Goal: Task Accomplishment & Management: Use online tool/utility

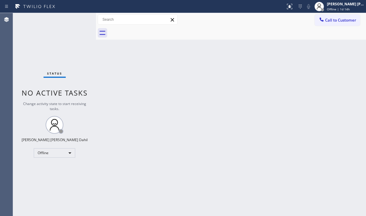
click at [230, 92] on div "Back to Dashboard Change Sender ID Customers Technicians Select a contact Outbo…" at bounding box center [231, 114] width 270 height 203
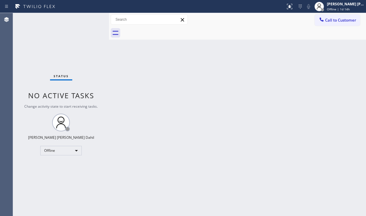
drag, startPoint x: 96, startPoint y: 18, endPoint x: 162, endPoint y: 100, distance: 104.8
click at [109, 30] on div at bounding box center [109, 114] width 0 height 203
click at [191, 138] on div "Back to Dashboard Change Sender ID Customers Technicians Select a contact Outbo…" at bounding box center [238, 114] width 257 height 203
click at [227, 185] on div "Back to Dashboard Change Sender ID Customers Technicians Select a contact Outbo…" at bounding box center [238, 114] width 257 height 203
click at [131, 150] on div "Back to Dashboard Change Sender ID Customers Technicians Select a contact Outbo…" at bounding box center [238, 114] width 257 height 203
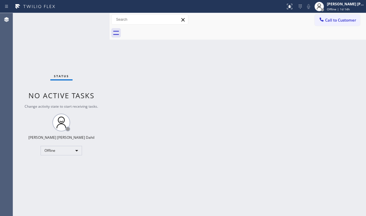
click at [87, 19] on div "Status No active tasks Change activity state to start receiving tasks. [PERSON_…" at bounding box center [61, 114] width 97 height 203
click at [90, 19] on div "Status No active tasks Change activity state to start receiving tasks. [PERSON_…" at bounding box center [61, 114] width 97 height 203
click at [257, 44] on div "Back to Dashboard Change Sender ID Customers Technicians Select a contact Outbo…" at bounding box center [238, 114] width 257 height 203
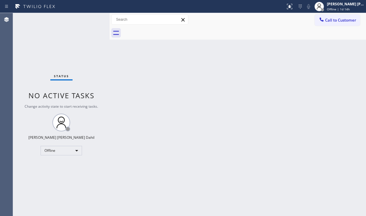
click at [257, 44] on div "Back to Dashboard Change Sender ID Customers Technicians Select a contact Outbo…" at bounding box center [238, 114] width 257 height 203
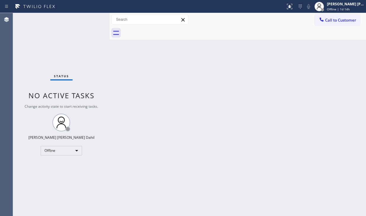
click at [257, 44] on div "Back to Dashboard Change Sender ID Customers Technicians Select a contact Outbo…" at bounding box center [238, 114] width 257 height 203
click at [258, 44] on div "Back to Dashboard Change Sender ID Customers Technicians Select a contact Outbo…" at bounding box center [238, 114] width 257 height 203
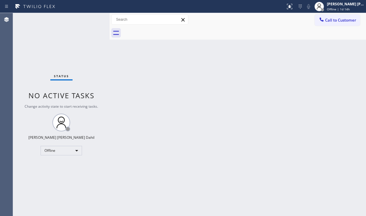
click at [258, 45] on div "Back to Dashboard Change Sender ID Customers Technicians Select a contact Outbo…" at bounding box center [238, 114] width 257 height 203
click at [254, 57] on div "Back to Dashboard Change Sender ID Customers Technicians Select a contact Outbo…" at bounding box center [238, 114] width 257 height 203
click at [212, 127] on div "Back to Dashboard Change Sender ID Customers Technicians Select a contact Outbo…" at bounding box center [238, 114] width 257 height 203
click at [207, 206] on div "Back to Dashboard Change Sender ID Customers Technicians Select a contact Outbo…" at bounding box center [238, 114] width 257 height 203
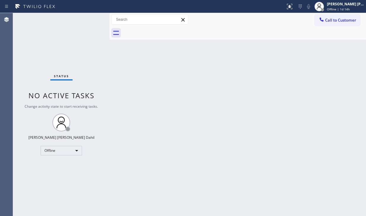
click at [207, 206] on div "Back to Dashboard Change Sender ID Customers Technicians Select a contact Outbo…" at bounding box center [238, 114] width 257 height 203
click at [246, 180] on div "Back to Dashboard Change Sender ID Customers Technicians Select a contact Outbo…" at bounding box center [238, 114] width 257 height 203
click at [247, 171] on div "Back to Dashboard Change Sender ID Customers Technicians Select a contact Outbo…" at bounding box center [238, 114] width 257 height 203
click at [246, 172] on div "Back to Dashboard Change Sender ID Customers Technicians Select a contact Outbo…" at bounding box center [238, 114] width 257 height 203
click at [227, 197] on div "Back to Dashboard Change Sender ID Customers Technicians Select a contact Outbo…" at bounding box center [238, 114] width 257 height 203
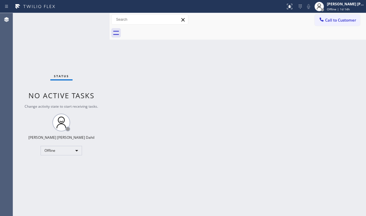
click at [227, 197] on div "Back to Dashboard Change Sender ID Customers Technicians Select a contact Outbo…" at bounding box center [238, 114] width 257 height 203
click at [88, 18] on div "Status No active tasks Change activity state to start receiving tasks. [PERSON_…" at bounding box center [61, 114] width 97 height 203
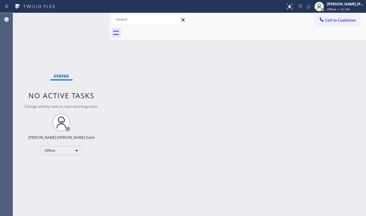
click at [88, 18] on div "Status No active tasks Change activity state to start receiving tasks. [PERSON_…" at bounding box center [61, 114] width 97 height 203
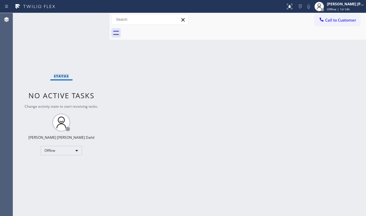
click at [88, 18] on div "Status No active tasks Change activity state to start receiving tasks. [PERSON_…" at bounding box center [61, 114] width 97 height 203
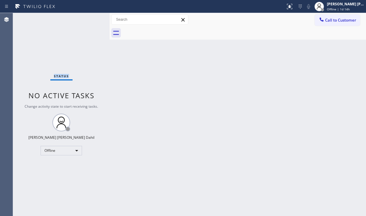
click at [88, 18] on div "Status No active tasks Change activity state to start receiving tasks. [PERSON_…" at bounding box center [61, 114] width 97 height 203
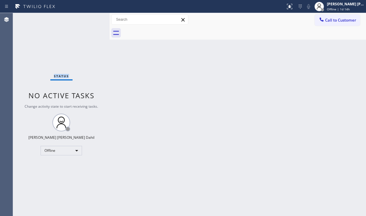
click at [88, 18] on div "Status No active tasks Change activity state to start receiving tasks. [PERSON_…" at bounding box center [61, 114] width 97 height 203
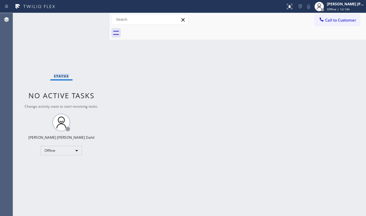
click at [88, 18] on div "Status No active tasks Change activity state to start receiving tasks. [PERSON_…" at bounding box center [61, 114] width 97 height 203
drag, startPoint x: 88, startPoint y: 18, endPoint x: 209, endPoint y: 36, distance: 123.0
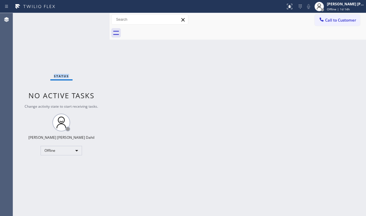
click at [89, 18] on div "Status No active tasks Change activity state to start receiving tasks. [PERSON_…" at bounding box center [61, 114] width 97 height 203
click at [110, 24] on div at bounding box center [110, 114] width 0 height 203
click at [167, 34] on div at bounding box center [245, 32] width 244 height 13
click at [189, 35] on div at bounding box center [245, 32] width 244 height 13
click at [204, 36] on div at bounding box center [245, 32] width 244 height 13
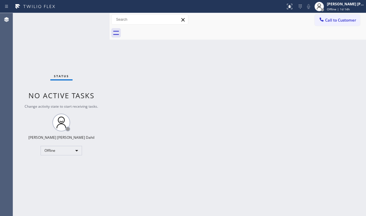
drag, startPoint x: 209, startPoint y: 36, endPoint x: 212, endPoint y: 37, distance: 3.0
click at [211, 37] on div at bounding box center [245, 32] width 244 height 13
click at [212, 37] on div at bounding box center [245, 32] width 244 height 13
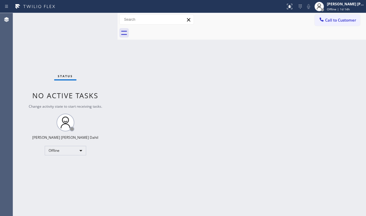
click at [212, 37] on div at bounding box center [249, 32] width 236 height 13
click at [212, 38] on div at bounding box center [249, 32] width 236 height 13
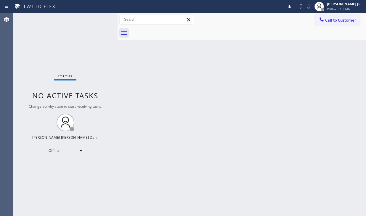
click at [212, 38] on div at bounding box center [249, 32] width 236 height 13
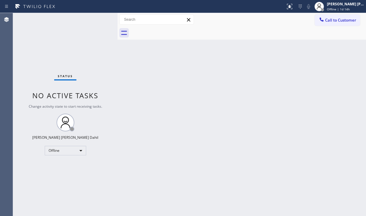
click at [212, 38] on div at bounding box center [249, 32] width 236 height 13
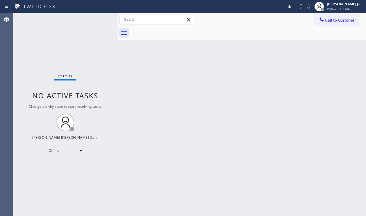
click at [212, 38] on div at bounding box center [249, 32] width 236 height 13
drag, startPoint x: 212, startPoint y: 38, endPoint x: 218, endPoint y: 38, distance: 5.9
click at [212, 38] on div at bounding box center [249, 32] width 236 height 13
click at [239, 38] on div at bounding box center [249, 32] width 236 height 13
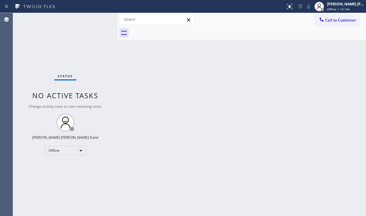
click at [240, 38] on div at bounding box center [249, 32] width 236 height 13
click at [255, 45] on div "Back to Dashboard Change Sender ID Customers Technicians Select a contact Outbo…" at bounding box center [242, 114] width 249 height 203
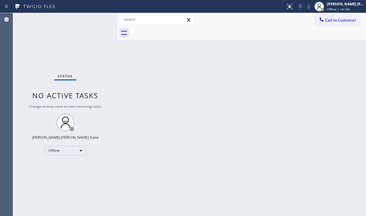
click at [255, 45] on div "Back to Dashboard Change Sender ID Customers Technicians Select a contact Outbo…" at bounding box center [242, 114] width 249 height 203
drag, startPoint x: 255, startPoint y: 45, endPoint x: 256, endPoint y: 49, distance: 4.2
click at [255, 45] on div "Back to Dashboard Change Sender ID Customers Technicians Select a contact Outbo…" at bounding box center [242, 114] width 249 height 203
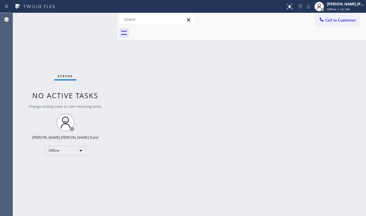
click at [255, 45] on div "Back to Dashboard Change Sender ID Customers Technicians Select a contact Outbo…" at bounding box center [242, 114] width 249 height 203
click at [249, 76] on div "Back to Dashboard Change Sender ID Customers Technicians Select a contact Outbo…" at bounding box center [242, 114] width 249 height 203
click at [249, 77] on div "Back to Dashboard Change Sender ID Customers Technicians Select a contact Outbo…" at bounding box center [242, 114] width 249 height 203
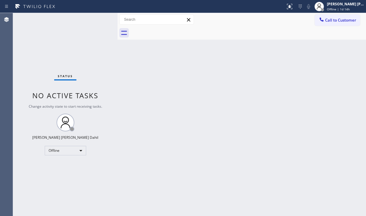
click at [248, 78] on div "Back to Dashboard Change Sender ID Customers Technicians Select a contact Outbo…" at bounding box center [242, 114] width 249 height 203
click at [248, 80] on div "Back to Dashboard Change Sender ID Customers Technicians Select a contact Outbo…" at bounding box center [242, 114] width 249 height 203
click at [271, 100] on div "Back to Dashboard Change Sender ID Customers Technicians Select a contact Outbo…" at bounding box center [242, 114] width 249 height 203
click at [271, 101] on div "Back to Dashboard Change Sender ID Customers Technicians Select a contact Outbo…" at bounding box center [242, 114] width 249 height 203
drag, startPoint x: 271, startPoint y: 101, endPoint x: 269, endPoint y: 104, distance: 3.4
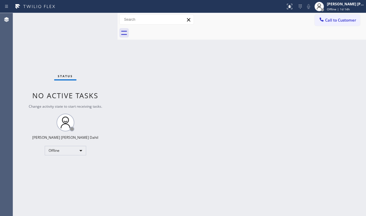
click at [271, 102] on div "Back to Dashboard Change Sender ID Customers Technicians Select a contact Outbo…" at bounding box center [242, 114] width 249 height 203
click at [269, 104] on div "Back to Dashboard Change Sender ID Customers Technicians Select a contact Outbo…" at bounding box center [242, 114] width 249 height 203
click at [270, 105] on div "Back to Dashboard Change Sender ID Customers Technicians Select a contact Outbo…" at bounding box center [242, 114] width 249 height 203
click at [297, 103] on div "Back to Dashboard Change Sender ID Customers Technicians Select a contact Outbo…" at bounding box center [242, 114] width 249 height 203
click at [267, 116] on div "Back to Dashboard Change Sender ID Customers Technicians Select a contact Outbo…" at bounding box center [242, 114] width 249 height 203
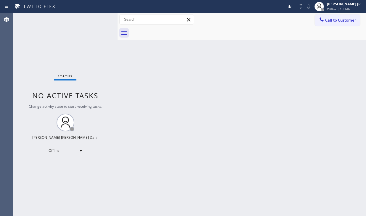
click at [267, 116] on div "Back to Dashboard Change Sender ID Customers Technicians Select a contact Outbo…" at bounding box center [242, 114] width 249 height 203
drag, startPoint x: 267, startPoint y: 116, endPoint x: 267, endPoint y: 113, distance: 3.0
click at [267, 116] on div "Back to Dashboard Change Sender ID Customers Technicians Select a contact Outbo…" at bounding box center [242, 114] width 249 height 203
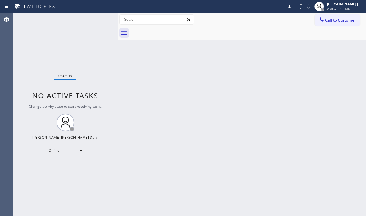
click at [267, 116] on div "Back to Dashboard Change Sender ID Customers Technicians Select a contact Outbo…" at bounding box center [242, 114] width 249 height 203
click at [267, 114] on div "Back to Dashboard Change Sender ID Customers Technicians Select a contact Outbo…" at bounding box center [242, 114] width 249 height 203
click at [267, 113] on div "Back to Dashboard Change Sender ID Customers Technicians Select a contact Outbo…" at bounding box center [242, 114] width 249 height 203
click at [261, 113] on div "Back to Dashboard Change Sender ID Customers Technicians Select a contact Outbo…" at bounding box center [242, 114] width 249 height 203
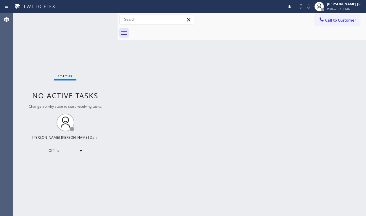
click at [261, 114] on div "Back to Dashboard Change Sender ID Customers Technicians Select a contact Outbo…" at bounding box center [242, 114] width 249 height 203
click at [261, 113] on div "Back to Dashboard Change Sender ID Customers Technicians Select a contact Outbo…" at bounding box center [242, 114] width 249 height 203
click at [222, 101] on div "Back to Dashboard Change Sender ID Customers Technicians Select a contact Outbo…" at bounding box center [242, 114] width 249 height 203
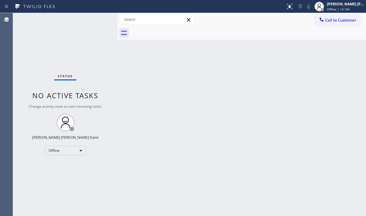
click at [222, 101] on div "Back to Dashboard Change Sender ID Customers Technicians Select a contact Outbo…" at bounding box center [242, 114] width 249 height 203
click at [223, 101] on div "Back to Dashboard Change Sender ID Customers Technicians Select a contact Outbo…" at bounding box center [242, 114] width 249 height 203
click at [224, 100] on div "Back to Dashboard Change Sender ID Customers Technicians Select a contact Outbo…" at bounding box center [242, 114] width 249 height 203
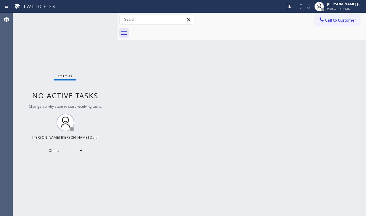
click at [224, 100] on div "Back to Dashboard Change Sender ID Customers Technicians Select a contact Outbo…" at bounding box center [242, 114] width 249 height 203
click at [88, 18] on div "Status No active tasks Change activity state to start receiving tasks. [PERSON_…" at bounding box center [65, 114] width 105 height 203
click at [88, 21] on div "Status No active tasks Change activity state to start receiving tasks. [PERSON_…" at bounding box center [65, 114] width 105 height 203
click at [87, 19] on div "Status No active tasks Change activity state to start receiving tasks. [PERSON_…" at bounding box center [65, 114] width 105 height 203
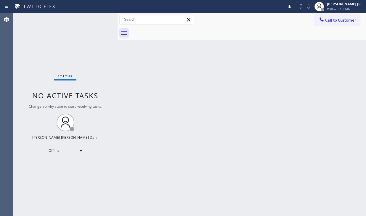
drag, startPoint x: 88, startPoint y: 18, endPoint x: 98, endPoint y: 18, distance: 9.8
click at [88, 18] on div "Status No active tasks Change activity state to start receiving tasks. [PERSON_…" at bounding box center [65, 114] width 105 height 203
click at [87, 18] on div "Status No active tasks Change activity state to start receiving tasks. [PERSON_…" at bounding box center [65, 114] width 105 height 203
click at [91, 19] on div "Status No active tasks Change activity state to start receiving tasks. [PERSON_…" at bounding box center [65, 114] width 105 height 203
drag, startPoint x: 98, startPoint y: 18, endPoint x: 88, endPoint y: 18, distance: 9.8
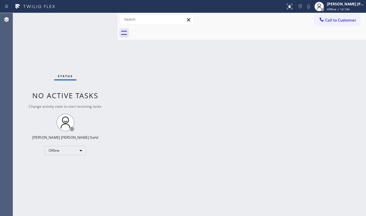
click at [102, 18] on div "Status No active tasks Change activity state to start receiving tasks. [PERSON_…" at bounding box center [65, 114] width 105 height 203
click at [94, 16] on div "Status No active tasks Change activity state to start receiving tasks. [PERSON_…" at bounding box center [65, 114] width 105 height 203
click at [88, 17] on div "Status No active tasks Change activity state to start receiving tasks. [PERSON_…" at bounding box center [65, 114] width 105 height 203
click at [81, 13] on div "Status No active tasks Change activity state to start receiving tasks. [PERSON_…" at bounding box center [65, 114] width 105 height 203
click at [73, 6] on div "Status report No issues detected If you experience an issue, please download th…" at bounding box center [183, 108] width 366 height 216
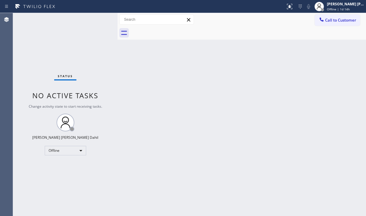
click at [69, 3] on div at bounding box center [142, 6] width 281 height 9
click at [87, 12] on div "Status report No issues detected If you experience an issue, please download th…" at bounding box center [183, 108] width 366 height 216
click at [90, 10] on div at bounding box center [142, 6] width 281 height 9
click at [85, 22] on div "Status No active tasks Change activity state to start receiving tasks. [PERSON_…" at bounding box center [65, 114] width 105 height 203
click at [88, 22] on div "Status No active tasks Change activity state to start receiving tasks. [PERSON_…" at bounding box center [65, 114] width 105 height 203
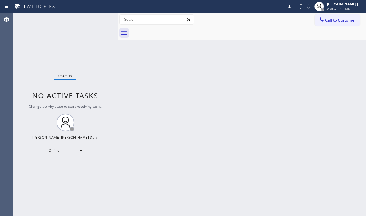
click at [90, 20] on div "Status No active tasks Change activity state to start receiving tasks. [PERSON_…" at bounding box center [65, 114] width 105 height 203
click at [89, 18] on div "Status No active tasks Change activity state to start receiving tasks. [PERSON_…" at bounding box center [65, 114] width 105 height 203
click at [88, 18] on div "Status No active tasks Change activity state to start receiving tasks. [PERSON_…" at bounding box center [65, 114] width 105 height 203
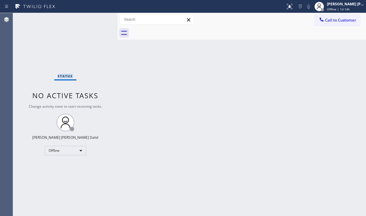
click at [88, 18] on div "Status No active tasks Change activity state to start receiving tasks. [PERSON_…" at bounding box center [65, 114] width 105 height 203
click at [89, 18] on div "Status No active tasks Change activity state to start receiving tasks. [PERSON_…" at bounding box center [65, 114] width 105 height 203
click at [88, 18] on div "Status No active tasks Change activity state to start receiving tasks. [PERSON_…" at bounding box center [65, 114] width 105 height 203
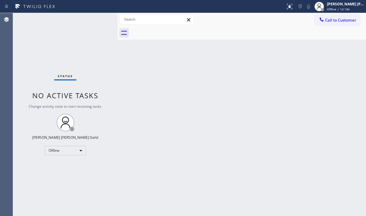
click at [88, 18] on div "Status No active tasks Change activity state to start receiving tasks. [PERSON_…" at bounding box center [65, 114] width 105 height 203
click at [89, 19] on div "Status No active tasks Change activity state to start receiving tasks. [PERSON_…" at bounding box center [65, 114] width 105 height 203
drag, startPoint x: 95, startPoint y: 22, endPoint x: 88, endPoint y: 18, distance: 8.0
click at [95, 22] on div "Status No active tasks Change activity state to start receiving tasks. [PERSON_…" at bounding box center [65, 114] width 105 height 203
click at [88, 18] on div "Status No active tasks Change activity state to start receiving tasks. [PERSON_…" at bounding box center [65, 114] width 105 height 203
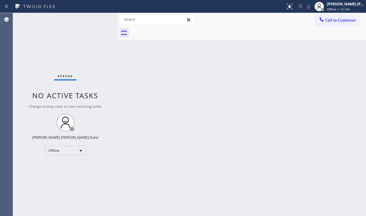
click at [88, 18] on div "Status No active tasks Change activity state to start receiving tasks. [PERSON_…" at bounding box center [65, 114] width 105 height 203
click at [88, 19] on div "Status No active tasks Change activity state to start receiving tasks. [PERSON_…" at bounding box center [65, 114] width 105 height 203
click at [88, 18] on div "Status No active tasks Change activity state to start receiving tasks. [PERSON_…" at bounding box center [65, 114] width 105 height 203
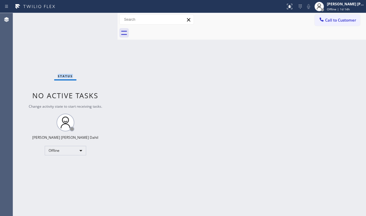
click at [88, 18] on div "Status No active tasks Change activity state to start receiving tasks. [PERSON_…" at bounding box center [65, 114] width 105 height 203
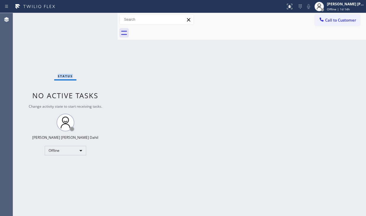
click at [88, 18] on div "Status No active tasks Change activity state to start receiving tasks. [PERSON_…" at bounding box center [65, 114] width 105 height 203
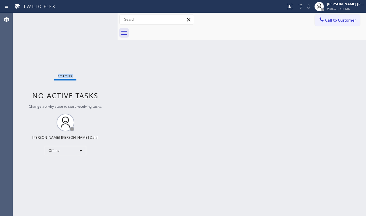
click at [88, 18] on div "Status No active tasks Change activity state to start receiving tasks. [PERSON_…" at bounding box center [65, 114] width 105 height 203
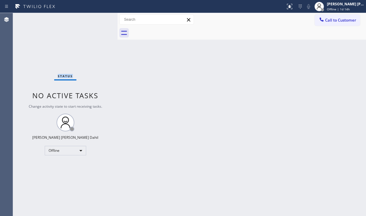
click at [88, 18] on div "Status No active tasks Change activity state to start receiving tasks. [PERSON_…" at bounding box center [65, 114] width 105 height 203
click at [88, 19] on div "Status No active tasks Change activity state to start receiving tasks. [PERSON_…" at bounding box center [65, 114] width 105 height 203
click at [89, 20] on div "Status No active tasks Change activity state to start receiving tasks. [PERSON_…" at bounding box center [65, 114] width 105 height 203
click at [88, 18] on div "Status No active tasks Change activity state to start receiving tasks. [PERSON_…" at bounding box center [65, 114] width 105 height 203
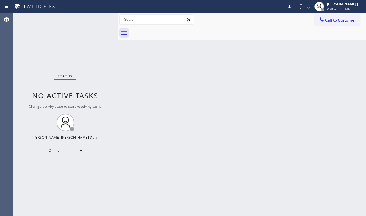
click at [88, 18] on div "Status No active tasks Change activity state to start receiving tasks. [PERSON_…" at bounding box center [65, 114] width 105 height 203
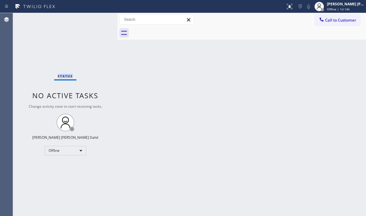
click at [88, 18] on div "Status No active tasks Change activity state to start receiving tasks. [PERSON_…" at bounding box center [65, 114] width 105 height 203
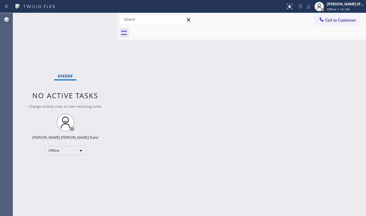
click at [88, 18] on div "Status No active tasks Change activity state to start receiving tasks. [PERSON_…" at bounding box center [65, 114] width 105 height 203
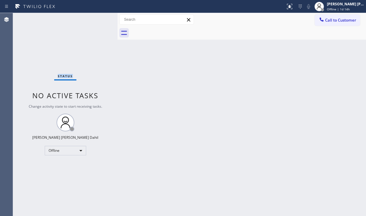
click at [88, 18] on div "Status No active tasks Change activity state to start receiving tasks. [PERSON_…" at bounding box center [65, 114] width 105 height 203
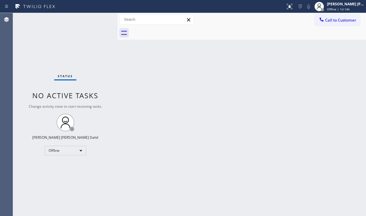
click at [88, 18] on div "Status No active tasks Change activity state to start receiving tasks. [PERSON_…" at bounding box center [65, 114] width 105 height 203
click at [90, 19] on div "Status No active tasks Change activity state to start receiving tasks. [PERSON_…" at bounding box center [65, 114] width 105 height 203
click at [255, 128] on div "Back to Dashboard Change Sender ID Customers Technicians Select a contact Outbo…" at bounding box center [242, 114] width 249 height 203
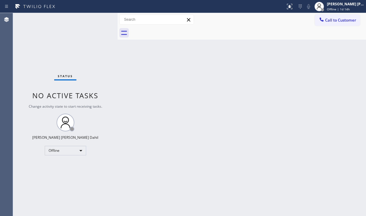
click at [270, 152] on div "Back to Dashboard Change Sender ID Customers Technicians Select a contact Outbo…" at bounding box center [242, 114] width 249 height 203
click at [88, 18] on div "Status No active tasks Change activity state to start receiving tasks. [PERSON_…" at bounding box center [65, 114] width 105 height 203
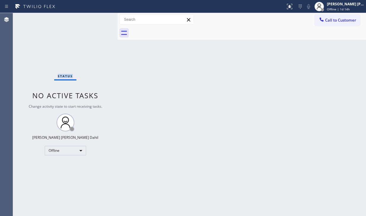
click at [88, 18] on div "Status No active tasks Change activity state to start receiving tasks. [PERSON_…" at bounding box center [65, 114] width 105 height 203
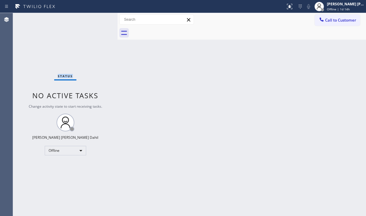
click at [88, 18] on div "Status No active tasks Change activity state to start receiving tasks. [PERSON_…" at bounding box center [65, 114] width 105 height 203
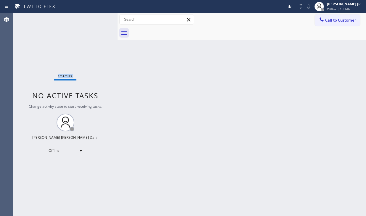
click at [88, 18] on div "Status No active tasks Change activity state to start receiving tasks. [PERSON_…" at bounding box center [65, 114] width 105 height 203
click at [88, 19] on div "Status No active tasks Change activity state to start receiving tasks. [PERSON_…" at bounding box center [65, 114] width 105 height 203
click at [90, 20] on div "Status No active tasks Change activity state to start receiving tasks. [PERSON_…" at bounding box center [65, 114] width 105 height 203
click at [90, 19] on div "Status No active tasks Change activity state to start receiving tasks. [PERSON_…" at bounding box center [65, 114] width 105 height 203
click at [88, 18] on div "Status No active tasks Change activity state to start receiving tasks. [PERSON_…" at bounding box center [65, 114] width 105 height 203
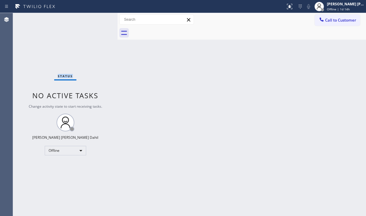
click at [88, 18] on div "Status No active tasks Change activity state to start receiving tasks. [PERSON_…" at bounding box center [65, 114] width 105 height 203
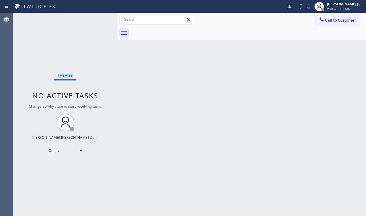
click at [88, 18] on div "Status No active tasks Change activity state to start receiving tasks. [PERSON_…" at bounding box center [65, 114] width 105 height 203
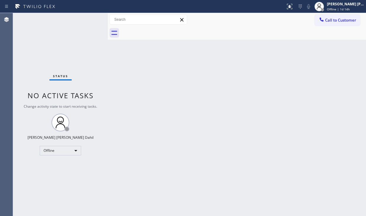
drag, startPoint x: 119, startPoint y: 19, endPoint x: 163, endPoint y: 121, distance: 111.4
click at [108, 20] on div at bounding box center [108, 114] width 0 height 203
click at [169, 128] on div "Back to Dashboard Change Sender ID Customers Technicians Select a contact Outbo…" at bounding box center [237, 114] width 259 height 203
click at [88, 18] on div "Status No active tasks Change activity state to start receiving tasks. [PERSON_…" at bounding box center [60, 114] width 95 height 203
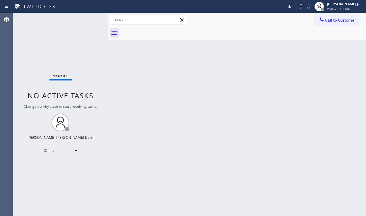
click at [88, 18] on div "Status No active tasks Change activity state to start receiving tasks. [PERSON_…" at bounding box center [60, 114] width 95 height 203
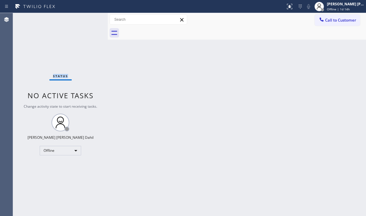
click at [88, 18] on div "Status No active tasks Change activity state to start receiving tasks. [PERSON_…" at bounding box center [60, 114] width 95 height 203
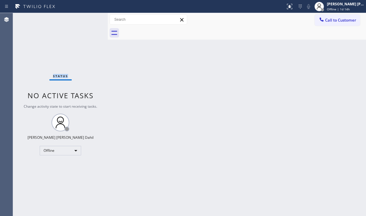
click at [88, 18] on div "Status No active tasks Change activity state to start receiving tasks. [PERSON_…" at bounding box center [60, 114] width 95 height 203
click at [89, 19] on div "Status No active tasks Change activity state to start receiving tasks. [PERSON_…" at bounding box center [60, 114] width 95 height 203
click at [88, 18] on div "Status No active tasks Change activity state to start receiving tasks. [PERSON_…" at bounding box center [60, 114] width 95 height 203
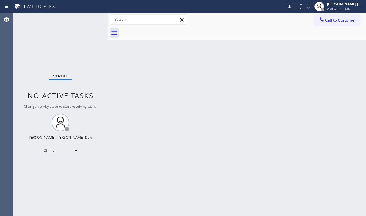
click at [88, 18] on div "Status No active tasks Change activity state to start receiving tasks. [PERSON_…" at bounding box center [60, 114] width 95 height 203
click at [89, 19] on div "Status No active tasks Change activity state to start receiving tasks. [PERSON_…" at bounding box center [60, 114] width 95 height 203
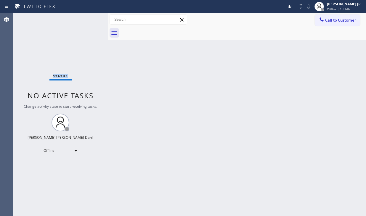
click at [88, 18] on div "Status No active tasks Change activity state to start receiving tasks. [PERSON_…" at bounding box center [60, 114] width 95 height 203
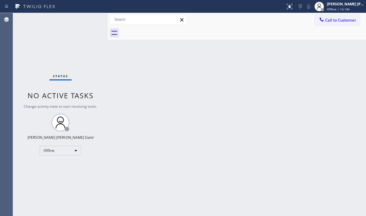
click at [116, 190] on div "Back to Dashboard Change Sender ID Customers Technicians Select a contact Outbo…" at bounding box center [237, 114] width 259 height 203
click at [318, 75] on div "Back to Dashboard Change Sender ID Customers Technicians Select a contact Outbo…" at bounding box center [237, 114] width 259 height 203
click at [297, 77] on div "Back to Dashboard Change Sender ID Customers Technicians Select a contact Outbo…" at bounding box center [237, 114] width 259 height 203
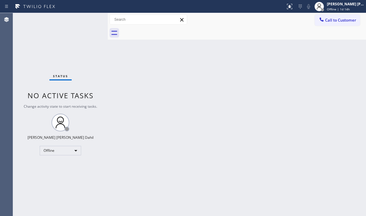
click at [122, 69] on div "Back to Dashboard Change Sender ID Customers Technicians Select a contact Outbo…" at bounding box center [237, 114] width 259 height 203
click at [278, 104] on div "Back to Dashboard Change Sender ID Customers Technicians Select a contact Outbo…" at bounding box center [237, 114] width 259 height 203
click at [51, 36] on div "Status No active tasks Change activity state to start receiving tasks. [PERSON_…" at bounding box center [60, 114] width 95 height 203
click at [189, 102] on div "Back to Dashboard Change Sender ID Customers Technicians Select a contact Outbo…" at bounding box center [237, 114] width 259 height 203
click at [39, 39] on div "Status No active tasks Change activity state to start receiving tasks. [PERSON_…" at bounding box center [60, 114] width 95 height 203
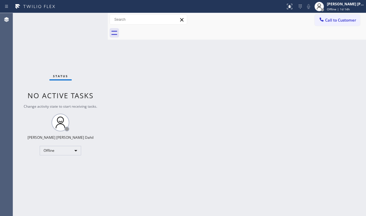
click at [224, 87] on div "Back to Dashboard Change Sender ID Customers Technicians Select a contact Outbo…" at bounding box center [237, 114] width 259 height 203
click at [324, 11] on div at bounding box center [322, 9] width 3 height 3
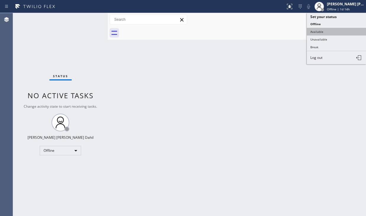
click at [324, 31] on button "Available" at bounding box center [336, 32] width 59 height 8
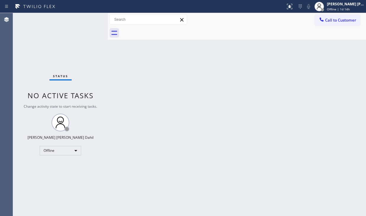
drag, startPoint x: 278, startPoint y: 109, endPoint x: 233, endPoint y: 109, distance: 45.7
click at [273, 109] on div "Back to Dashboard Change Sender ID Customers Technicians Select a contact Outbo…" at bounding box center [237, 114] width 259 height 203
drag, startPoint x: 62, startPoint y: 38, endPoint x: 128, endPoint y: 74, distance: 75.9
click at [62, 38] on div "Status No active tasks You are ready to start receiving tasks. [PERSON_NAME] [P…" at bounding box center [60, 114] width 95 height 203
click at [262, 111] on div "Back to Dashboard Change Sender ID Customers Technicians Select a contact Outbo…" at bounding box center [237, 114] width 259 height 203
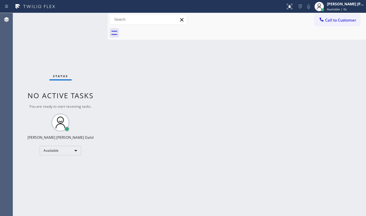
click at [262, 111] on div "Back to Dashboard Change Sender ID Customers Technicians Select a contact Outbo…" at bounding box center [237, 114] width 259 height 203
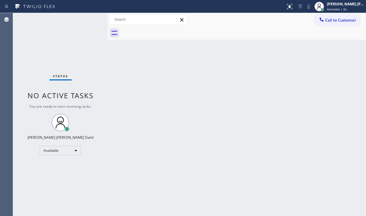
click at [262, 111] on div "Back to Dashboard Change Sender ID Customers Technicians Select a contact Outbo…" at bounding box center [237, 114] width 259 height 203
click at [66, 47] on div "Status No active tasks You are ready to start receiving tasks. [PERSON_NAME] [P…" at bounding box center [60, 114] width 95 height 203
click at [269, 80] on div "Back to Dashboard Change Sender ID Customers Technicians Select a contact Outbo…" at bounding box center [237, 114] width 259 height 203
click at [28, 41] on div "Status No active tasks You are ready to start receiving tasks. [PERSON_NAME] [P…" at bounding box center [60, 114] width 95 height 203
click at [88, 18] on div "Status No active tasks You are ready to start receiving tasks. [PERSON_NAME] [P…" at bounding box center [60, 114] width 95 height 203
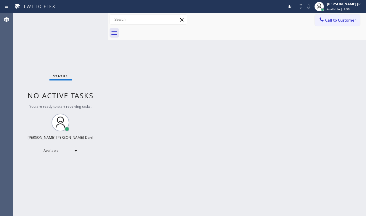
click at [88, 18] on div "Status No active tasks You are ready to start receiving tasks. [PERSON_NAME] [P…" at bounding box center [60, 114] width 95 height 203
click at [87, 17] on div "Status No active tasks You are ready to start receiving tasks. [PERSON_NAME] [P…" at bounding box center [60, 114] width 95 height 203
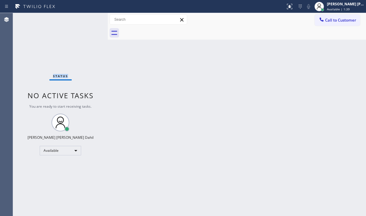
click at [87, 17] on div "Status No active tasks You are ready to start receiving tasks. [PERSON_NAME] [P…" at bounding box center [60, 114] width 95 height 203
click at [88, 18] on div "Status No active tasks You are ready to start receiving tasks. [PERSON_NAME] [P…" at bounding box center [60, 114] width 95 height 203
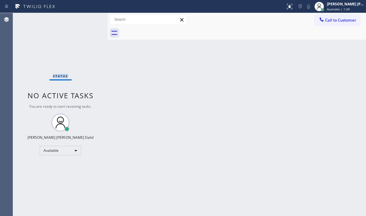
click at [88, 18] on div "Status No active tasks You are ready to start receiving tasks. [PERSON_NAME] [P…" at bounding box center [60, 114] width 95 height 203
click at [89, 18] on div "Status No active tasks You are ready to start receiving tasks. [PERSON_NAME] [P…" at bounding box center [60, 114] width 95 height 203
click at [88, 18] on div "Status No active tasks You are ready to start receiving tasks. [PERSON_NAME] [P…" at bounding box center [60, 114] width 95 height 203
click at [87, 19] on div "Status No active tasks You are ready to start receiving tasks. [PERSON_NAME] [P…" at bounding box center [60, 114] width 95 height 203
click at [88, 18] on div "Status No active tasks You are ready to start receiving tasks. [PERSON_NAME] [P…" at bounding box center [60, 114] width 95 height 203
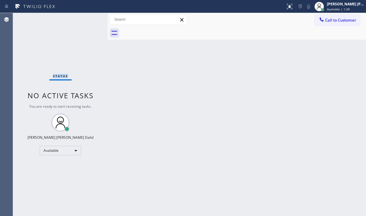
click at [88, 18] on div "Status No active tasks You are ready to start receiving tasks. [PERSON_NAME] [P…" at bounding box center [60, 114] width 95 height 203
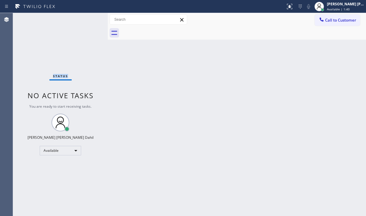
click at [88, 18] on div "Status No active tasks You are ready to start receiving tasks. [PERSON_NAME] [P…" at bounding box center [60, 114] width 95 height 203
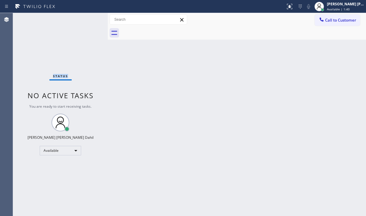
click at [89, 18] on div "Status No active tasks You are ready to start receiving tasks. [PERSON_NAME] [P…" at bounding box center [60, 114] width 95 height 203
click at [88, 18] on div "Status No active tasks You are ready to start receiving tasks. [PERSON_NAME] [P…" at bounding box center [60, 114] width 95 height 203
drag, startPoint x: 50, startPoint y: 37, endPoint x: 95, endPoint y: 62, distance: 51.5
click at [52, 37] on div "Status No active tasks You are ready to start receiving tasks. [PERSON_NAME] [P…" at bounding box center [60, 114] width 95 height 203
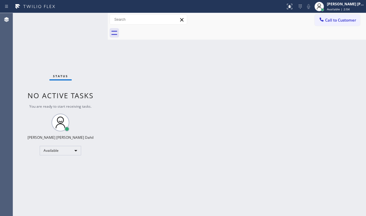
click at [327, 129] on div "Back to Dashboard Change Sender ID Customers Technicians Select a contact Outbo…" at bounding box center [237, 114] width 259 height 203
click at [88, 18] on div "Status No active tasks You are ready to start receiving tasks. [PERSON_NAME] [P…" at bounding box center [60, 114] width 95 height 203
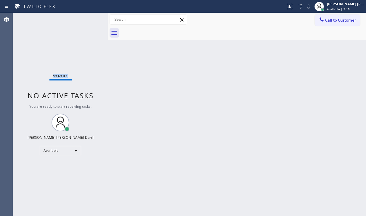
click at [88, 18] on div "Status No active tasks You are ready to start receiving tasks. [PERSON_NAME] [P…" at bounding box center [60, 114] width 95 height 203
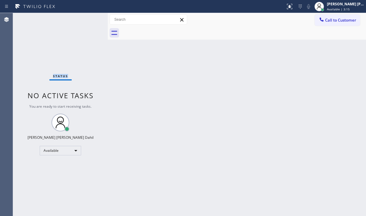
click at [88, 18] on div "Status No active tasks You are ready to start receiving tasks. [PERSON_NAME] [P…" at bounding box center [60, 114] width 95 height 203
click at [251, 152] on div "Back to Dashboard Change Sender ID Customers Technicians Select a contact Outbo…" at bounding box center [237, 114] width 259 height 203
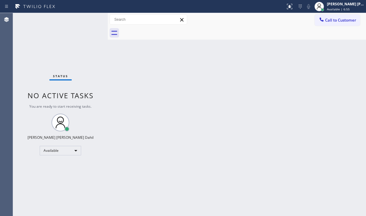
click at [251, 152] on div "Back to Dashboard Change Sender ID Customers Technicians Select a contact Outbo…" at bounding box center [237, 114] width 259 height 203
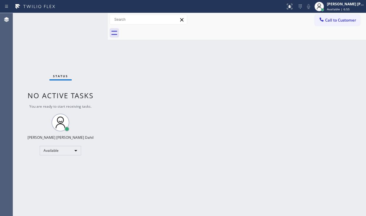
click at [251, 152] on div "Back to Dashboard Change Sender ID Customers Technicians Select a contact Outbo…" at bounding box center [237, 114] width 259 height 203
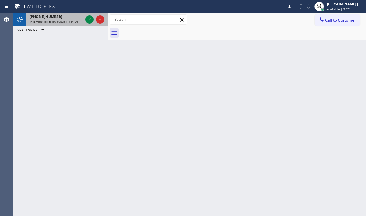
click at [52, 13] on div "Status report No issues detected If you experience an issue, please download th…" at bounding box center [183, 108] width 366 height 216
click at [87, 19] on icon at bounding box center [89, 19] width 7 height 7
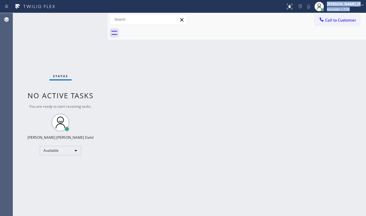
click at [81, 112] on div "Status No active tasks You are ready to start receiving tasks. [PERSON_NAME] [P…" at bounding box center [60, 114] width 95 height 203
click at [245, 126] on div "Back to Dashboard Change Sender ID Customers Technicians Select a contact Outbo…" at bounding box center [237, 114] width 259 height 203
click at [256, 120] on div "Back to Dashboard Change Sender ID Customers Technicians Select a contact Outbo…" at bounding box center [237, 114] width 259 height 203
click at [294, 7] on icon at bounding box center [289, 6] width 7 height 7
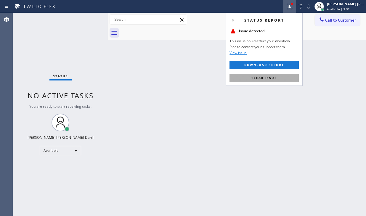
click at [272, 79] on span "Clear issue" at bounding box center [264, 78] width 25 height 4
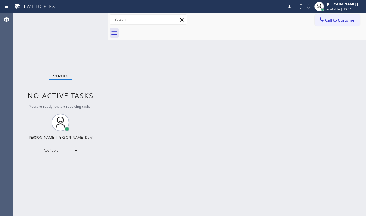
drag, startPoint x: 44, startPoint y: 50, endPoint x: 48, endPoint y: 50, distance: 3.9
click at [44, 50] on div "Status No active tasks You are ready to start receiving tasks. [PERSON_NAME] [P…" at bounding box center [60, 114] width 95 height 203
click at [272, 94] on div "Back to Dashboard Change Sender ID Customers Technicians Select a contact Outbo…" at bounding box center [237, 114] width 259 height 203
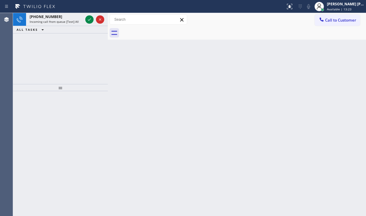
drag, startPoint x: 40, startPoint y: 42, endPoint x: 84, endPoint y: 9, distance: 55.5
click at [49, 35] on div "[PHONE_NUMBER] Incoming call from queue [Test] All ALL TASKS ALL TASKS ACTIVE T…" at bounding box center [60, 48] width 95 height 71
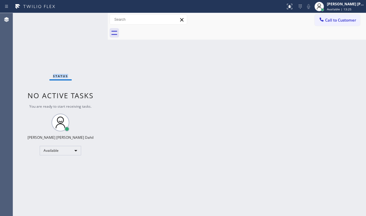
click at [88, 20] on div "Status No active tasks You are ready to start receiving tasks. [PERSON_NAME] [P…" at bounding box center [60, 114] width 95 height 203
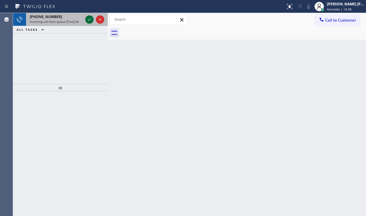
drag, startPoint x: 78, startPoint y: 17, endPoint x: 90, endPoint y: 20, distance: 12.2
click at [79, 18] on div "[PHONE_NUMBER]" at bounding box center [56, 16] width 53 height 5
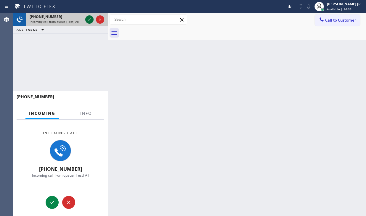
click at [91, 20] on icon at bounding box center [89, 19] width 7 height 7
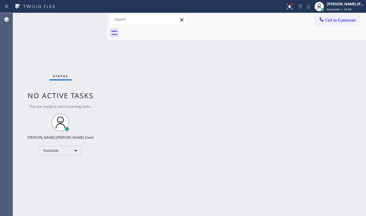
click at [315, 167] on div "Back to Dashboard Change Sender ID Customers Technicians Select a contact Outbo…" at bounding box center [237, 114] width 259 height 203
drag, startPoint x: 247, startPoint y: 102, endPoint x: 275, endPoint y: 122, distance: 34.1
click at [247, 102] on div "Back to Dashboard Change Sender ID Customers Technicians Select a contact Outbo…" at bounding box center [237, 114] width 259 height 203
click at [246, 129] on div "Back to Dashboard Change Sender ID Customers Technicians Select a contact Outbo…" at bounding box center [237, 114] width 259 height 203
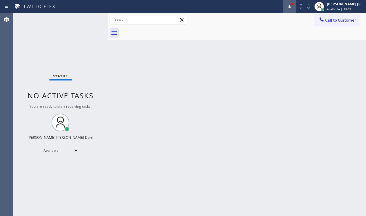
click at [293, 6] on g at bounding box center [289, 6] width 5 height 5
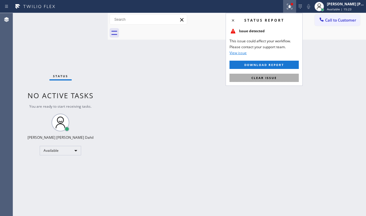
click at [270, 79] on span "Clear issue" at bounding box center [264, 78] width 25 height 4
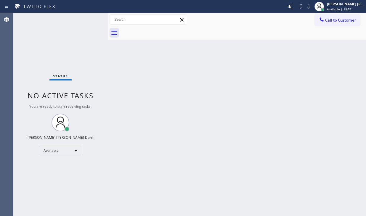
click at [246, 155] on div "Back to Dashboard Change Sender ID Customers Technicians Select a contact Outbo…" at bounding box center [237, 114] width 259 height 203
click at [232, 146] on div "Back to Dashboard Change Sender ID Customers Technicians Select a contact Outbo…" at bounding box center [237, 114] width 259 height 203
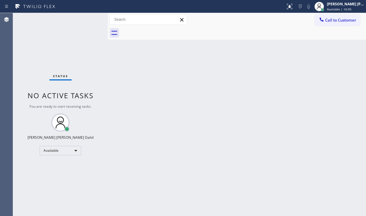
click at [232, 146] on div "Back to Dashboard Change Sender ID Customers Technicians Select a contact Outbo…" at bounding box center [237, 114] width 259 height 203
click at [88, 18] on div "Status No active tasks You are ready to start receiving tasks. [PERSON_NAME] [P…" at bounding box center [60, 114] width 95 height 203
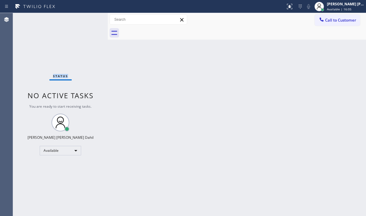
click at [88, 18] on div "Status No active tasks You are ready to start receiving tasks. [PERSON_NAME] [P…" at bounding box center [60, 114] width 95 height 203
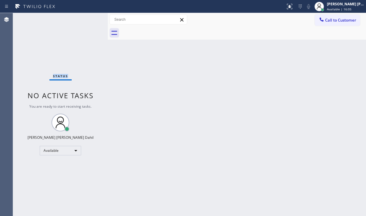
click at [88, 18] on div "Status No active tasks You are ready to start receiving tasks. [PERSON_NAME] [P…" at bounding box center [60, 114] width 95 height 203
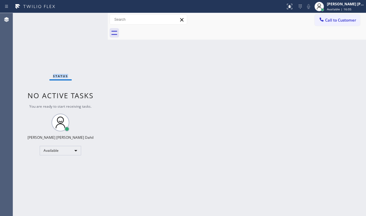
click at [88, 18] on div "Status No active tasks You are ready to start receiving tasks. [PERSON_NAME] [P…" at bounding box center [60, 114] width 95 height 203
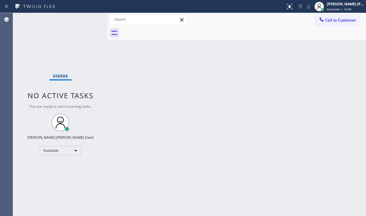
click at [89, 18] on div "Status No active tasks You are ready to start receiving tasks. [PERSON_NAME] [P…" at bounding box center [60, 114] width 95 height 203
click at [88, 18] on div "Status No active tasks You are ready to start receiving tasks. [PERSON_NAME] [P…" at bounding box center [60, 114] width 95 height 203
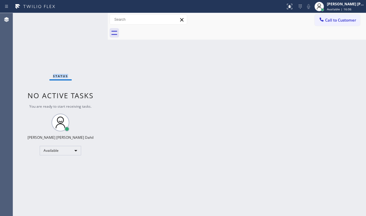
click at [87, 18] on div "Status No active tasks You are ready to start receiving tasks. [PERSON_NAME] [P…" at bounding box center [60, 114] width 95 height 203
click at [88, 18] on div "Status No active tasks You are ready to start receiving tasks. [PERSON_NAME] [P…" at bounding box center [60, 114] width 95 height 203
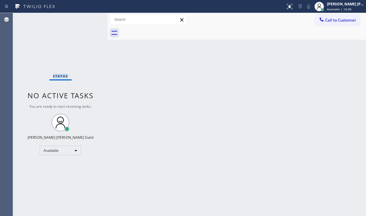
click at [88, 18] on div "Status No active tasks You are ready to start receiving tasks. [PERSON_NAME] [P…" at bounding box center [60, 114] width 95 height 203
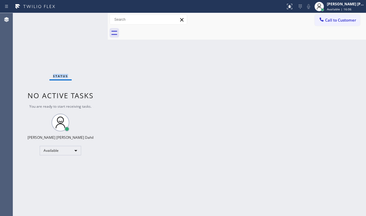
click at [88, 18] on div "Status No active tasks You are ready to start receiving tasks. [PERSON_NAME] [P…" at bounding box center [60, 114] width 95 height 203
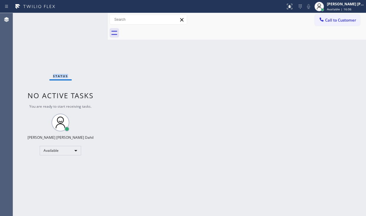
click at [88, 18] on div "Status No active tasks You are ready to start receiving tasks. [PERSON_NAME] [P…" at bounding box center [60, 114] width 95 height 203
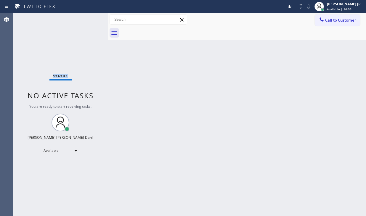
click at [88, 18] on div "Status No active tasks You are ready to start receiving tasks. [PERSON_NAME] [P…" at bounding box center [60, 114] width 95 height 203
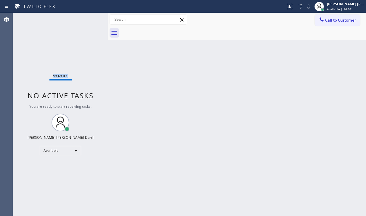
click at [88, 18] on div "Status No active tasks You are ready to start receiving tasks. [PERSON_NAME] [P…" at bounding box center [60, 114] width 95 height 203
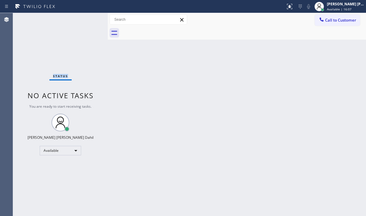
click at [88, 18] on div "Status No active tasks You are ready to start receiving tasks. [PERSON_NAME] [P…" at bounding box center [60, 114] width 95 height 203
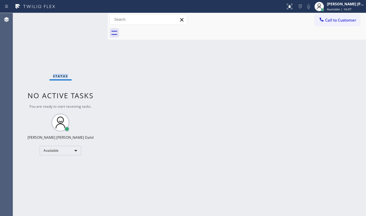
click at [88, 18] on div "Status No active tasks You are ready to start receiving tasks. [PERSON_NAME] [P…" at bounding box center [60, 114] width 95 height 203
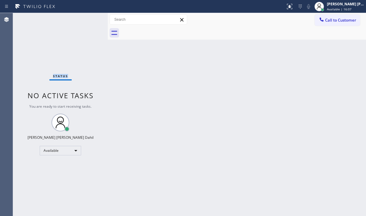
click at [88, 18] on div "Status No active tasks You are ready to start receiving tasks. [PERSON_NAME] [P…" at bounding box center [60, 114] width 95 height 203
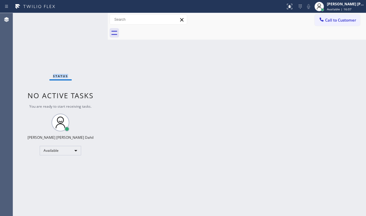
click at [88, 18] on div "Status No active tasks You are ready to start receiving tasks. [PERSON_NAME] [P…" at bounding box center [60, 114] width 95 height 203
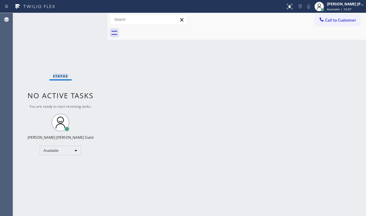
click at [88, 18] on div "Status No active tasks You are ready to start receiving tasks. [PERSON_NAME] [P…" at bounding box center [60, 114] width 95 height 203
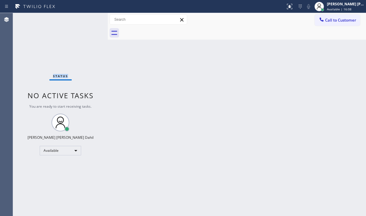
click at [88, 18] on div "Status No active tasks You are ready to start receiving tasks. [PERSON_NAME] [P…" at bounding box center [60, 114] width 95 height 203
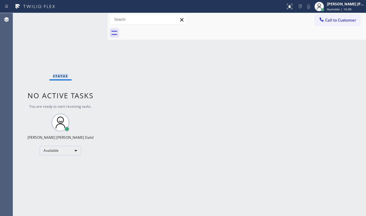
click at [88, 18] on div "Status No active tasks You are ready to start receiving tasks. [PERSON_NAME] [P…" at bounding box center [60, 114] width 95 height 203
click at [287, 66] on div "Back to Dashboard Change Sender ID Customers Technicians Select a contact Outbo…" at bounding box center [237, 114] width 259 height 203
click at [183, 102] on div "Back to Dashboard Change Sender ID Customers Technicians Select a contact Outbo…" at bounding box center [237, 114] width 259 height 203
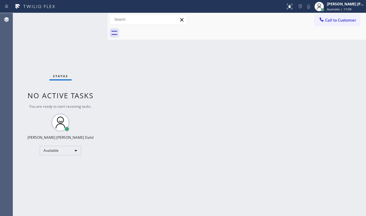
click at [183, 102] on div "Back to Dashboard Change Sender ID Customers Technicians Select a contact Outbo…" at bounding box center [237, 114] width 259 height 203
click at [88, 18] on div "Status No active tasks You are ready to start receiving tasks. [PERSON_NAME] [P…" at bounding box center [60, 114] width 95 height 203
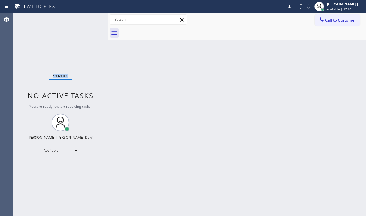
click at [88, 18] on div "Status No active tasks You are ready to start receiving tasks. [PERSON_NAME] [P…" at bounding box center [60, 114] width 95 height 203
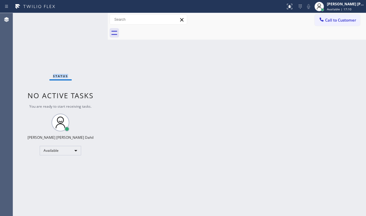
click at [88, 18] on div "Status No active tasks You are ready to start receiving tasks. [PERSON_NAME] [P…" at bounding box center [60, 114] width 95 height 203
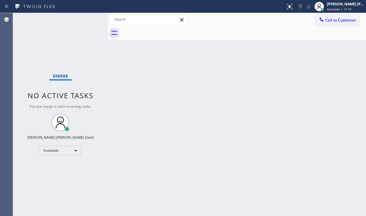
click at [88, 18] on div "Status No active tasks You are ready to start receiving tasks. [PERSON_NAME] [P…" at bounding box center [60, 114] width 95 height 203
click at [89, 18] on div "Status No active tasks You are ready to start receiving tasks. [PERSON_NAME] [P…" at bounding box center [60, 114] width 95 height 203
click at [88, 18] on div "Status No active tasks You are ready to start receiving tasks. [PERSON_NAME] [P…" at bounding box center [60, 114] width 95 height 203
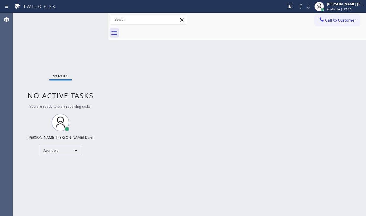
click at [88, 18] on div "Status No active tasks You are ready to start receiving tasks. [PERSON_NAME] [P…" at bounding box center [60, 114] width 95 height 203
click at [89, 18] on div "Status No active tasks You are ready to start receiving tasks. [PERSON_NAME] [P…" at bounding box center [60, 114] width 95 height 203
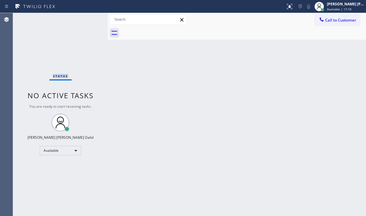
click at [88, 18] on div "Status No active tasks You are ready to start receiving tasks. [PERSON_NAME] [P…" at bounding box center [60, 114] width 95 height 203
click at [272, 132] on div "Back to Dashboard Change Sender ID Customers Technicians Select a contact Outbo…" at bounding box center [237, 114] width 259 height 203
click at [39, 40] on div "Status No active tasks You are ready to start receiving tasks. [PERSON_NAME] [P…" at bounding box center [60, 114] width 95 height 203
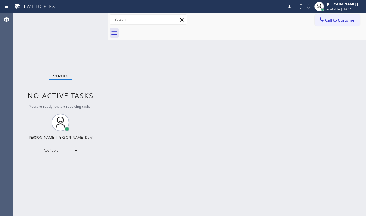
drag, startPoint x: 204, startPoint y: 127, endPoint x: 214, endPoint y: 133, distance: 11.7
click at [204, 128] on div "Back to Dashboard Change Sender ID Customers Technicians Select a contact Outbo…" at bounding box center [237, 114] width 259 height 203
click at [237, 146] on div "Back to Dashboard Change Sender ID Customers Technicians Select a contact Outbo…" at bounding box center [237, 114] width 259 height 203
click at [248, 187] on div "Back to Dashboard Change Sender ID Customers Technicians Select a contact Outbo…" at bounding box center [237, 114] width 259 height 203
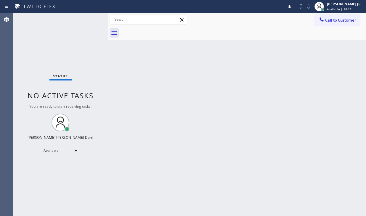
drag, startPoint x: 248, startPoint y: 187, endPoint x: 242, endPoint y: 184, distance: 6.4
click at [246, 186] on div "Back to Dashboard Change Sender ID Customers Technicians Select a contact Outbo…" at bounding box center [237, 114] width 259 height 203
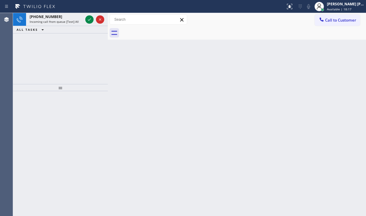
click at [242, 184] on div "Back to Dashboard Change Sender ID Customers Technicians Select a contact Outbo…" at bounding box center [237, 114] width 259 height 203
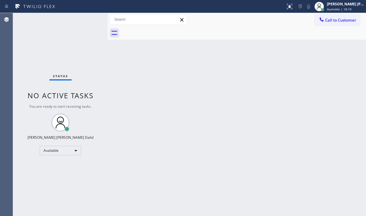
click at [88, 18] on div "Status No active tasks You are ready to start receiving tasks. [PERSON_NAME] [P…" at bounding box center [60, 114] width 95 height 203
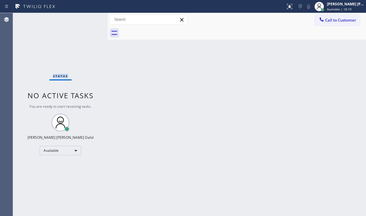
click at [88, 18] on div "Status No active tasks You are ready to start receiving tasks. [PERSON_NAME] [P…" at bounding box center [60, 114] width 95 height 203
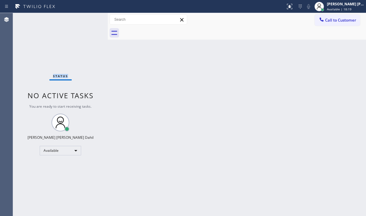
click at [88, 18] on div "Status No active tasks You are ready to start receiving tasks. [PERSON_NAME] [P…" at bounding box center [60, 114] width 95 height 203
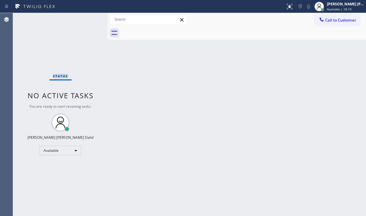
click at [88, 18] on div "Status No active tasks You are ready to start receiving tasks. [PERSON_NAME] [P…" at bounding box center [60, 114] width 95 height 203
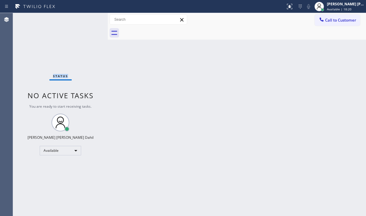
click at [88, 18] on div "Status No active tasks You are ready to start receiving tasks. [PERSON_NAME] [P…" at bounding box center [60, 114] width 95 height 203
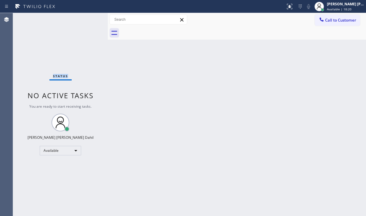
click at [88, 18] on div "Status No active tasks You are ready to start receiving tasks. [PERSON_NAME] [P…" at bounding box center [60, 114] width 95 height 203
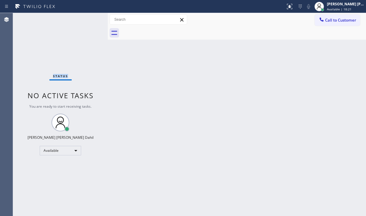
click at [88, 18] on div "Status No active tasks You are ready to start receiving tasks. [PERSON_NAME] [P…" at bounding box center [60, 114] width 95 height 203
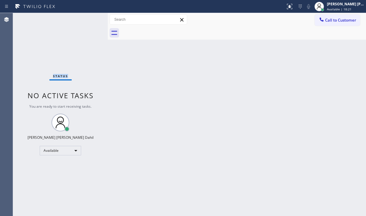
click at [88, 18] on div "Status No active tasks You are ready to start receiving tasks. [PERSON_NAME] [P…" at bounding box center [60, 114] width 95 height 203
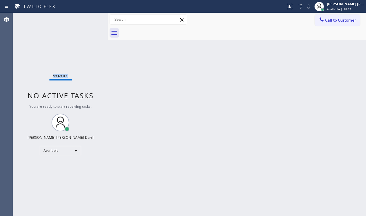
click at [88, 18] on div "Status No active tasks You are ready to start receiving tasks. [PERSON_NAME] [P…" at bounding box center [60, 114] width 95 height 203
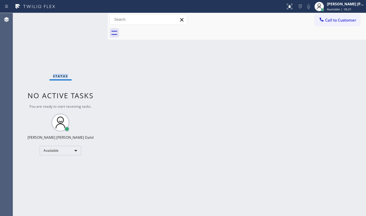
click at [88, 18] on div "Status No active tasks You are ready to start receiving tasks. [PERSON_NAME] [P…" at bounding box center [60, 114] width 95 height 203
click at [198, 155] on div "Back to Dashboard Change Sender ID Customers Technicians Select a contact Outbo…" at bounding box center [237, 114] width 259 height 203
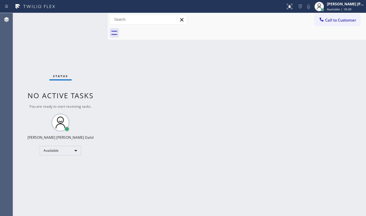
click at [198, 155] on div "Back to Dashboard Change Sender ID Customers Technicians Select a contact Outbo…" at bounding box center [237, 114] width 259 height 203
click at [60, 44] on div "Status No active tasks You are ready to start receiving tasks. [PERSON_NAME] [P…" at bounding box center [60, 114] width 95 height 203
click at [123, 124] on div "Back to Dashboard Change Sender ID Customers Technicians Select a contact Outbo…" at bounding box center [237, 114] width 259 height 203
drag, startPoint x: 50, startPoint y: 46, endPoint x: 213, endPoint y: 145, distance: 191.5
click at [50, 46] on div "Status No active tasks You are ready to start receiving tasks. [PERSON_NAME] [P…" at bounding box center [60, 114] width 95 height 203
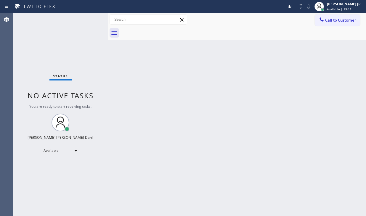
click at [243, 158] on div "Back to Dashboard Change Sender ID Customers Technicians Select a contact Outbo…" at bounding box center [237, 114] width 259 height 203
drag, startPoint x: 165, startPoint y: 205, endPoint x: 192, endPoint y: 191, distance: 30.2
click at [165, 205] on div "Back to Dashboard Change Sender ID Customers Technicians Select a contact Outbo…" at bounding box center [237, 114] width 259 height 203
click at [287, 150] on div "Back to Dashboard Change Sender ID Customers Technicians Select a contact Outbo…" at bounding box center [237, 114] width 259 height 203
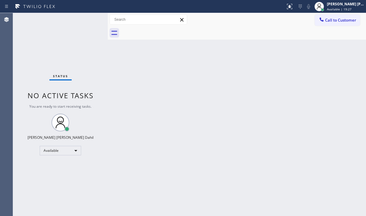
click at [287, 150] on div "Back to Dashboard Change Sender ID Customers Technicians Select a contact Outbo…" at bounding box center [237, 114] width 259 height 203
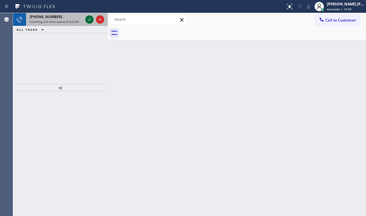
click at [88, 18] on icon at bounding box center [89, 19] width 7 height 7
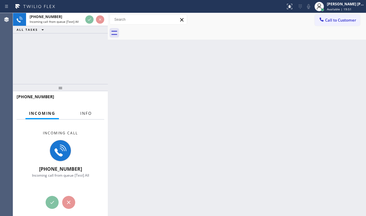
click at [88, 115] on span "Info" at bounding box center [86, 113] width 12 height 5
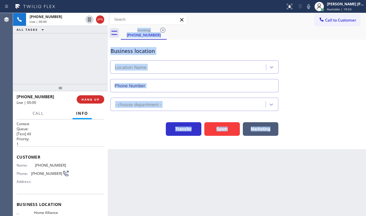
scroll to position [72, 0]
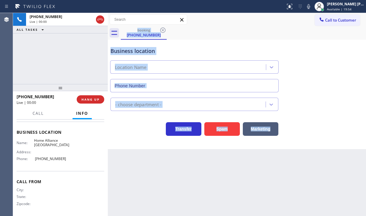
type input "[PHONE_NUMBER]"
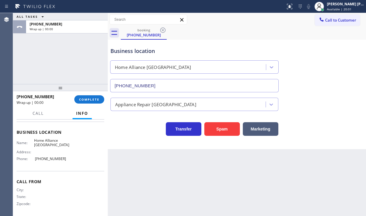
click at [98, 95] on div "[PHONE_NUMBER] Wrap up | 00:00 COMPLETE" at bounding box center [61, 99] width 88 height 15
drag, startPoint x: 97, startPoint y: 96, endPoint x: 98, endPoint y: 115, distance: 18.4
click at [97, 97] on button "COMPLETE" at bounding box center [89, 99] width 30 height 8
click at [98, 114] on div "Call Info" at bounding box center [61, 114] width 88 height 12
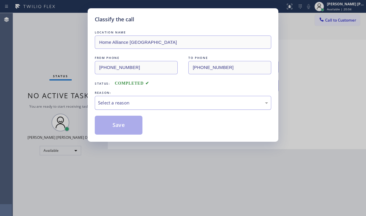
click at [155, 99] on div "Select a reason" at bounding box center [183, 103] width 177 height 14
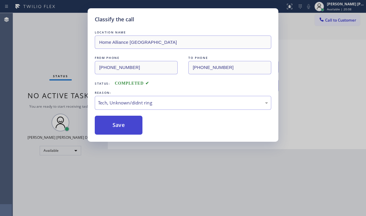
click at [123, 127] on button "Save" at bounding box center [119, 125] width 48 height 19
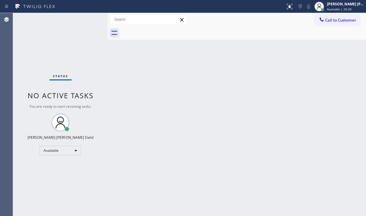
drag, startPoint x: 227, startPoint y: 105, endPoint x: 186, endPoint y: 56, distance: 63.8
click at [227, 105] on div "Back to Dashboard Change Sender ID Customers Technicians Select a contact Outbo…" at bounding box center [237, 114] width 259 height 203
click at [51, 48] on div "Status No active tasks You are ready to start receiving tasks. [PERSON_NAME] [P…" at bounding box center [60, 114] width 95 height 203
drag, startPoint x: 208, startPoint y: 130, endPoint x: 209, endPoint y: 177, distance: 46.6
click at [208, 132] on div "Back to Dashboard Change Sender ID Customers Technicians Select a contact Outbo…" at bounding box center [237, 114] width 259 height 203
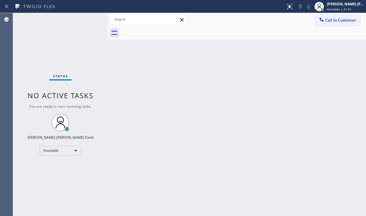
drag, startPoint x: 36, startPoint y: 39, endPoint x: 163, endPoint y: 94, distance: 139.1
click at [36, 39] on div "Status No active tasks You are ready to start receiving tasks. [PERSON_NAME] [P…" at bounding box center [60, 114] width 95 height 203
click at [234, 126] on div "Back to Dashboard Change Sender ID Customers Technicians Select a contact Outbo…" at bounding box center [237, 114] width 259 height 203
click at [247, 134] on div "Back to Dashboard Change Sender ID Customers Technicians Select a contact Outbo…" at bounding box center [237, 114] width 259 height 203
click at [263, 146] on div "Back to Dashboard Change Sender ID Customers Technicians Select a contact Outbo…" at bounding box center [237, 114] width 259 height 203
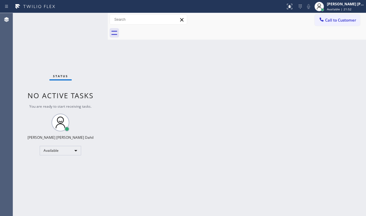
drag, startPoint x: 274, startPoint y: 154, endPoint x: 281, endPoint y: 160, distance: 9.5
click at [281, 160] on div "Back to Dashboard Change Sender ID Customers Technicians Select a contact Outbo…" at bounding box center [237, 114] width 259 height 203
click at [275, 140] on div "Back to Dashboard Change Sender ID Customers Technicians Select a contact Outbo…" at bounding box center [237, 114] width 259 height 203
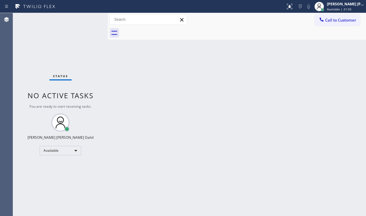
click at [275, 140] on div "Back to Dashboard Change Sender ID Customers Technicians Select a contact Outbo…" at bounding box center [237, 114] width 259 height 203
click at [338, 197] on div "Back to Dashboard Change Sender ID Customers Technicians Select a contact Outbo…" at bounding box center [237, 114] width 259 height 203
drag, startPoint x: 171, startPoint y: 148, endPoint x: 174, endPoint y: 131, distance: 17.0
click at [171, 147] on div "Back to Dashboard Change Sender ID Customers Technicians Select a contact Outbo…" at bounding box center [237, 114] width 259 height 203
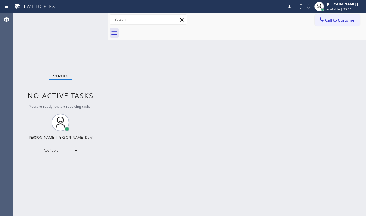
click at [205, 89] on div "Back to Dashboard Change Sender ID Customers Technicians Select a contact Outbo…" at bounding box center [237, 114] width 259 height 203
drag, startPoint x: 257, startPoint y: 136, endPoint x: 263, endPoint y: 182, distance: 46.1
click at [257, 136] on div "Back to Dashboard Change Sender ID Customers Technicians Select a contact Outbo…" at bounding box center [237, 114] width 259 height 203
click at [63, 37] on div "Status No active tasks You are ready to start receiving tasks. [PERSON_NAME] [P…" at bounding box center [60, 114] width 95 height 203
drag, startPoint x: 188, startPoint y: 98, endPoint x: 277, endPoint y: 191, distance: 129.0
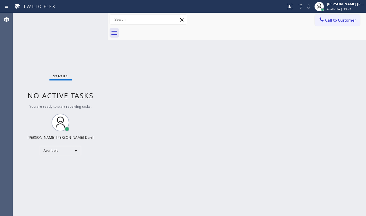
click at [192, 102] on div "Back to Dashboard Change Sender ID Customers Technicians Select a contact Outbo…" at bounding box center [237, 114] width 259 height 203
click at [217, 165] on div "Back to Dashboard Change Sender ID Customers Technicians Select a contact Outbo…" at bounding box center [237, 114] width 259 height 203
click at [136, 55] on div "Back to Dashboard Change Sender ID Customers Technicians Select a contact Outbo…" at bounding box center [237, 114] width 259 height 203
click at [172, 76] on div "Back to Dashboard Change Sender ID Customers Technicians Select a contact Outbo…" at bounding box center [237, 114] width 259 height 203
drag, startPoint x: 283, startPoint y: 202, endPoint x: 288, endPoint y: 208, distance: 7.4
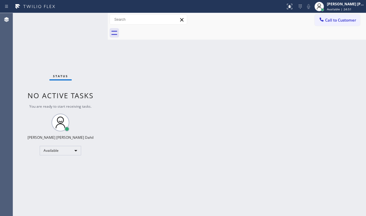
click at [283, 202] on div "Back to Dashboard Change Sender ID Customers Technicians Select a contact Outbo…" at bounding box center [237, 114] width 259 height 203
drag, startPoint x: 290, startPoint y: 154, endPoint x: 290, endPoint y: 200, distance: 46.0
click at [290, 154] on div "Back to Dashboard Change Sender ID Customers Technicians Select a contact Outbo…" at bounding box center [237, 114] width 259 height 203
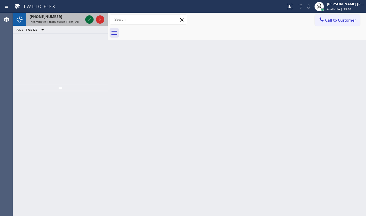
click at [90, 19] on icon at bounding box center [89, 19] width 7 height 7
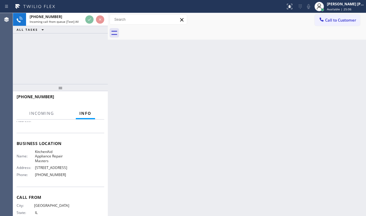
scroll to position [77, 0]
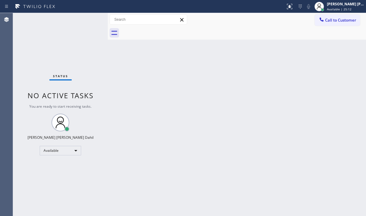
click at [266, 81] on div "Back to Dashboard Change Sender ID Customers Technicians Select a contact Outbo…" at bounding box center [237, 114] width 259 height 203
drag, startPoint x: 63, startPoint y: 32, endPoint x: 74, endPoint y: 32, distance: 11.0
click at [63, 32] on div "Status No active tasks You are ready to start receiving tasks. [PERSON_NAME] [P…" at bounding box center [60, 114] width 95 height 203
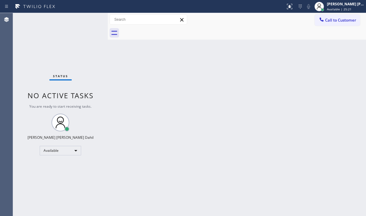
click at [76, 33] on div "Status No active tasks You are ready to start receiving tasks. [PERSON_NAME] [P…" at bounding box center [60, 114] width 95 height 203
drag, startPoint x: 54, startPoint y: 23, endPoint x: 65, endPoint y: 34, distance: 15.3
click at [54, 23] on div "Status No active tasks You are ready to start receiving tasks. [PERSON_NAME] [P…" at bounding box center [60, 114] width 95 height 203
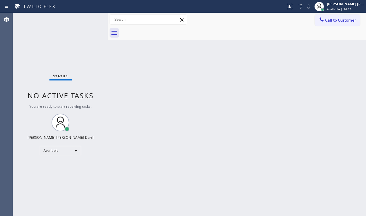
click at [167, 103] on div "Back to Dashboard Change Sender ID Customers Technicians Select a contact Outbo…" at bounding box center [237, 114] width 259 height 203
drag, startPoint x: 167, startPoint y: 103, endPoint x: 183, endPoint y: 113, distance: 18.4
click at [170, 105] on div "Back to Dashboard Change Sender ID Customers Technicians Select a contact Outbo…" at bounding box center [237, 114] width 259 height 203
click at [203, 134] on div "Back to Dashboard Change Sender ID Customers Technicians Select a contact Outbo…" at bounding box center [237, 114] width 259 height 203
click at [204, 135] on div "Back to Dashboard Change Sender ID Customers Technicians Select a contact Outbo…" at bounding box center [237, 114] width 259 height 203
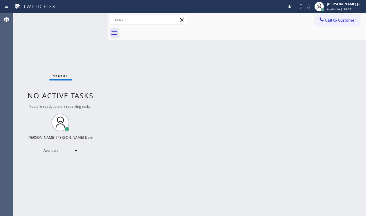
click at [205, 135] on div "Back to Dashboard Change Sender ID Customers Technicians Select a contact Outbo…" at bounding box center [237, 114] width 259 height 203
click at [120, 100] on div "Back to Dashboard Change Sender ID Customers Technicians Select a contact Outbo…" at bounding box center [237, 114] width 259 height 203
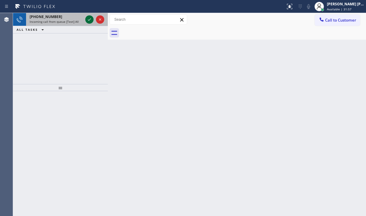
click at [88, 18] on icon at bounding box center [89, 19] width 7 height 7
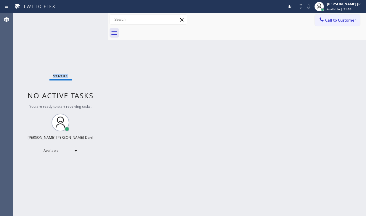
click at [88, 18] on div "Status No active tasks You are ready to start receiving tasks. [PERSON_NAME] [P…" at bounding box center [60, 114] width 95 height 203
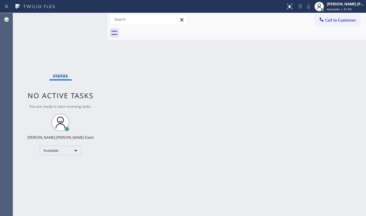
click at [88, 18] on div "Status No active tasks You are ready to start receiving tasks. [PERSON_NAME] [P…" at bounding box center [60, 114] width 95 height 203
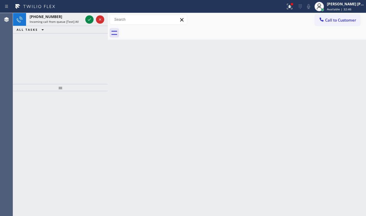
click at [88, 18] on icon at bounding box center [89, 19] width 7 height 7
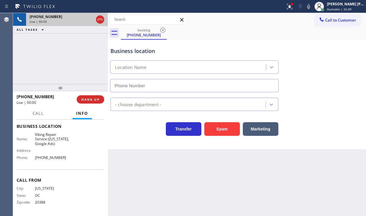
type input "[PHONE_NUMBER]"
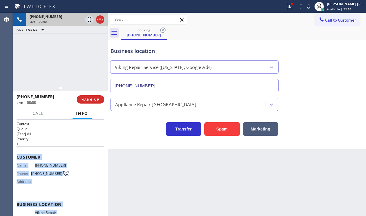
scroll to position [82, 0]
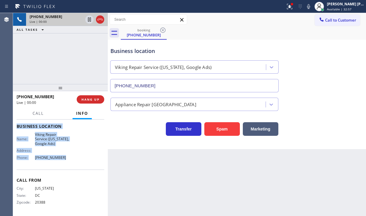
drag, startPoint x: 15, startPoint y: 154, endPoint x: 65, endPoint y: 163, distance: 51.1
click at [65, 163] on div "Context Queue: [Test] All Priority: 1 Customer Name: [PHONE_NUMBER] Phone: [PHO…" at bounding box center [60, 168] width 95 height 97
copy div "Customer Name: [PHONE_NUMBER] Phone: [PHONE_NUMBER] Address: Business location …"
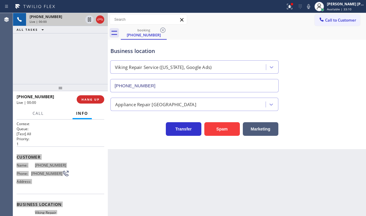
scroll to position [0, 0]
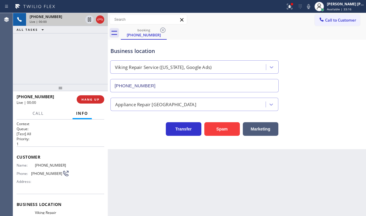
click at [83, 49] on div "[PHONE_NUMBER] Live | 00:00 ALL TASKS ALL TASKS ACTIVE TASKS TASKS IN WRAP UP" at bounding box center [60, 48] width 95 height 71
click at [91, 101] on span "HANG UP" at bounding box center [91, 100] width 18 height 4
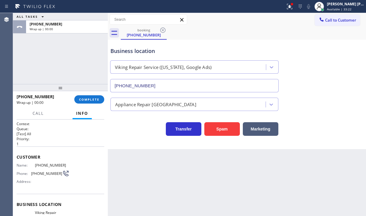
drag, startPoint x: 294, startPoint y: 4, endPoint x: 294, endPoint y: 16, distance: 12.5
click at [294, 4] on icon at bounding box center [289, 6] width 7 height 7
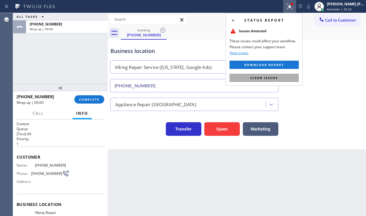
click at [283, 81] on button "Clear issues" at bounding box center [264, 78] width 69 height 8
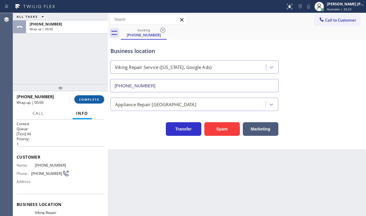
click at [93, 102] on button "COMPLETE" at bounding box center [89, 99] width 30 height 8
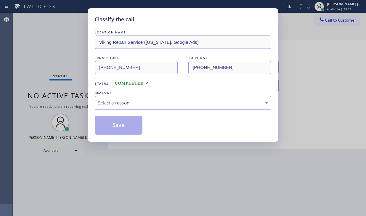
click at [119, 107] on div "Select a reason" at bounding box center [183, 103] width 177 height 14
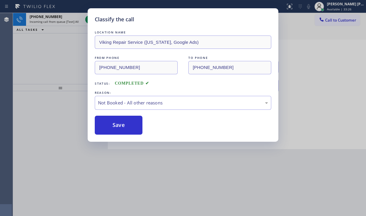
click at [111, 124] on button "Save" at bounding box center [119, 125] width 48 height 19
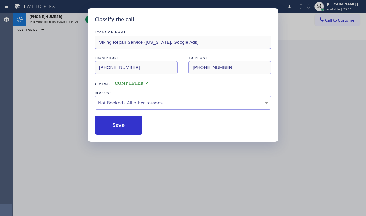
click at [111, 124] on button "Save" at bounding box center [119, 125] width 48 height 19
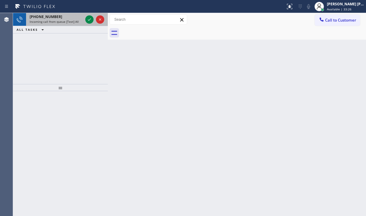
click at [75, 18] on div "[PHONE_NUMBER]" at bounding box center [56, 16] width 53 height 5
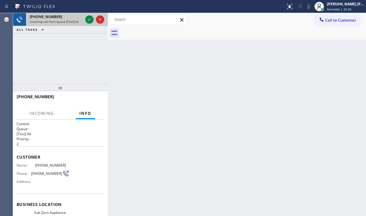
click at [75, 18] on div "[PHONE_NUMBER]" at bounding box center [56, 16] width 53 height 5
drag, startPoint x: 75, startPoint y: 18, endPoint x: 87, endPoint y: 18, distance: 11.9
click at [75, 18] on div "[PHONE_NUMBER]" at bounding box center [56, 16] width 53 height 5
click at [88, 17] on icon at bounding box center [89, 19] width 7 height 7
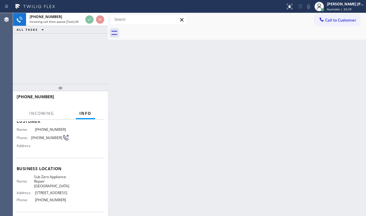
scroll to position [17, 0]
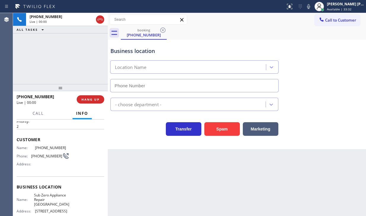
type input "[PHONE_NUMBER]"
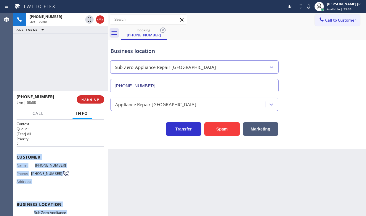
scroll to position [77, 0]
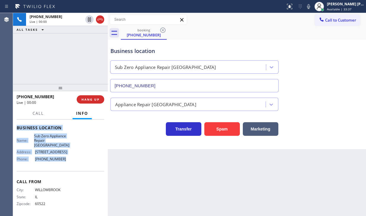
drag, startPoint x: 16, startPoint y: 153, endPoint x: 68, endPoint y: 163, distance: 53.7
click at [68, 163] on div "Context Queue: [Test] All Priority: 2 Customer Name: [PHONE_NUMBER] Phone: [PHO…" at bounding box center [60, 168] width 95 height 97
copy div "Customer Name: [PHONE_NUMBER] Phone: [PHONE_NUMBER] Address: Business location …"
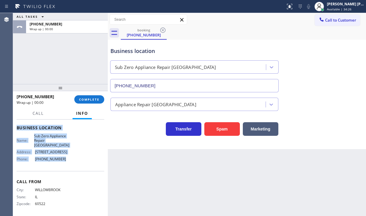
click at [46, 58] on div "ALL TASKS ALL TASKS ACTIVE TASKS TASKS IN WRAP UP [PHONE_NUMBER] Wrap up | 00:00" at bounding box center [60, 48] width 95 height 71
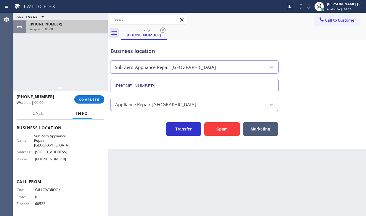
click at [68, 31] on div "[PHONE_NUMBER] Wrap up | 00:00" at bounding box center [65, 26] width 79 height 13
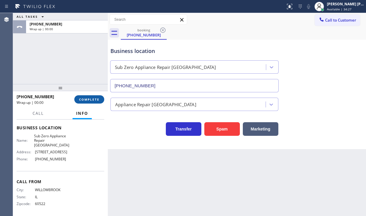
click at [93, 96] on button "COMPLETE" at bounding box center [89, 99] width 30 height 8
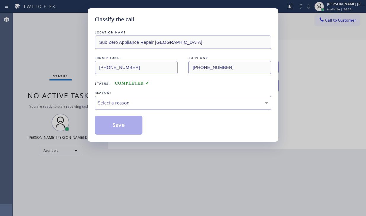
drag, startPoint x: 137, startPoint y: 90, endPoint x: 135, endPoint y: 99, distance: 9.1
click at [135, 99] on div "REASON: Select a reason" at bounding box center [183, 100] width 177 height 20
click at [132, 109] on div "Select a reason" at bounding box center [183, 103] width 177 height 14
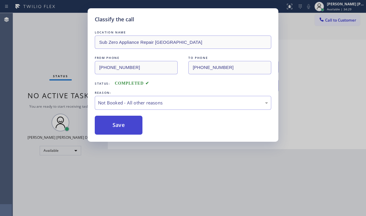
click at [124, 125] on button "Save" at bounding box center [119, 125] width 48 height 19
drag, startPoint x: 124, startPoint y: 125, endPoint x: 138, endPoint y: 117, distance: 16.3
click at [125, 124] on button "Save" at bounding box center [119, 125] width 48 height 19
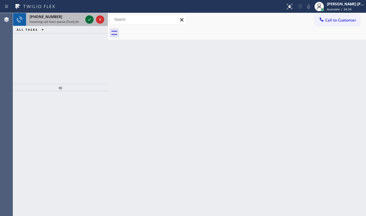
click at [87, 20] on icon at bounding box center [89, 19] width 7 height 7
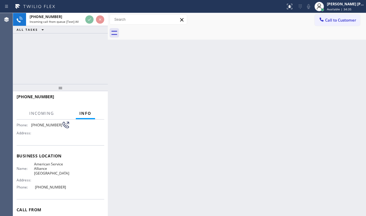
scroll to position [59, 0]
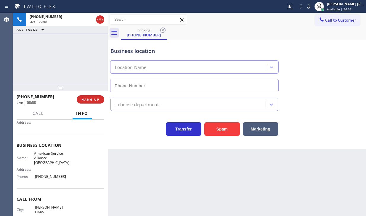
type input "[PHONE_NUMBER]"
click at [265, 182] on div "Back to Dashboard Change Sender ID Customers Technicians Select a contact Outbo…" at bounding box center [237, 114] width 259 height 203
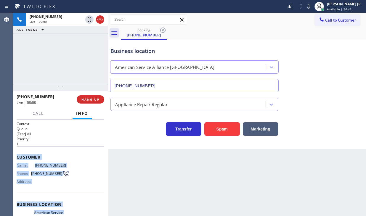
scroll to position [77, 0]
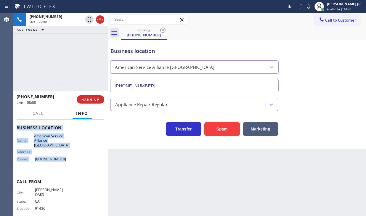
drag, startPoint x: 57, startPoint y: 230, endPoint x: 125, endPoint y: 154, distance: 101.9
click at [68, 161] on div "Context Queue: [Test] All Priority: 1 Customer Name: [PHONE_NUMBER] Phone: [PHO…" at bounding box center [60, 168] width 95 height 97
copy div "Customer Name: [PHONE_NUMBER] Phone: [PHONE_NUMBER] Address: Business location …"
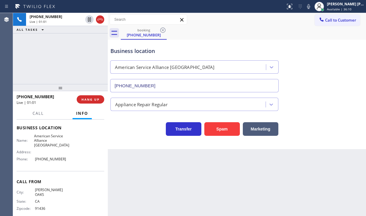
click at [309, 94] on div "Appliance Repair Regular" at bounding box center [237, 102] width 256 height 19
click at [311, 94] on div "Appliance Repair Regular" at bounding box center [237, 102] width 256 height 19
click at [323, 77] on div "Business location American Service Alliance [GEOGRAPHIC_DATA] [PHONE_NUMBER]" at bounding box center [237, 66] width 256 height 54
drag, startPoint x: 315, startPoint y: 9, endPoint x: 313, endPoint y: 42, distance: 32.7
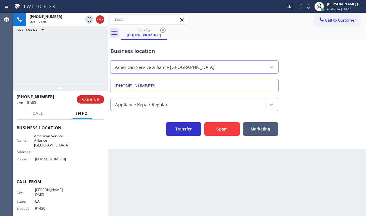
click at [315, 15] on div "Status report No issues detected If you experience an issue, please download th…" at bounding box center [183, 108] width 366 height 216
drag, startPoint x: 314, startPoint y: 71, endPoint x: 291, endPoint y: 71, distance: 23.7
click at [314, 71] on div "Business location American Service Alliance [GEOGRAPHIC_DATA] [PHONE_NUMBER]" at bounding box center [237, 66] width 256 height 54
drag, startPoint x: 315, startPoint y: 7, endPoint x: 281, endPoint y: 19, distance: 35.8
click at [313, 7] on icon at bounding box center [308, 6] width 7 height 7
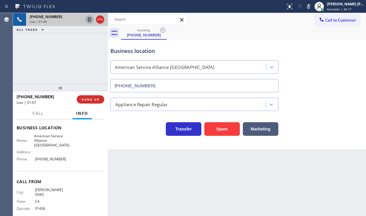
drag, startPoint x: 90, startPoint y: 20, endPoint x: 89, endPoint y: 23, distance: 3.6
click at [89, 20] on icon at bounding box center [89, 19] width 7 height 7
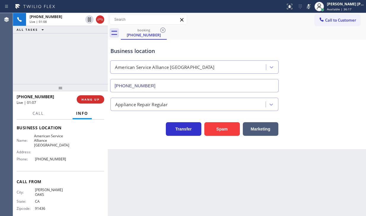
click at [81, 44] on div "[PHONE_NUMBER] Live | 01:08 ALL TASKS ALL TASKS ACTIVE TASKS TASKS IN WRAP UP" at bounding box center [60, 48] width 95 height 71
drag, startPoint x: 63, startPoint y: 35, endPoint x: 70, endPoint y: 31, distance: 8.4
click at [64, 35] on div "[PHONE_NUMBER] Live | 02:13 ALL TASKS ALL TASKS ACTIVE TASKS TASKS IN WRAP UP" at bounding box center [60, 48] width 95 height 71
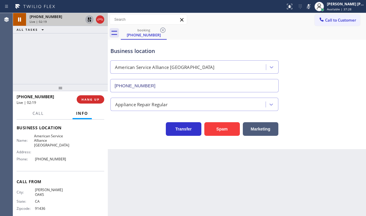
drag, startPoint x: 90, startPoint y: 21, endPoint x: 142, endPoint y: 13, distance: 52.8
click at [90, 20] on icon at bounding box center [89, 19] width 4 height 4
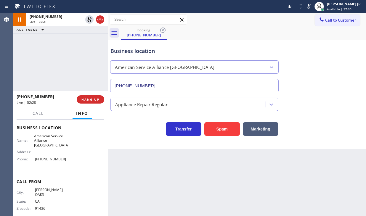
drag, startPoint x: 317, startPoint y: 6, endPoint x: 332, endPoint y: 58, distance: 54.3
click at [313, 7] on icon at bounding box center [308, 6] width 7 height 7
click at [332, 61] on div "Business location American Service Alliance [GEOGRAPHIC_DATA] [PHONE_NUMBER]" at bounding box center [237, 66] width 256 height 54
click at [152, 154] on div "Back to Dashboard Change Sender ID Customers Technicians Select a contact Outbo…" at bounding box center [237, 114] width 259 height 203
click at [307, 171] on div "Back to Dashboard Change Sender ID Customers Technicians Select a contact Outbo…" at bounding box center [237, 114] width 259 height 203
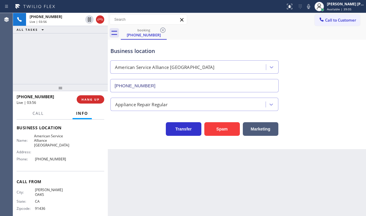
click at [263, 28] on div "booking [PHONE_NUMBER]" at bounding box center [244, 32] width 246 height 13
click at [50, 50] on div "[PHONE_NUMBER] Live | 04:02 ALL TASKS ALL TASKS ACTIVE TASKS TASKS IN WRAP UP" at bounding box center [60, 48] width 95 height 71
click at [198, 182] on div "Back to Dashboard Change Sender ID Customers Technicians Select a contact Outbo…" at bounding box center [237, 114] width 259 height 203
click at [70, 49] on div "[PHONE_NUMBER] Live | 04:18 ALL TASKS ALL TASKS ACTIVE TASKS TASKS IN WRAP UP" at bounding box center [60, 48] width 95 height 71
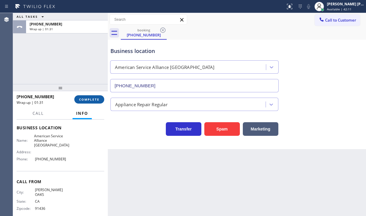
click at [96, 100] on span "COMPLETE" at bounding box center [89, 100] width 20 height 4
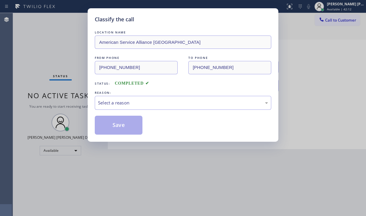
click at [137, 111] on div "LOCATION NAME American Service Alliance Palm Desert FROM PHONE [PHONE_NUMBER] T…" at bounding box center [183, 82] width 177 height 106
drag, startPoint x: 137, startPoint y: 111, endPoint x: 138, endPoint y: 106, distance: 4.8
click at [138, 107] on div "LOCATION NAME American Service Alliance Palm Desert FROM PHONE [PHONE_NUMBER] T…" at bounding box center [183, 82] width 177 height 106
drag, startPoint x: 125, startPoint y: 104, endPoint x: 125, endPoint y: 109, distance: 4.7
click at [125, 106] on div "Select a reason" at bounding box center [183, 103] width 170 height 7
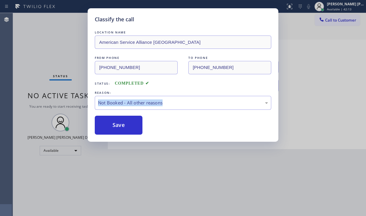
click at [120, 125] on button "Save" at bounding box center [119, 125] width 48 height 19
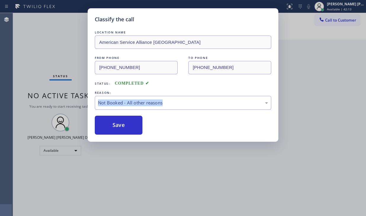
click at [120, 125] on button "Save" at bounding box center [119, 125] width 48 height 19
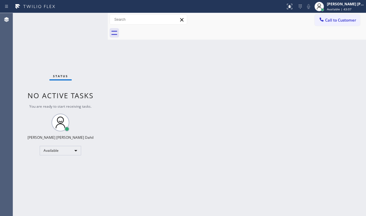
click at [46, 48] on div "Status No active tasks You are ready to start receiving tasks. [PERSON_NAME] [P…" at bounding box center [60, 114] width 95 height 203
click at [88, 18] on div "Status No active tasks You are ready to start receiving tasks. [PERSON_NAME] [P…" at bounding box center [60, 114] width 95 height 203
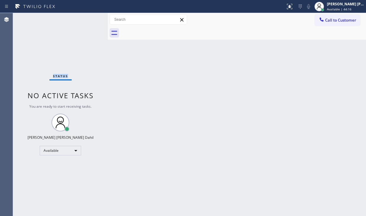
click at [88, 18] on div "Status No active tasks You are ready to start receiving tasks. [PERSON_NAME] [P…" at bounding box center [60, 114] width 95 height 203
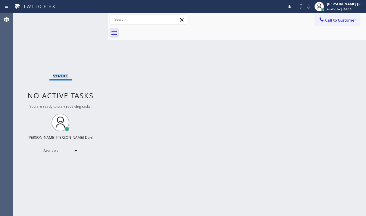
click at [88, 18] on div "Status No active tasks You are ready to start receiving tasks. [PERSON_NAME] [P…" at bounding box center [60, 114] width 95 height 203
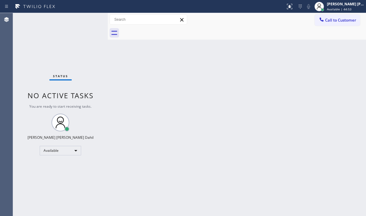
click at [88, 18] on div "Status No active tasks You are ready to start receiving tasks. [PERSON_NAME] [P…" at bounding box center [60, 114] width 95 height 203
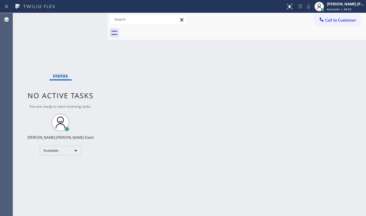
click at [88, 18] on div "Status No active tasks You are ready to start receiving tasks. [PERSON_NAME] [P…" at bounding box center [60, 114] width 95 height 203
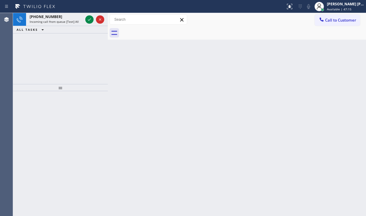
click at [88, 18] on icon at bounding box center [89, 19] width 7 height 7
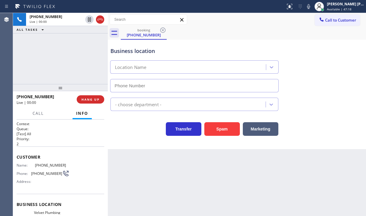
type input "[PHONE_NUMBER]"
click at [200, 162] on div "Back to Dashboard Change Sender ID Customers Technicians Select a contact Outbo…" at bounding box center [237, 114] width 259 height 203
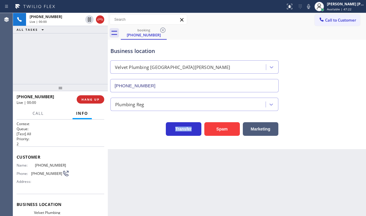
click at [200, 162] on div "Back to Dashboard Change Sender ID Customers Technicians Select a contact Outbo…" at bounding box center [237, 114] width 259 height 203
drag, startPoint x: 200, startPoint y: 162, endPoint x: 203, endPoint y: 165, distance: 4.6
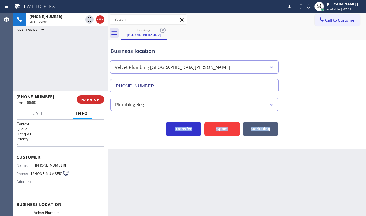
click at [200, 162] on div "Back to Dashboard Change Sender ID Customers Technicians Select a contact Outbo…" at bounding box center [237, 114] width 259 height 203
click at [228, 173] on div "Back to Dashboard Change Sender ID Customers Technicians Select a contact Outbo…" at bounding box center [237, 114] width 259 height 203
click at [229, 173] on div "Back to Dashboard Change Sender ID Customers Technicians Select a contact Outbo…" at bounding box center [237, 114] width 259 height 203
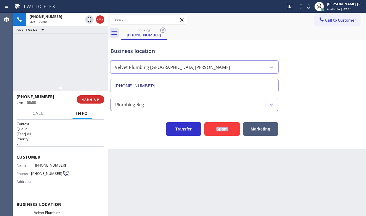
click at [229, 173] on div "Back to Dashboard Change Sender ID Customers Technicians Select a contact Outbo…" at bounding box center [237, 114] width 259 height 203
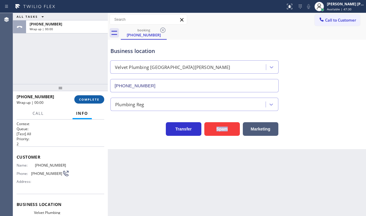
click at [98, 99] on span "COMPLETE" at bounding box center [89, 100] width 20 height 4
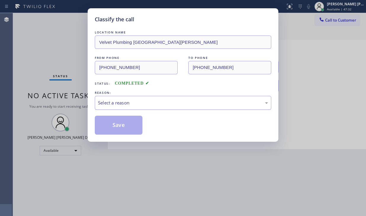
click at [132, 106] on div "Select a reason" at bounding box center [183, 103] width 170 height 7
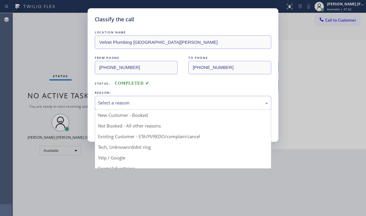
drag, startPoint x: 121, startPoint y: 146, endPoint x: 122, endPoint y: 129, distance: 17.5
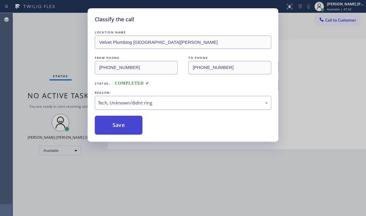
click at [122, 126] on button "Save" at bounding box center [119, 125] width 48 height 19
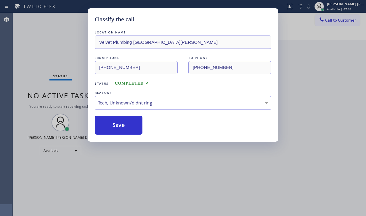
drag, startPoint x: 122, startPoint y: 126, endPoint x: 111, endPoint y: 9, distance: 117.9
click at [122, 125] on button "Save" at bounding box center [119, 125] width 48 height 19
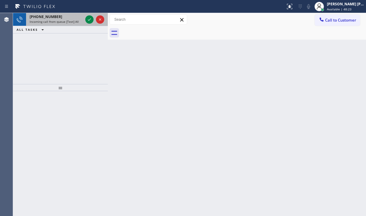
click at [95, 17] on div at bounding box center [94, 19] width 21 height 13
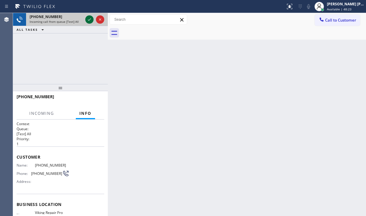
click at [90, 17] on icon at bounding box center [89, 19] width 7 height 7
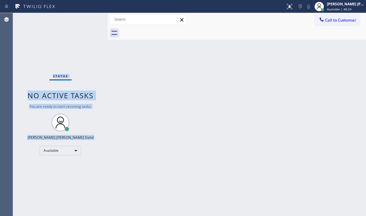
click at [90, 17] on div "Status No active tasks You are ready to start receiving tasks. [PERSON_NAME] [P…" at bounding box center [60, 114] width 95 height 203
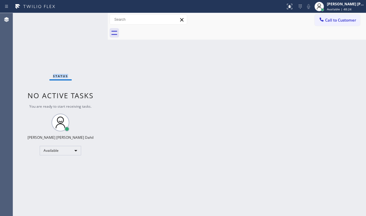
click at [89, 17] on div "Status No active tasks You are ready to start receiving tasks. [PERSON_NAME] [P…" at bounding box center [60, 114] width 95 height 203
drag, startPoint x: 298, startPoint y: 5, endPoint x: 296, endPoint y: 17, distance: 12.0
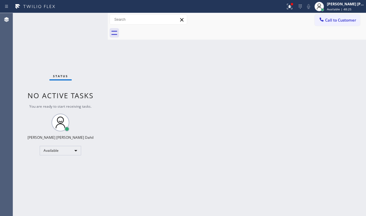
click at [297, 6] on div at bounding box center [289, 6] width 13 height 13
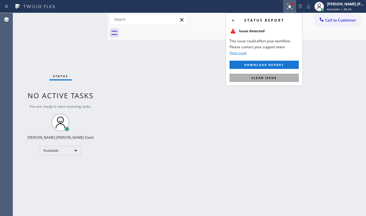
click at [285, 76] on button "Clear issue" at bounding box center [264, 78] width 69 height 8
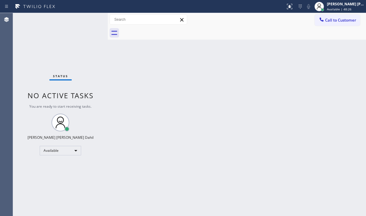
click at [285, 76] on div "Back to Dashboard Change Sender ID Customers Technicians Select a contact Outbo…" at bounding box center [237, 114] width 259 height 203
drag, startPoint x: 285, startPoint y: 76, endPoint x: 296, endPoint y: 136, distance: 61.0
click at [285, 78] on div "Back to Dashboard Change Sender ID Customers Technicians Select a contact Outbo…" at bounding box center [237, 114] width 259 height 203
click at [212, 137] on div "Back to Dashboard Change Sender ID Customers Technicians Select a contact Outbo…" at bounding box center [237, 114] width 259 height 203
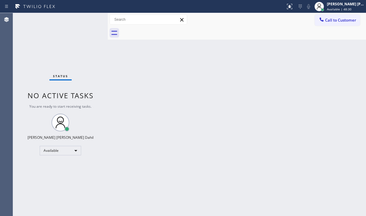
click at [212, 137] on div "Back to Dashboard Change Sender ID Customers Technicians Select a contact Outbo…" at bounding box center [237, 114] width 259 height 203
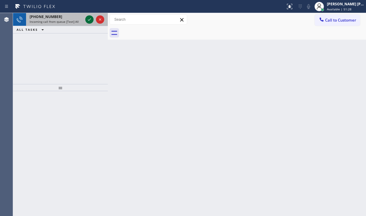
click at [88, 18] on icon at bounding box center [89, 19] width 7 height 7
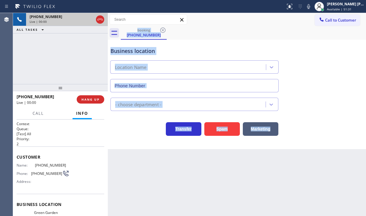
scroll to position [59, 0]
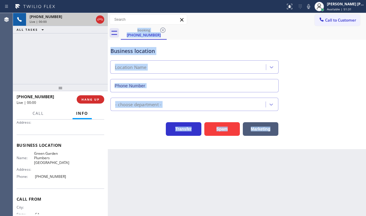
type input "[PHONE_NUMBER]"
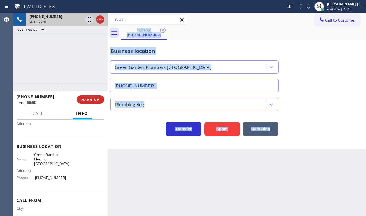
scroll to position [0, 0]
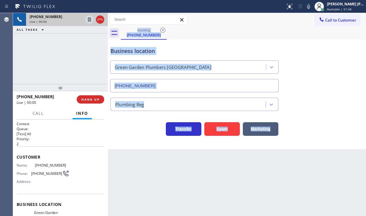
click at [171, 191] on div "Back to Dashboard Change Sender ID Customers Technicians Select a contact Outbo…" at bounding box center [237, 114] width 259 height 203
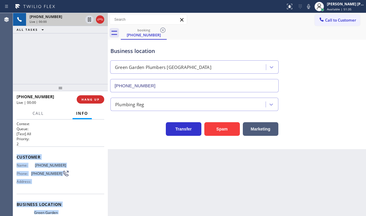
scroll to position [77, 0]
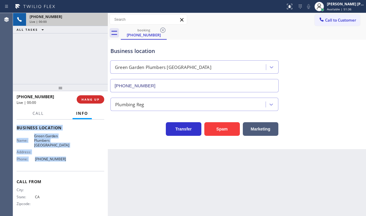
drag, startPoint x: 28, startPoint y: 187, endPoint x: 59, endPoint y: 156, distance: 43.8
click at [59, 156] on div "Context Queue: [Test] All Priority: 2 Customer Name: [PHONE_NUMBER] Phone: [PHO…" at bounding box center [60, 168] width 95 height 97
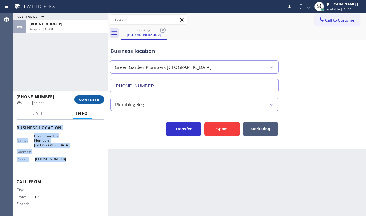
click at [83, 99] on span "COMPLETE" at bounding box center [89, 100] width 20 height 4
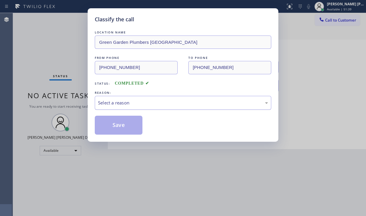
drag, startPoint x: 190, startPoint y: 102, endPoint x: 184, endPoint y: 106, distance: 6.9
click at [190, 102] on div "Select a reason" at bounding box center [183, 103] width 170 height 7
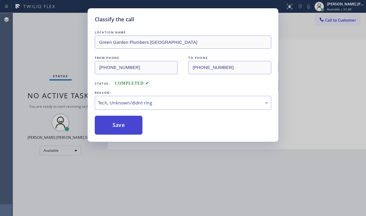
click at [118, 125] on button "Save" at bounding box center [119, 125] width 48 height 19
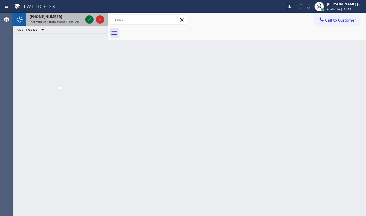
click at [88, 16] on button at bounding box center [89, 19] width 8 height 8
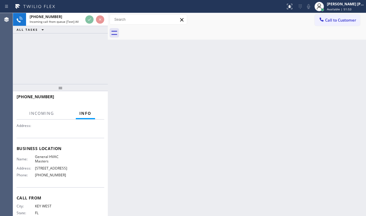
scroll to position [59, 0]
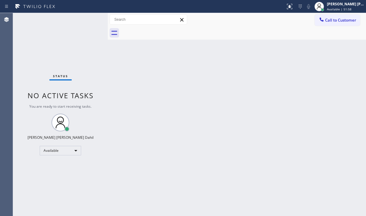
click at [166, 130] on div "Back to Dashboard Change Sender ID Customers Technicians Select a contact Outbo…" at bounding box center [237, 114] width 259 height 203
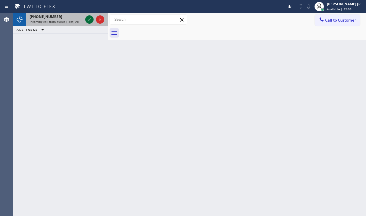
click at [87, 19] on icon at bounding box center [89, 19] width 7 height 7
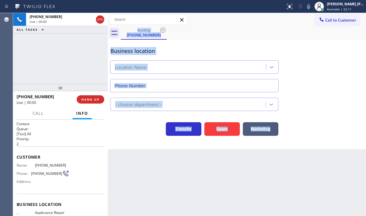
type input "[PHONE_NUMBER]"
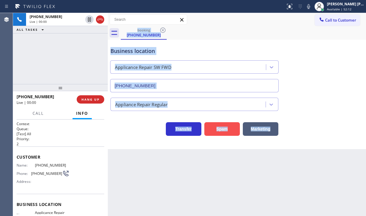
click at [226, 124] on button "Spam" at bounding box center [223, 129] width 36 height 14
click at [225, 125] on button "Spam" at bounding box center [223, 129] width 36 height 14
drag, startPoint x: 225, startPoint y: 125, endPoint x: 233, endPoint y: 140, distance: 17.1
click at [225, 125] on button "Spam" at bounding box center [223, 129] width 36 height 14
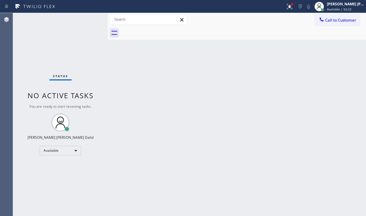
click at [268, 154] on div "Back to Dashboard Change Sender ID Customers Technicians Select a contact Outbo…" at bounding box center [237, 114] width 259 height 203
drag, startPoint x: 295, startPoint y: 5, endPoint x: 267, endPoint y: 72, distance: 72.2
click at [294, 6] on icon at bounding box center [289, 6] width 7 height 7
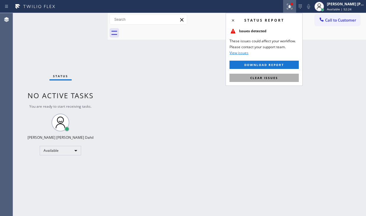
click at [267, 76] on span "Clear issues" at bounding box center [265, 78] width 28 height 4
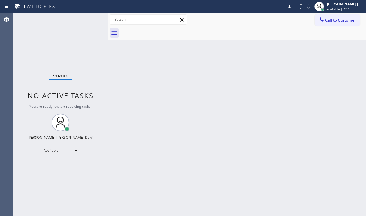
click at [267, 76] on div "Back to Dashboard Change Sender ID Customers Technicians Select a contact Outbo…" at bounding box center [237, 114] width 259 height 203
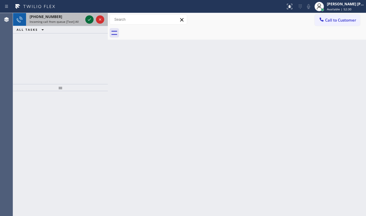
click at [88, 18] on icon at bounding box center [89, 19] width 7 height 7
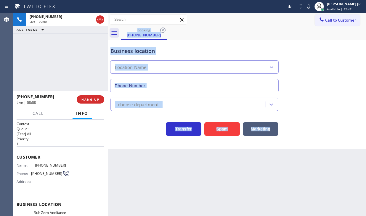
type input "[PHONE_NUMBER]"
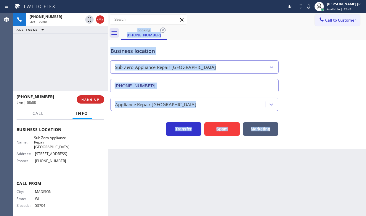
scroll to position [77, 0]
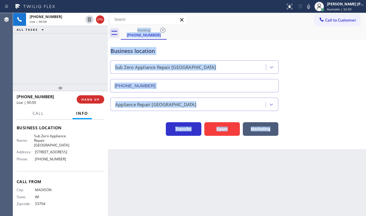
click at [189, 178] on div "Back to Dashboard Change Sender ID Customers Technicians Select a contact Outbo…" at bounding box center [237, 114] width 259 height 203
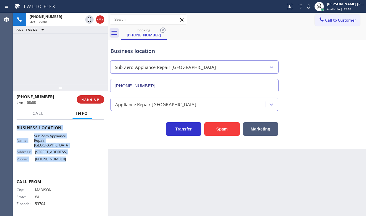
drag, startPoint x: 44, startPoint y: 230, endPoint x: 66, endPoint y: 162, distance: 72.2
click at [66, 162] on div "Context Queue: [Test] All Priority: 1 Customer Name: [PHONE_NUMBER] Phone: [PHO…" at bounding box center [60, 168] width 95 height 97
copy div "Customer Name: [PHONE_NUMBER] Phone: [PHONE_NUMBER] Address: Business location …"
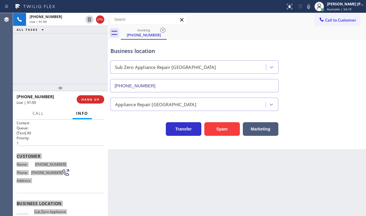
scroll to position [0, 0]
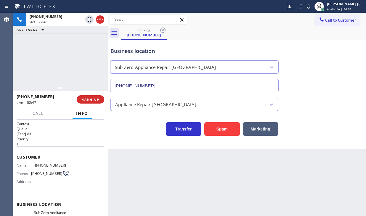
click at [314, 50] on div "Business location Sub Zero Appliance Repair [GEOGRAPHIC_DATA] [PHONE_NUMBER]" at bounding box center [237, 66] width 256 height 54
drag, startPoint x: 317, startPoint y: 9, endPoint x: 317, endPoint y: 17, distance: 8.6
click at [313, 9] on icon at bounding box center [308, 6] width 7 height 7
click at [317, 50] on div "Business location Sub Zero Appliance Repair [GEOGRAPHIC_DATA] [PHONE_NUMBER]" at bounding box center [237, 66] width 256 height 54
drag, startPoint x: 90, startPoint y: 22, endPoint x: 341, endPoint y: 44, distance: 252.1
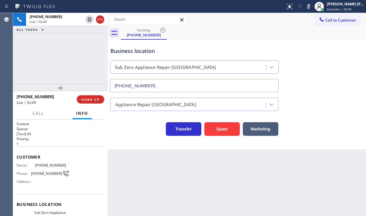
click at [90, 21] on icon at bounding box center [89, 19] width 7 height 7
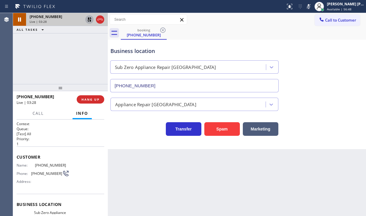
click at [91, 19] on icon at bounding box center [89, 19] width 7 height 7
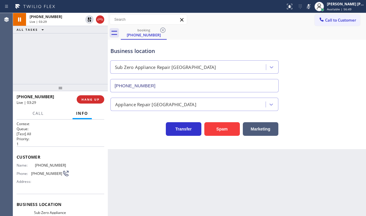
drag, startPoint x: 313, startPoint y: 7, endPoint x: 313, endPoint y: 74, distance: 67.0
click at [313, 8] on icon at bounding box center [308, 6] width 7 height 7
click at [313, 74] on div "Business location Sub Zero Appliance Repair [GEOGRAPHIC_DATA] [PHONE_NUMBER]" at bounding box center [237, 66] width 256 height 54
click at [315, 183] on div "Back to Dashboard Change Sender ID Customers Technicians Select a contact Outbo…" at bounding box center [237, 114] width 259 height 203
click at [22, 50] on div "[PHONE_NUMBER] Live | 04:14 ALL TASKS ALL TASKS ACTIVE TASKS TASKS IN WRAP UP" at bounding box center [60, 48] width 95 height 71
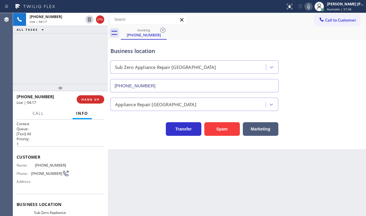
click at [313, 9] on icon at bounding box center [308, 6] width 7 height 7
click at [326, 67] on div "Business location Sub Zero Appliance Repair [GEOGRAPHIC_DATA] [PHONE_NUMBER]" at bounding box center [237, 66] width 256 height 54
click at [157, 173] on div "Back to Dashboard Change Sender ID Customers Technicians Select a contact Outbo…" at bounding box center [237, 114] width 259 height 203
click at [254, 12] on div "Status report No issues detected If you experience an issue, please download th…" at bounding box center [183, 6] width 366 height 13
click at [60, 38] on div "[PHONE_NUMBER] Live | 05:07 ALL TASKS ALL TASKS ACTIVE TASKS TASKS IN WRAP UP" at bounding box center [60, 48] width 95 height 71
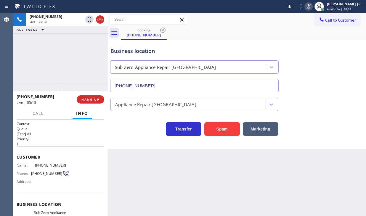
click at [313, 4] on icon at bounding box center [308, 6] width 7 height 7
click at [152, 163] on div "Back to Dashboard Change Sender ID Customers Technicians Select a contact Outbo…" at bounding box center [237, 114] width 259 height 203
click at [163, 167] on div "Back to Dashboard Change Sender ID Customers Technicians Select a contact Outbo…" at bounding box center [237, 114] width 259 height 203
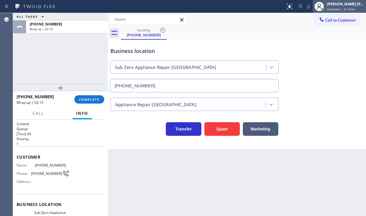
click at [349, 12] on div "[PERSON_NAME] [PERSON_NAME] Dahil Available | 1h 5min" at bounding box center [339, 6] width 53 height 13
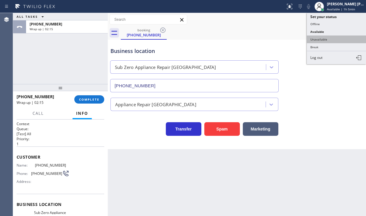
click at [330, 40] on button "Unavailable" at bounding box center [336, 40] width 59 height 8
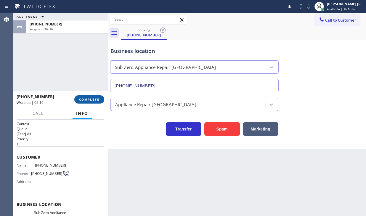
click at [100, 100] on button "COMPLETE" at bounding box center [89, 99] width 30 height 8
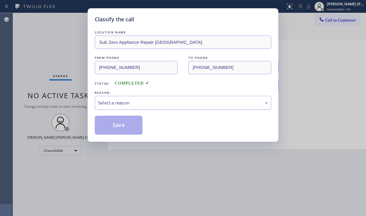
click at [123, 103] on div "Select a reason" at bounding box center [183, 103] width 170 height 7
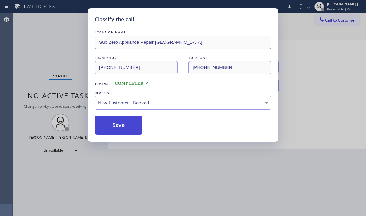
click at [122, 125] on button "Save" at bounding box center [119, 125] width 48 height 19
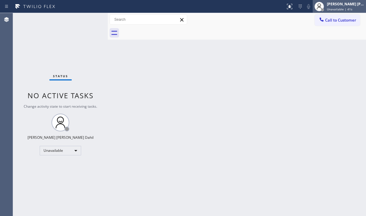
drag, startPoint x: 344, startPoint y: 4, endPoint x: 327, endPoint y: 27, distance: 29.0
click at [344, 5] on div "[PERSON_NAME] [PERSON_NAME] Dahil" at bounding box center [345, 3] width 37 height 5
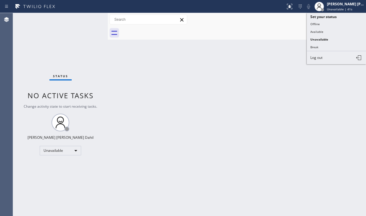
click at [324, 29] on button "Available" at bounding box center [336, 32] width 59 height 8
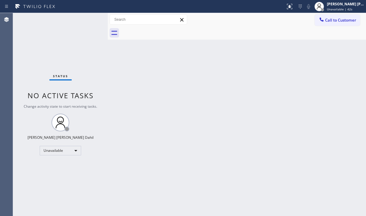
drag, startPoint x: 311, startPoint y: 87, endPoint x: 323, endPoint y: 131, distance: 45.7
click at [310, 91] on div "Back to Dashboard Change Sender ID Customers Technicians Select a contact Outbo…" at bounding box center [237, 114] width 259 height 203
drag, startPoint x: 232, startPoint y: 138, endPoint x: 262, endPoint y: 174, distance: 46.6
click at [232, 138] on div "Back to Dashboard Change Sender ID Customers Technicians Select a contact Outbo…" at bounding box center [237, 114] width 259 height 203
drag, startPoint x: 47, startPoint y: 51, endPoint x: 215, endPoint y: 89, distance: 172.1
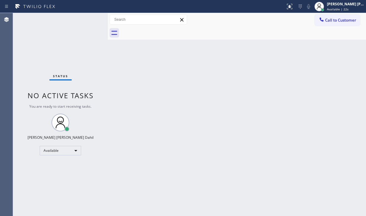
click at [49, 51] on div "Status No active tasks You are ready to start receiving tasks. [PERSON_NAME] [P…" at bounding box center [60, 114] width 95 height 203
click at [366, 122] on html "Status report No issues detected If you experience an issue, please download th…" at bounding box center [183, 108] width 366 height 216
click at [56, 38] on div "Status No active tasks You are ready to start receiving tasks. [PERSON_NAME] [P…" at bounding box center [60, 114] width 95 height 203
click at [230, 159] on div "Back to Dashboard Change Sender ID Customers Technicians Select a contact Outbo…" at bounding box center [237, 114] width 259 height 203
click at [243, 194] on div "Back to Dashboard Change Sender ID Customers Technicians Select a contact Outbo…" at bounding box center [237, 114] width 259 height 203
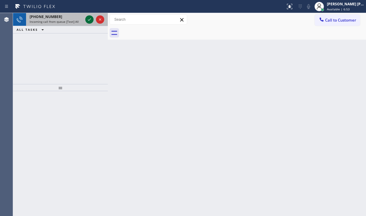
click at [88, 18] on icon at bounding box center [89, 19] width 7 height 7
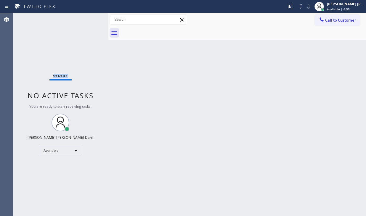
click at [88, 18] on div "Status No active tasks You are ready to start receiving tasks. [PERSON_NAME] [P…" at bounding box center [60, 114] width 95 height 203
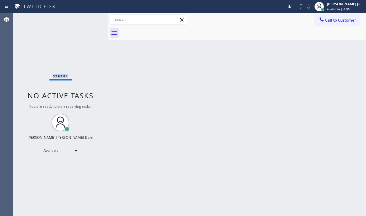
click at [88, 18] on div "Status No active tasks You are ready to start receiving tasks. [PERSON_NAME] [P…" at bounding box center [60, 114] width 95 height 203
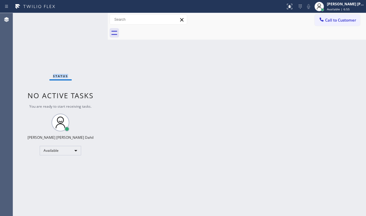
click at [88, 18] on div "Status No active tasks You are ready to start receiving tasks. [PERSON_NAME] [P…" at bounding box center [60, 114] width 95 height 203
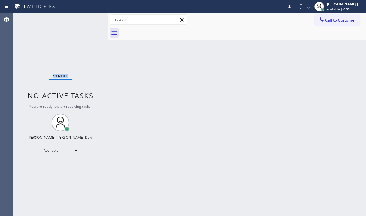
click at [88, 18] on div "Status No active tasks You are ready to start receiving tasks. [PERSON_NAME] [P…" at bounding box center [60, 114] width 95 height 203
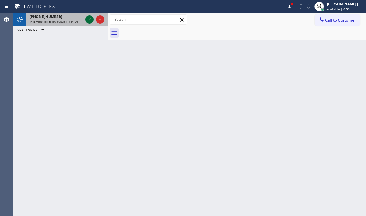
click at [88, 18] on icon at bounding box center [89, 19] width 7 height 7
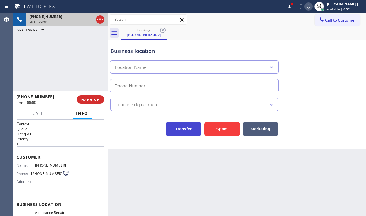
type input "[PHONE_NUMBER]"
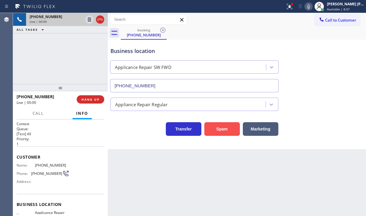
click at [212, 130] on button "Spam" at bounding box center [223, 129] width 36 height 14
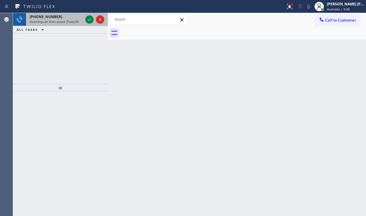
click at [70, 17] on div "[PHONE_NUMBER]" at bounding box center [56, 16] width 53 height 5
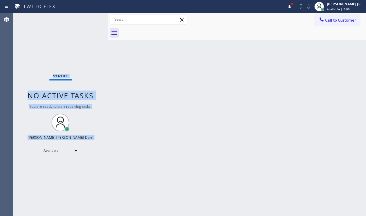
click at [70, 17] on div "Status No active tasks You are ready to start receiving tasks. [PERSON_NAME] [P…" at bounding box center [60, 114] width 95 height 203
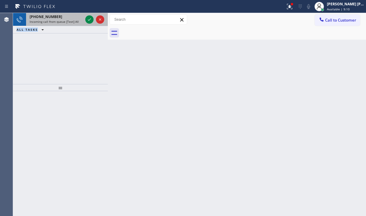
click at [72, 16] on div "[PHONE_NUMBER]" at bounding box center [56, 16] width 53 height 5
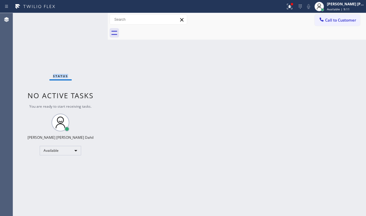
click at [72, 16] on div "Status No active tasks You are ready to start receiving tasks. [PERSON_NAME] [P…" at bounding box center [60, 114] width 95 height 203
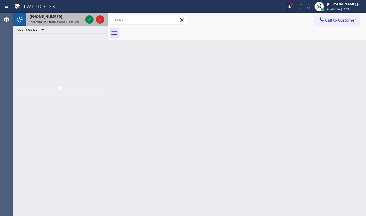
click at [76, 20] on span "Incoming call from queue [Test] All" at bounding box center [54, 22] width 49 height 4
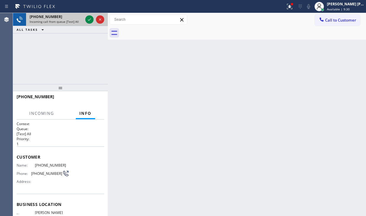
click at [76, 20] on span "Incoming call from queue [Test] All" at bounding box center [54, 22] width 49 height 4
click at [87, 19] on icon at bounding box center [89, 19] width 7 height 7
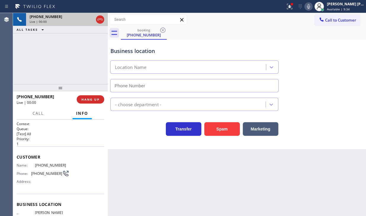
type input "[PHONE_NUMBER]"
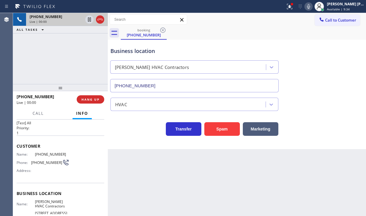
scroll to position [30, 0]
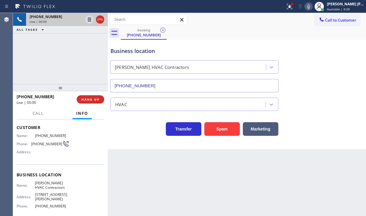
click at [323, 56] on div "Business location [PERSON_NAME] HVAC Contractors [PHONE_NUMBER]" at bounding box center [237, 66] width 256 height 54
click at [292, 6] on div at bounding box center [289, 6] width 13 height 7
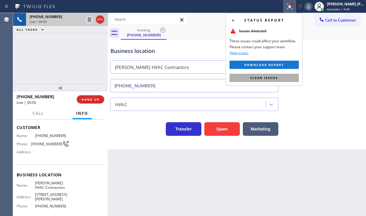
click at [295, 78] on button "Clear issues" at bounding box center [264, 78] width 69 height 8
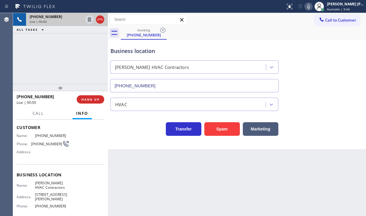
click at [49, 58] on div "[PHONE_NUMBER] Live | 00:00 ALL TASKS ALL TASKS ACTIVE TASKS TASKS IN WRAP UP" at bounding box center [60, 48] width 95 height 71
click at [94, 101] on span "HANG UP" at bounding box center [91, 100] width 18 height 4
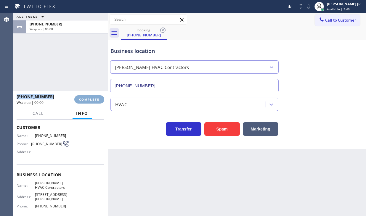
click at [94, 101] on span "COMPLETE" at bounding box center [89, 100] width 20 height 4
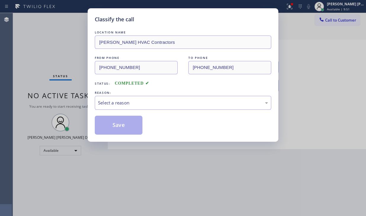
click at [94, 101] on div "Classify the call LOCATION NAME [PERSON_NAME] HVAC Contractors FROM PHONE [PHON…" at bounding box center [183, 75] width 191 height 134
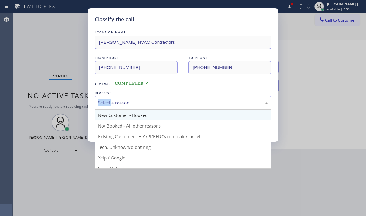
drag, startPoint x: 188, startPoint y: 98, endPoint x: 191, endPoint y: 114, distance: 16.2
click at [188, 101] on div "Select a reason" at bounding box center [183, 103] width 177 height 14
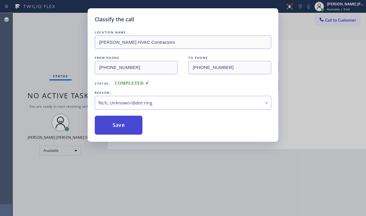
click at [116, 122] on button "Save" at bounding box center [119, 125] width 48 height 19
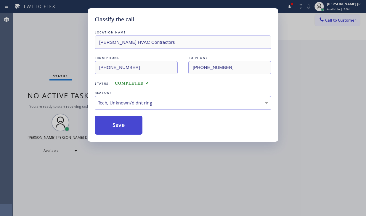
click at [116, 122] on button "Save" at bounding box center [119, 125] width 48 height 19
drag, startPoint x: 116, startPoint y: 122, endPoint x: 90, endPoint y: 4, distance: 120.9
click at [116, 121] on button "Save" at bounding box center [119, 125] width 48 height 19
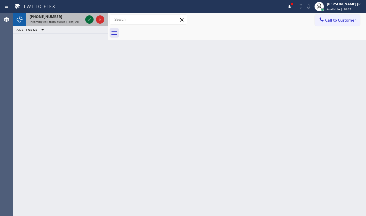
click at [87, 23] on icon at bounding box center [89, 19] width 7 height 7
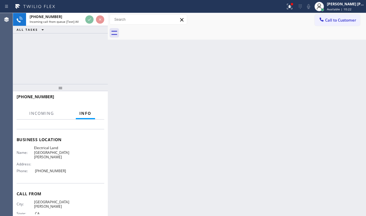
scroll to position [77, 0]
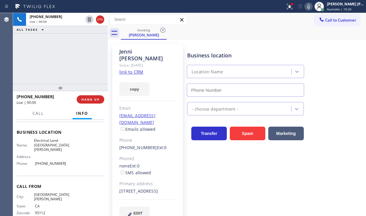
type input "[PHONE_NUMBER]"
click at [130, 69] on link "link to CRM" at bounding box center [131, 72] width 24 height 6
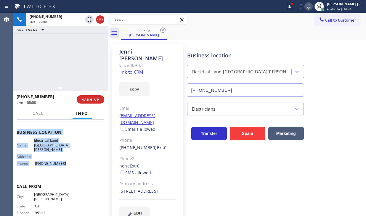
drag, startPoint x: 57, startPoint y: 229, endPoint x: 67, endPoint y: 162, distance: 67.8
click at [67, 162] on div "Context Queue: [Test] All Priority: 1 Customer Name: [PERSON_NAME] Phone: [PHON…" at bounding box center [60, 168] width 95 height 97
copy div "Customer Name: [PERSON_NAME] Phone: [PHONE_NUMBER] Address: [GEOGRAPHIC_DATA] B…"
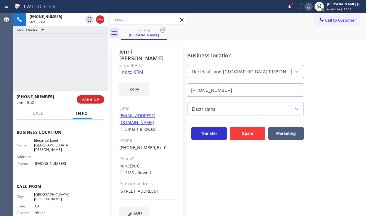
click at [352, 86] on div "Business location Electrical Land [GEOGRAPHIC_DATA][PERSON_NAME] [PHONE_NUMBER]" at bounding box center [275, 70] width 179 height 54
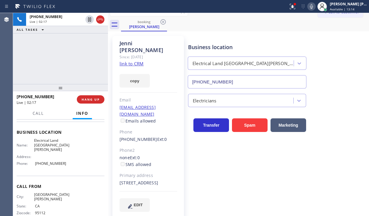
scroll to position [8, 0]
drag, startPoint x: 297, startPoint y: 8, endPoint x: 301, endPoint y: 76, distance: 68.0
click at [296, 9] on icon at bounding box center [292, 6] width 7 height 7
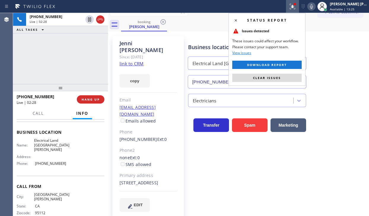
drag, startPoint x: 294, startPoint y: 78, endPoint x: 368, endPoint y: 62, distance: 75.5
click at [294, 77] on button "Clear issues" at bounding box center [266, 78] width 69 height 8
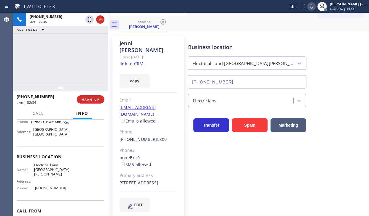
scroll to position [0, 0]
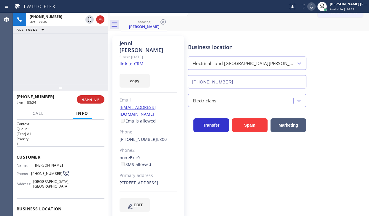
click at [67, 61] on div "[PHONE_NUMBER] Live | 03:25 ALL TASKS ALL TASKS ACTIVE TASKS TASKS IN WRAP UP" at bounding box center [60, 48] width 95 height 71
click at [315, 9] on icon at bounding box center [311, 6] width 7 height 7
click at [316, 28] on div "booking [PERSON_NAME]" at bounding box center [245, 24] width 248 height 13
drag, startPoint x: 88, startPoint y: 20, endPoint x: 99, endPoint y: 0, distance: 22.4
click at [88, 20] on icon at bounding box center [89, 19] width 7 height 7
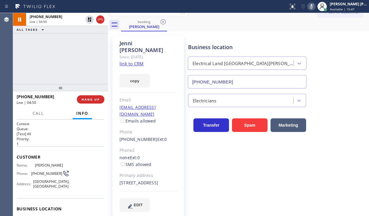
click at [56, 50] on div "[PHONE_NUMBER] Live | 04:50 ALL TASKS ALL TASKS ACTIVE TASKS TASKS IN WRAP UP" at bounding box center [60, 48] width 95 height 71
drag, startPoint x: 19, startPoint y: 54, endPoint x: 25, endPoint y: 52, distance: 6.7
click at [21, 54] on div "[PHONE_NUMBER] Live | 06:24 ALL TASKS ALL TASKS ACTIVE TASKS TASKS IN WRAP UP" at bounding box center [60, 48] width 95 height 71
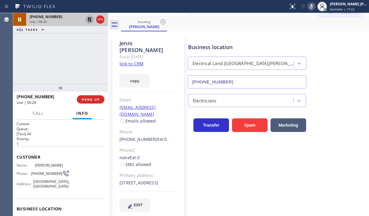
click at [89, 21] on icon at bounding box center [89, 19] width 4 height 4
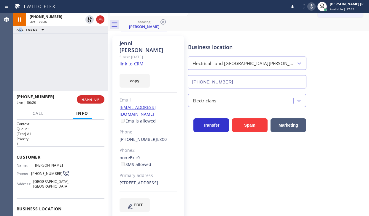
click at [315, 7] on icon at bounding box center [311, 6] width 7 height 7
click at [259, 200] on div "Business location Electrical Land [GEOGRAPHIC_DATA][PERSON_NAME] [PHONE_NUMBER]…" at bounding box center [277, 123] width 181 height 173
drag, startPoint x: 236, startPoint y: 210, endPoint x: 240, endPoint y: 208, distance: 4.5
click at [236, 206] on div "Business location Electrical Land [GEOGRAPHIC_DATA][PERSON_NAME] [PHONE_NUMBER]…" at bounding box center [277, 129] width 181 height 185
click at [261, 194] on div "Business location Electrical Land [GEOGRAPHIC_DATA][PERSON_NAME] [PHONE_NUMBER]…" at bounding box center [277, 123] width 181 height 173
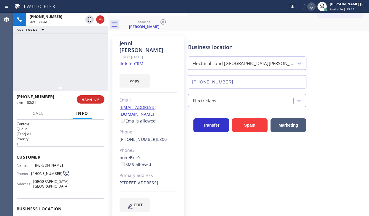
click at [49, 44] on div "[PHONE_NUMBER] Live | 08:22 ALL TASKS ALL TASKS ACTIVE TASKS TASKS IN WRAP UP" at bounding box center [60, 48] width 95 height 71
drag, startPoint x: 88, startPoint y: 20, endPoint x: 144, endPoint y: 20, distance: 55.2
click at [89, 20] on icon at bounding box center [89, 19] width 7 height 7
drag, startPoint x: 317, startPoint y: 6, endPoint x: 332, endPoint y: 53, distance: 49.9
click at [315, 6] on icon at bounding box center [311, 6] width 7 height 7
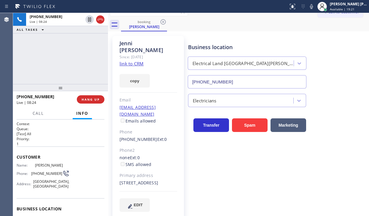
click at [332, 53] on div "Business location Electrical Land [GEOGRAPHIC_DATA][PERSON_NAME] [PHONE_NUMBER]" at bounding box center [277, 62] width 181 height 54
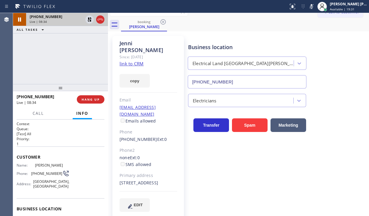
drag, startPoint x: 63, startPoint y: 34, endPoint x: 91, endPoint y: 25, distance: 29.2
click at [65, 34] on div "[PHONE_NUMBER] Live | 08:34 ALL TASKS ALL TASKS ACTIVE TASKS TASKS IN WRAP UP" at bounding box center [60, 48] width 95 height 71
click at [92, 19] on icon at bounding box center [89, 19] width 7 height 7
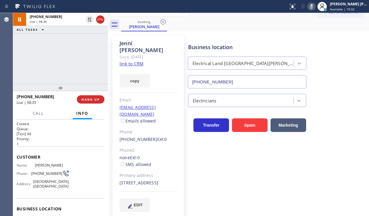
click at [315, 4] on icon at bounding box center [311, 6] width 7 height 7
click at [321, 50] on div "Business location Electrical Land [GEOGRAPHIC_DATA][PERSON_NAME] [PHONE_NUMBER]" at bounding box center [277, 62] width 181 height 54
click at [54, 38] on div "[PHONE_NUMBER] Live | 09:08 ALL TASKS ALL TASKS ACTIVE TASKS TASKS IN WRAP UP" at bounding box center [60, 48] width 95 height 71
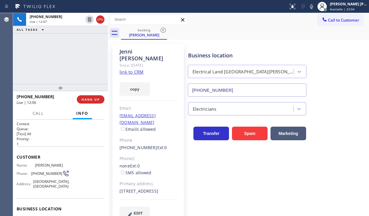
click at [91, 192] on div "Customer Name: [PERSON_NAME] Phone: [PHONE_NUMBER] Address: [GEOGRAPHIC_DATA]" at bounding box center [61, 173] width 88 height 52
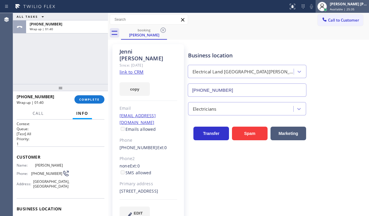
click at [338, 8] on span "Available | 25:35" at bounding box center [342, 9] width 25 height 4
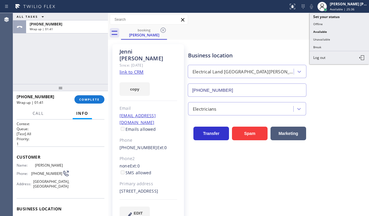
drag, startPoint x: 335, startPoint y: 38, endPoint x: 330, endPoint y: 40, distance: 5.2
click at [335, 38] on button "Unavailable" at bounding box center [339, 40] width 59 height 8
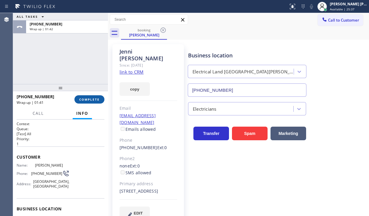
click at [101, 101] on button "COMPLETE" at bounding box center [89, 99] width 30 height 8
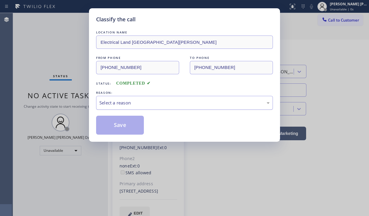
click at [133, 108] on div "Select a reason" at bounding box center [184, 103] width 177 height 14
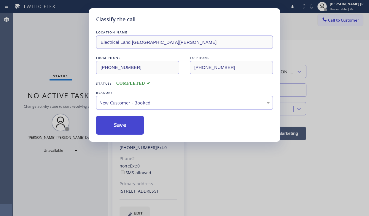
click at [127, 127] on button "Save" at bounding box center [120, 125] width 48 height 19
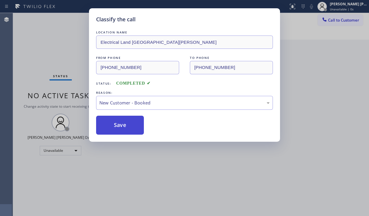
drag, startPoint x: 127, startPoint y: 127, endPoint x: 133, endPoint y: 7, distance: 120.2
click at [127, 127] on button "Save" at bounding box center [120, 125] width 48 height 19
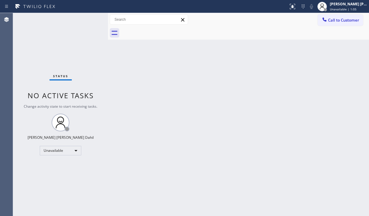
drag, startPoint x: 346, startPoint y: 9, endPoint x: 336, endPoint y: 29, distance: 22.5
click at [345, 9] on span "Unavailable | 1:05" at bounding box center [343, 9] width 27 height 4
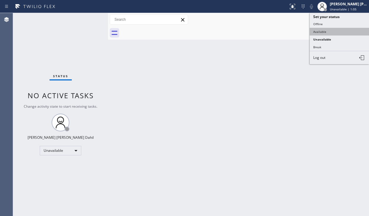
click at [336, 33] on button "Available" at bounding box center [339, 32] width 59 height 8
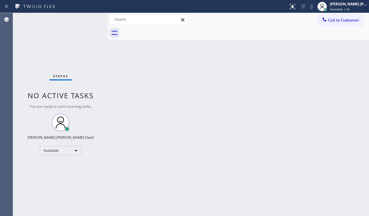
click at [299, 120] on div "Back to Dashboard Change Sender ID Customers Technicians Select a contact Outbo…" at bounding box center [238, 114] width 261 height 203
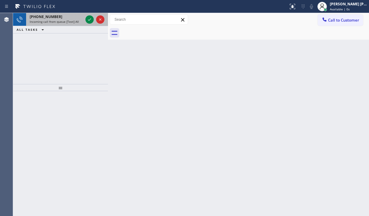
drag, startPoint x: 66, startPoint y: 47, endPoint x: 75, endPoint y: 24, distance: 24.8
click at [66, 45] on div "[PHONE_NUMBER] Incoming call from queue [Test] All ALL TASKS ALL TASKS ACTIVE T…" at bounding box center [60, 48] width 95 height 71
click at [84, 17] on div "[PHONE_NUMBER] Incoming call from queue [Test] All" at bounding box center [60, 19] width 95 height 13
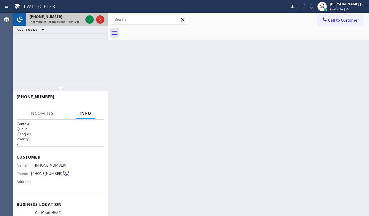
click at [85, 19] on div at bounding box center [94, 19] width 21 height 13
click at [85, 19] on div at bounding box center [89, 19] width 8 height 7
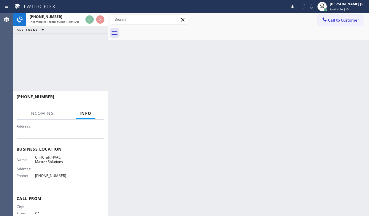
scroll to position [59, 0]
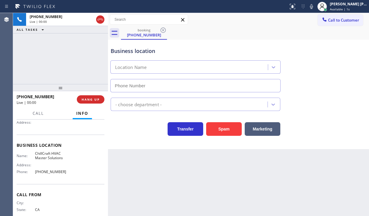
type input "[PHONE_NUMBER]"
click at [93, 99] on span "HANG UP" at bounding box center [91, 100] width 18 height 4
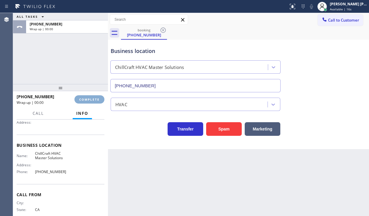
click at [102, 99] on button "COMPLETE" at bounding box center [89, 99] width 30 height 8
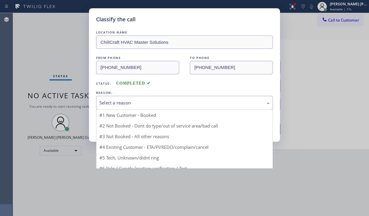
click at [148, 96] on div "Select a reason" at bounding box center [184, 103] width 177 height 14
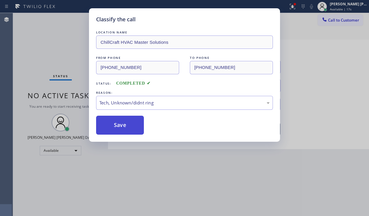
click at [118, 132] on button "Save" at bounding box center [120, 125] width 48 height 19
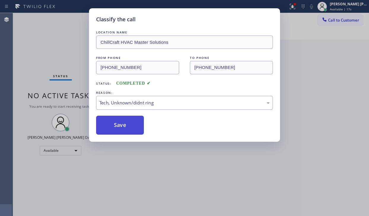
click at [118, 130] on button "Save" at bounding box center [120, 125] width 48 height 19
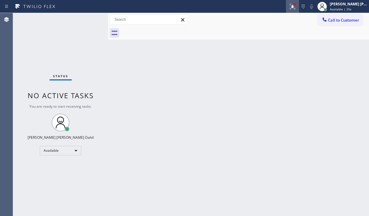
click at [295, 9] on icon at bounding box center [292, 6] width 5 height 5
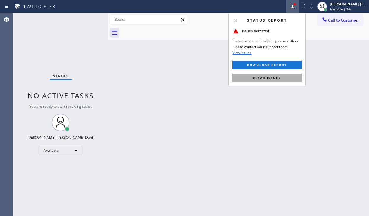
click at [258, 80] on button "Clear issues" at bounding box center [266, 78] width 69 height 8
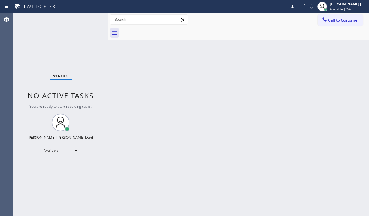
click at [63, 43] on div "Status No active tasks You are ready to start receiving tasks. [PERSON_NAME] [P…" at bounding box center [60, 114] width 95 height 203
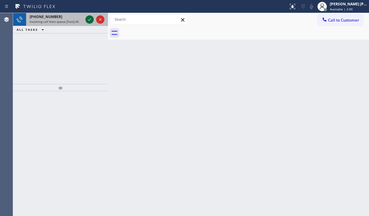
click at [88, 18] on icon at bounding box center [89, 19] width 7 height 7
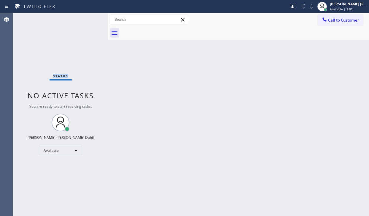
click at [88, 18] on div "Status No active tasks You are ready to start receiving tasks. [PERSON_NAME] [P…" at bounding box center [60, 114] width 95 height 203
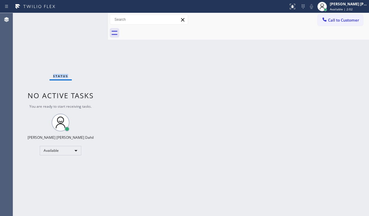
click at [88, 18] on div "Status No active tasks You are ready to start receiving tasks. [PERSON_NAME] [P…" at bounding box center [60, 114] width 95 height 203
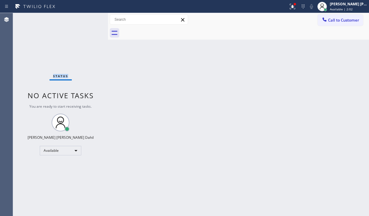
click at [88, 18] on div "Status No active tasks You are ready to start receiving tasks. [PERSON_NAME] [P…" at bounding box center [60, 114] width 95 height 203
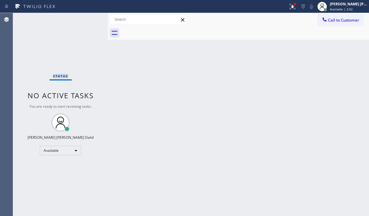
click at [88, 18] on div "Status No active tasks You are ready to start receiving tasks. [PERSON_NAME] [P…" at bounding box center [60, 114] width 95 height 203
click at [306, 12] on div "Status report Issue detected This issue could affect your workflow. Please cont…" at bounding box center [327, 6] width 83 height 13
drag, startPoint x: 299, startPoint y: 7, endPoint x: 290, endPoint y: 47, distance: 40.5
click at [296, 8] on icon at bounding box center [292, 6] width 7 height 7
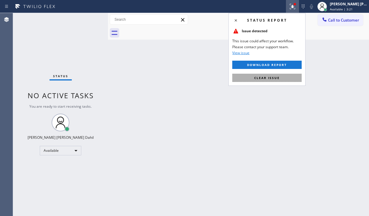
click at [280, 76] on button "Clear issue" at bounding box center [266, 78] width 69 height 8
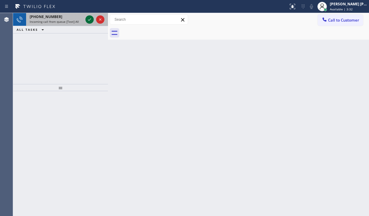
click at [88, 18] on icon at bounding box center [89, 19] width 7 height 7
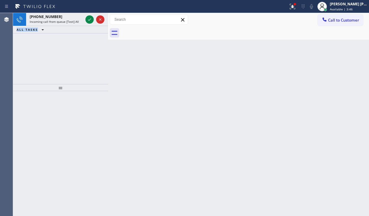
click at [88, 18] on icon at bounding box center [89, 19] width 7 height 7
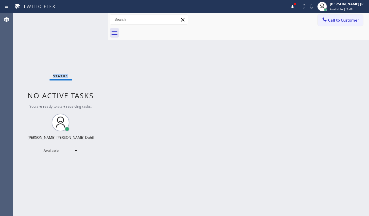
click at [88, 18] on div "Status No active tasks You are ready to start receiving tasks. [PERSON_NAME] [P…" at bounding box center [60, 114] width 95 height 203
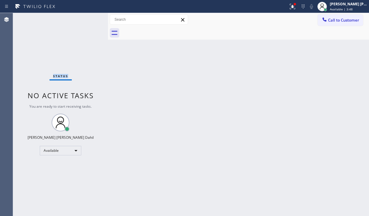
click at [88, 18] on div "Status No active tasks You are ready to start receiving tasks. [PERSON_NAME] [P…" at bounding box center [60, 114] width 95 height 203
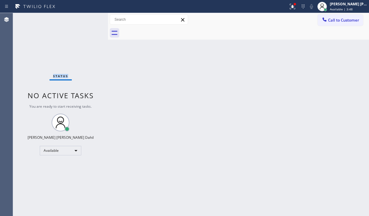
click at [88, 18] on div "Status No active tasks You are ready to start receiving tasks. [PERSON_NAME] [P…" at bounding box center [60, 114] width 95 height 203
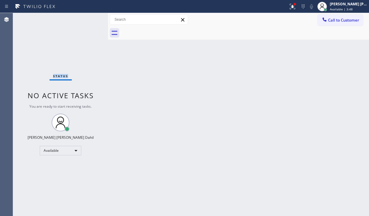
click at [88, 18] on div "Status No active tasks You are ready to start receiving tasks. [PERSON_NAME] [P…" at bounding box center [60, 114] width 95 height 203
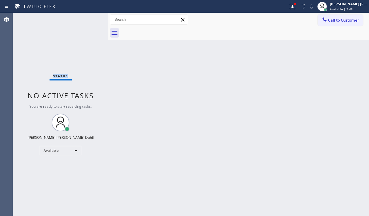
click at [88, 18] on div "Status No active tasks You are ready to start receiving tasks. [PERSON_NAME] [P…" at bounding box center [60, 114] width 95 height 203
click at [298, 3] on button at bounding box center [292, 6] width 13 height 13
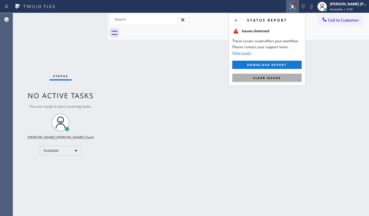
click at [281, 79] on button "Clear issues" at bounding box center [266, 78] width 69 height 8
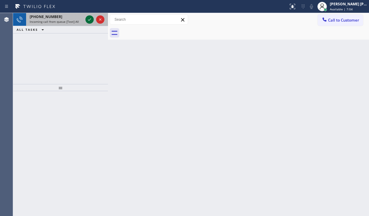
click at [88, 18] on icon at bounding box center [89, 19] width 7 height 7
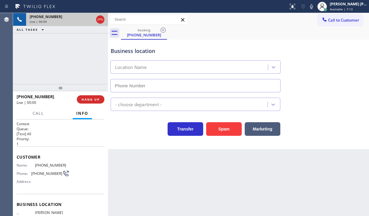
scroll to position [72, 0]
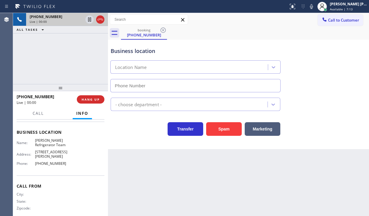
type input "[PHONE_NUMBER]"
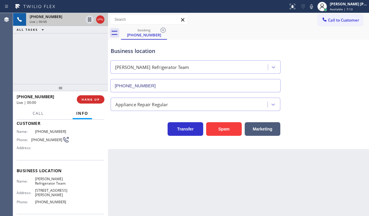
scroll to position [0, 0]
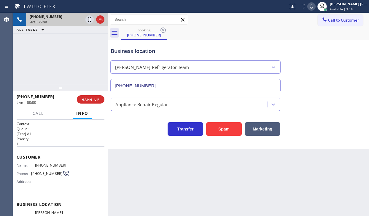
drag, startPoint x: 317, startPoint y: 6, endPoint x: 324, endPoint y: 75, distance: 69.7
click at [315, 8] on icon at bounding box center [311, 6] width 7 height 7
click at [324, 75] on div "Business location [PERSON_NAME] Refrigerator Team [PHONE_NUMBER]" at bounding box center [238, 66] width 258 height 54
drag, startPoint x: 317, startPoint y: 8, endPoint x: 316, endPoint y: 72, distance: 64.1
click at [315, 9] on icon at bounding box center [311, 6] width 7 height 7
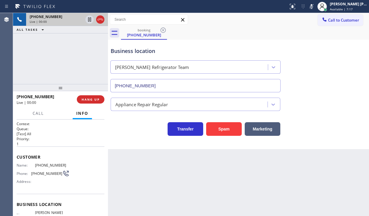
drag, startPoint x: 316, startPoint y: 72, endPoint x: 313, endPoint y: 79, distance: 7.0
click at [316, 73] on div "Business location [PERSON_NAME] Refrigerator Team [PHONE_NUMBER]" at bounding box center [238, 66] width 258 height 54
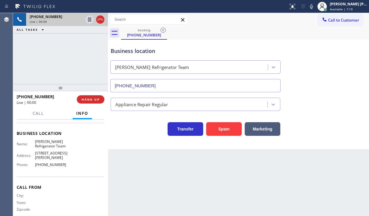
scroll to position [72, 0]
drag, startPoint x: 60, startPoint y: 45, endPoint x: 91, endPoint y: 37, distance: 31.3
click at [61, 45] on div "[PHONE_NUMBER] Live | 00:00 ALL TASKS ALL TASKS ACTIVE TASKS TASKS IN WRAP UP" at bounding box center [60, 48] width 95 height 71
click at [96, 97] on button "HANG UP" at bounding box center [91, 99] width 28 height 8
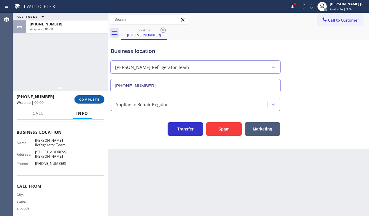
click at [92, 96] on button "COMPLETE" at bounding box center [89, 99] width 30 height 8
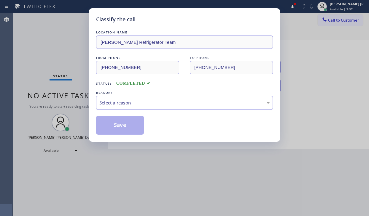
click at [130, 106] on div "Select a reason" at bounding box center [184, 103] width 170 height 7
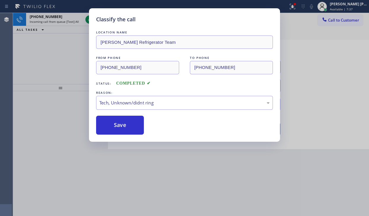
drag, startPoint x: 136, startPoint y: 147, endPoint x: 125, endPoint y: 125, distance: 25.3
click at [125, 124] on button "Save" at bounding box center [120, 125] width 48 height 19
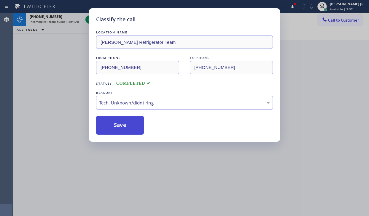
click at [125, 124] on button "Save" at bounding box center [120, 125] width 48 height 19
click at [88, 18] on div "Classify the call LOCATION NAME [PERSON_NAME] Refrigerator Team FROM PHONE [PHO…" at bounding box center [184, 108] width 369 height 216
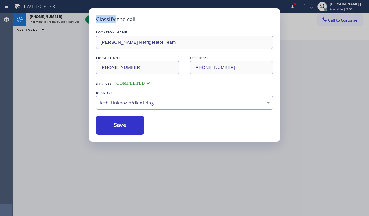
click at [88, 18] on div "Classify the call LOCATION NAME [PERSON_NAME] Refrigerator Team FROM PHONE [PHO…" at bounding box center [184, 108] width 369 height 216
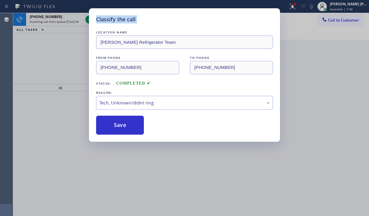
click at [88, 18] on icon at bounding box center [89, 19] width 7 height 7
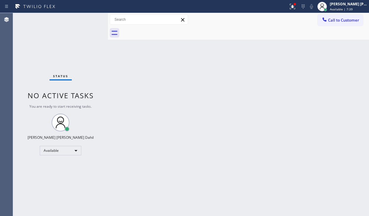
click at [88, 18] on div "Status No active tasks You are ready to start receiving tasks. [PERSON_NAME] [P…" at bounding box center [60, 114] width 95 height 203
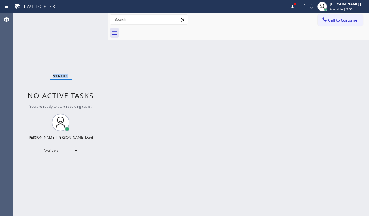
click at [88, 18] on div "Status No active tasks You are ready to start receiving tasks. [PERSON_NAME] [P…" at bounding box center [60, 114] width 95 height 203
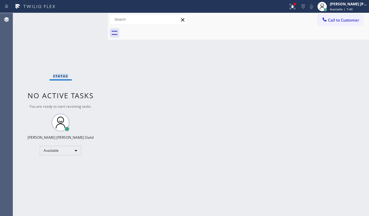
click at [88, 18] on div "Status No active tasks You are ready to start receiving tasks. [PERSON_NAME] [P…" at bounding box center [60, 114] width 95 height 203
click at [50, 30] on div "Status No active tasks You are ready to start receiving tasks. [PERSON_NAME] [P…" at bounding box center [60, 114] width 95 height 203
click at [87, 23] on div "Status No active tasks You are ready to start receiving tasks. [PERSON_NAME] [P…" at bounding box center [60, 114] width 95 height 203
click at [173, 85] on div "Back to Dashboard Change Sender ID Customers Technicians Select a contact Outbo…" at bounding box center [238, 114] width 261 height 203
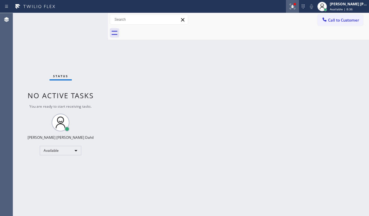
drag, startPoint x: 302, startPoint y: 6, endPoint x: 301, endPoint y: 9, distance: 3.3
click at [296, 7] on icon at bounding box center [292, 6] width 7 height 7
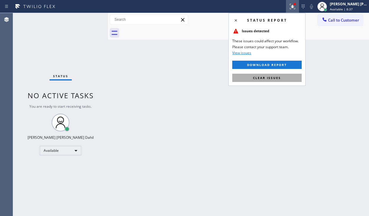
drag, startPoint x: 278, startPoint y: 79, endPoint x: 259, endPoint y: 184, distance: 107.2
click at [278, 80] on span "Clear issues" at bounding box center [267, 78] width 28 height 4
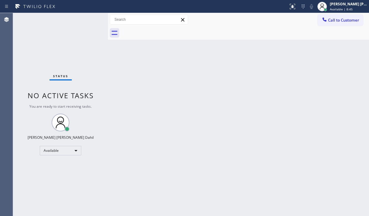
click at [44, 54] on div "Status No active tasks You are ready to start receiving tasks. [PERSON_NAME] [P…" at bounding box center [60, 114] width 95 height 203
click at [170, 65] on div "Back to Dashboard Change Sender ID Customers Technicians Select a contact Outbo…" at bounding box center [238, 114] width 261 height 203
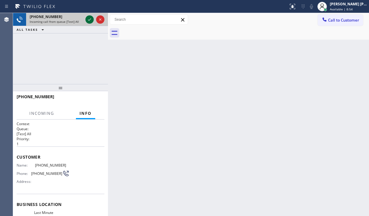
click at [88, 18] on icon at bounding box center [89, 19] width 7 height 7
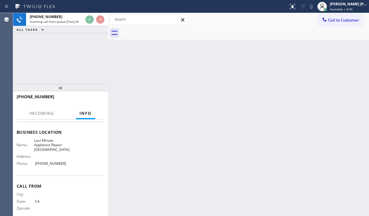
scroll to position [77, 0]
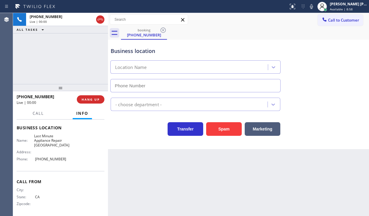
type input "[PHONE_NUMBER]"
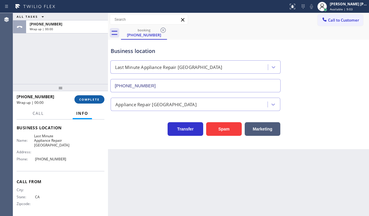
click at [79, 99] on button "COMPLETE" at bounding box center [89, 99] width 30 height 8
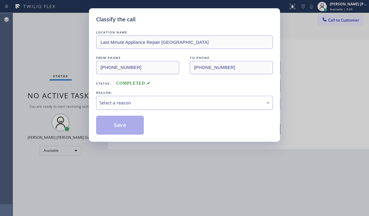
click at [130, 103] on div "Select a reason" at bounding box center [184, 103] width 170 height 7
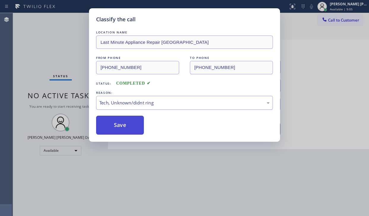
click at [125, 127] on button "Save" at bounding box center [120, 125] width 48 height 19
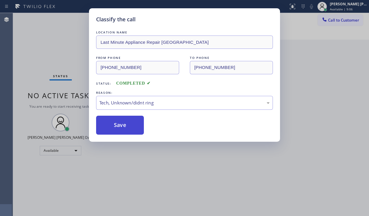
drag, startPoint x: 125, startPoint y: 127, endPoint x: 113, endPoint y: 34, distance: 93.2
click at [125, 127] on button "Save" at bounding box center [120, 125] width 48 height 19
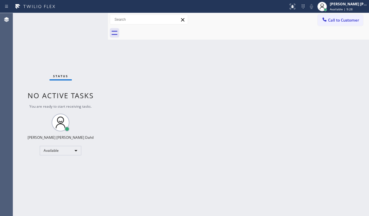
click at [223, 103] on div "Back to Dashboard Change Sender ID Customers Technicians Select a contact Outbo…" at bounding box center [238, 114] width 261 height 203
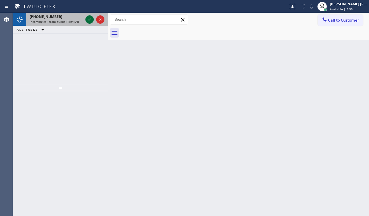
click at [88, 18] on icon at bounding box center [89, 19] width 7 height 7
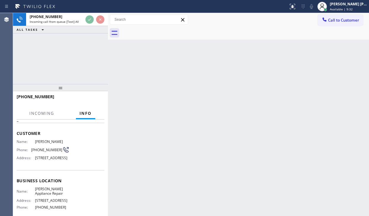
scroll to position [82, 0]
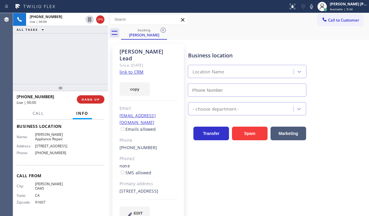
type input "[PHONE_NUMBER]"
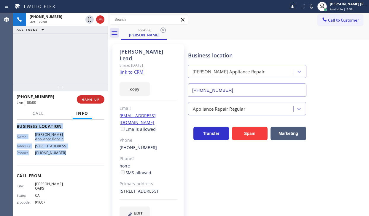
drag, startPoint x: 73, startPoint y: 215, endPoint x: 334, endPoint y: 150, distance: 269.6
click at [66, 160] on div "Context Queue: [Test] All Priority: 2 Customer Name: [PERSON_NAME] Lead Phone: …" at bounding box center [60, 168] width 95 height 97
copy div "Customer Name: [PERSON_NAME] Lead Phone: [PHONE_NUMBER] Address: [STREET_ADDRES…"
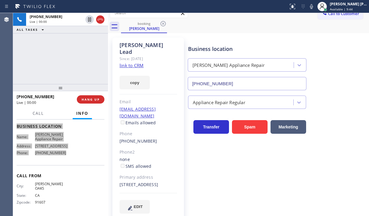
scroll to position [8, 0]
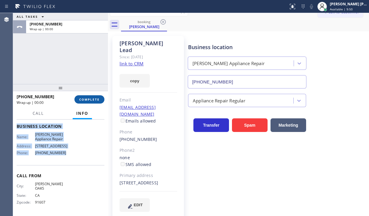
drag, startPoint x: 78, startPoint y: 100, endPoint x: 90, endPoint y: 98, distance: 12.2
click at [78, 100] on button "COMPLETE" at bounding box center [89, 99] width 30 height 8
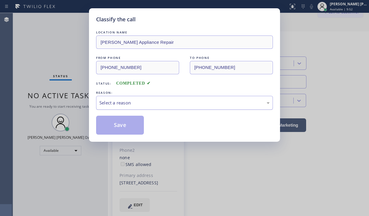
drag, startPoint x: 146, startPoint y: 103, endPoint x: 148, endPoint y: 107, distance: 4.7
click at [146, 103] on div "Select a reason" at bounding box center [184, 103] width 170 height 7
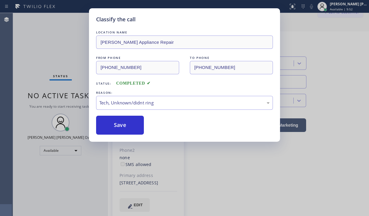
drag, startPoint x: 136, startPoint y: 150, endPoint x: 133, endPoint y: 141, distance: 9.6
click at [125, 125] on button "Save" at bounding box center [120, 125] width 48 height 19
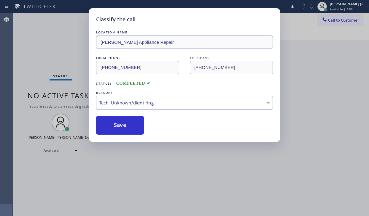
drag, startPoint x: 125, startPoint y: 125, endPoint x: 252, endPoint y: 99, distance: 129.7
click at [127, 124] on button "Save" at bounding box center [120, 125] width 48 height 19
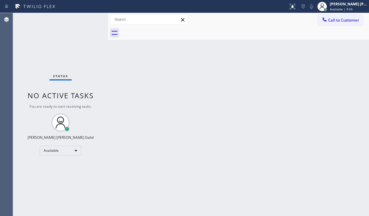
click at [278, 93] on div "Back to Dashboard Change Sender ID Customers Technicians Select a contact Outbo…" at bounding box center [238, 114] width 261 height 203
click at [88, 18] on div "Status No active tasks You are ready to start receiving tasks. [PERSON_NAME] [P…" at bounding box center [60, 114] width 95 height 203
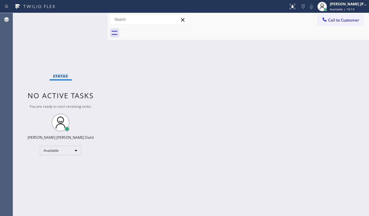
click at [88, 18] on div "Status No active tasks You are ready to start receiving tasks. [PERSON_NAME] [P…" at bounding box center [60, 114] width 95 height 203
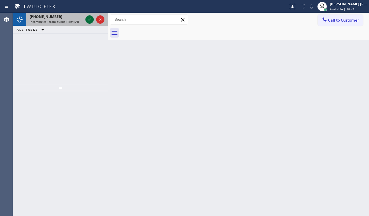
click at [88, 18] on icon at bounding box center [89, 19] width 7 height 7
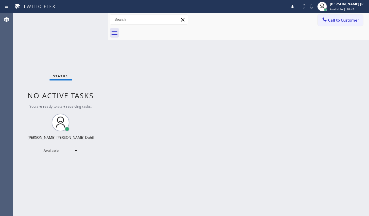
click at [88, 18] on div "Status No active tasks You are ready to start receiving tasks. [PERSON_NAME] [P…" at bounding box center [60, 114] width 95 height 203
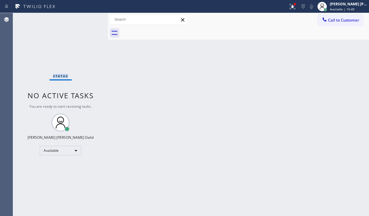
click at [88, 18] on div "Status No active tasks You are ready to start receiving tasks. [PERSON_NAME] [P…" at bounding box center [60, 114] width 95 height 203
click at [207, 160] on div "Back to Dashboard Change Sender ID Customers Technicians Select a contact Outbo…" at bounding box center [238, 114] width 261 height 203
click at [128, 111] on div "Back to Dashboard Change Sender ID Customers Technicians Select a contact Outbo…" at bounding box center [238, 114] width 261 height 203
click at [295, 8] on icon at bounding box center [292, 6] width 5 height 5
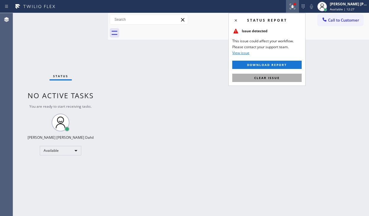
click at [279, 76] on span "Clear issue" at bounding box center [266, 78] width 25 height 4
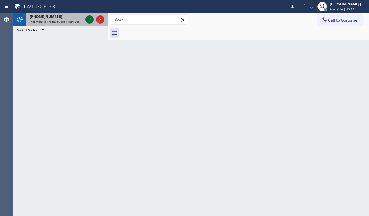
click at [88, 18] on icon at bounding box center [89, 19] width 7 height 7
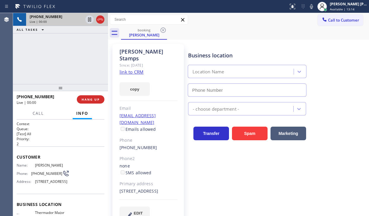
type input "[PHONE_NUMBER]"
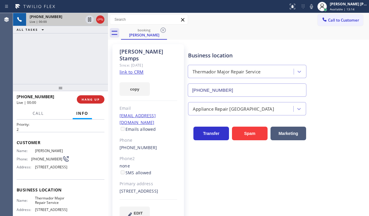
scroll to position [82, 0]
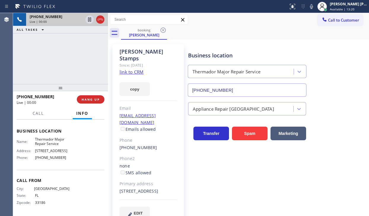
click at [130, 69] on link "link to CRM" at bounding box center [131, 72] width 24 height 6
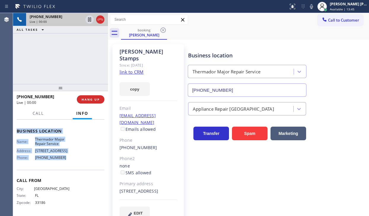
drag, startPoint x: 15, startPoint y: 128, endPoint x: 66, endPoint y: 157, distance: 58.1
click at [66, 157] on div "Context Queue: [Test] All Priority: 2 Customer Name: [PERSON_NAME] Phone: [PHON…" at bounding box center [60, 168] width 95 height 97
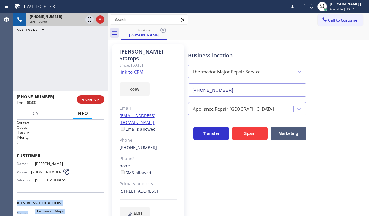
scroll to position [0, 0]
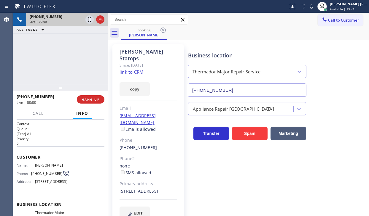
drag, startPoint x: 246, startPoint y: 168, endPoint x: 108, endPoint y: 162, distance: 138.3
click at [245, 168] on div "Business location Thermador Major Repair Service [PHONE_NUMBER] Appliance Repai…" at bounding box center [277, 132] width 181 height 173
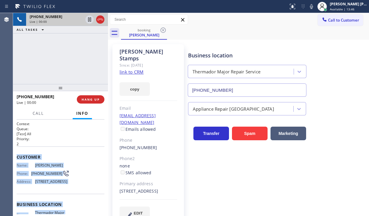
scroll to position [82, 0]
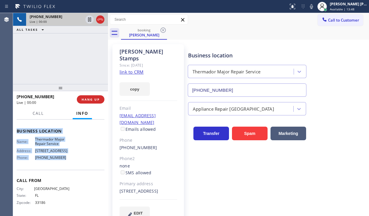
drag, startPoint x: 15, startPoint y: 154, endPoint x: 66, endPoint y: 157, distance: 51.1
click at [66, 157] on div "Context Queue: [Test] All Priority: 2 Customer Name: [PERSON_NAME] Phone: [PHON…" at bounding box center [60, 168] width 95 height 97
copy div "Customer Name: [PERSON_NAME] Phone: [PHONE_NUMBER] Address: [STREET_ADDRESS] Bu…"
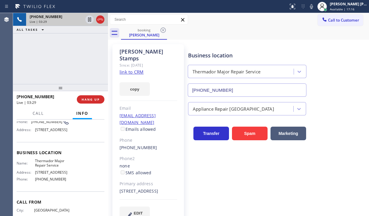
drag, startPoint x: 57, startPoint y: 69, endPoint x: 89, endPoint y: 25, distance: 53.8
click at [61, 63] on div "[PHONE_NUMBER] Live | 03:29 ALL TASKS ALL TASKS ACTIVE TASKS TASKS IN WRAP UP" at bounding box center [60, 48] width 95 height 71
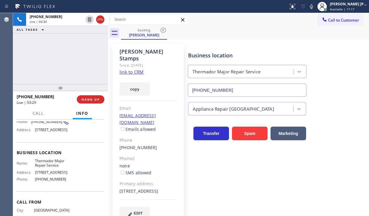
drag, startPoint x: 91, startPoint y: 22, endPoint x: 185, endPoint y: 31, distance: 94.7
click at [92, 22] on icon at bounding box center [89, 19] width 7 height 7
drag, startPoint x: 318, startPoint y: 9, endPoint x: 316, endPoint y: 30, distance: 21.2
click at [315, 9] on icon at bounding box center [311, 6] width 7 height 7
click at [316, 30] on div "booking [PERSON_NAME]" at bounding box center [245, 32] width 248 height 13
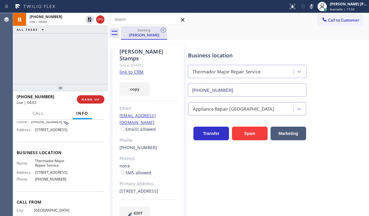
drag, startPoint x: 91, startPoint y: 20, endPoint x: 159, endPoint y: 36, distance: 69.3
click at [91, 20] on icon at bounding box center [89, 19] width 7 height 7
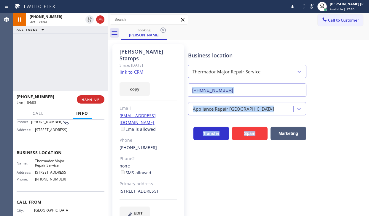
click at [290, 123] on div "Business location Thermador Major Repair Service [PHONE_NUMBER] Appliance Repai…" at bounding box center [277, 132] width 181 height 173
drag, startPoint x: 314, startPoint y: 5, endPoint x: 319, endPoint y: 42, distance: 36.5
click at [315, 6] on icon at bounding box center [311, 6] width 7 height 7
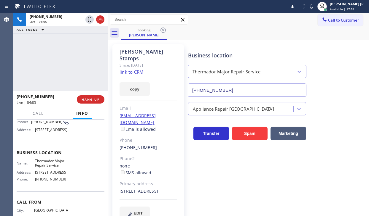
click at [328, 68] on div "Business location Thermador Major Repair Service [PHONE_NUMBER]" at bounding box center [277, 70] width 181 height 54
click at [315, 7] on icon at bounding box center [311, 6] width 7 height 7
click at [315, 6] on icon at bounding box center [311, 6] width 7 height 7
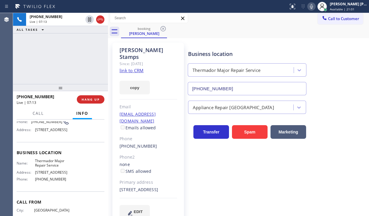
scroll to position [0, 0]
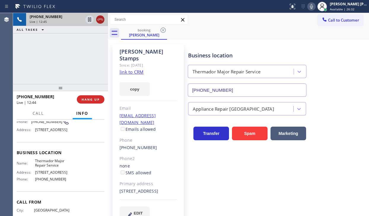
click at [103, 20] on icon at bounding box center [100, 19] width 7 height 7
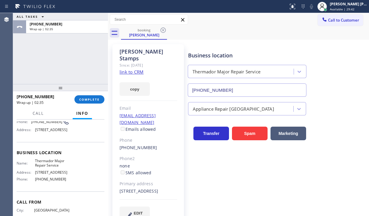
click at [81, 91] on div at bounding box center [60, 87] width 95 height 7
click at [83, 100] on span "COMPLETE" at bounding box center [89, 100] width 20 height 4
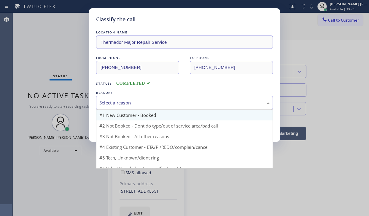
drag, startPoint x: 122, startPoint y: 103, endPoint x: 123, endPoint y: 113, distance: 10.7
click at [122, 103] on div "Select a reason" at bounding box center [184, 103] width 170 height 7
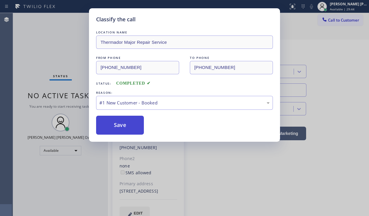
click at [121, 119] on button "Save" at bounding box center [120, 125] width 48 height 19
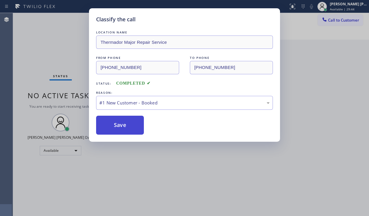
drag, startPoint x: 121, startPoint y: 119, endPoint x: 325, endPoint y: 102, distance: 204.7
click at [121, 119] on button "Save" at bounding box center [120, 125] width 48 height 19
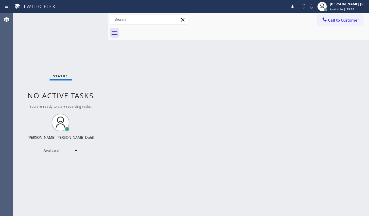
click at [255, 103] on div "Back to Dashboard Change Sender ID Customers Technicians Select a contact Outbo…" at bounding box center [238, 114] width 261 height 203
drag, startPoint x: 269, startPoint y: 139, endPoint x: 276, endPoint y: 153, distance: 15.6
click at [269, 141] on div "Back to Dashboard Change Sender ID Customers Technicians Select a contact Outbo…" at bounding box center [238, 114] width 261 height 203
drag, startPoint x: 120, startPoint y: 142, endPoint x: 182, endPoint y: 203, distance: 86.6
click at [120, 142] on div "Back to Dashboard Change Sender ID Customers Technicians Select a contact Outbo…" at bounding box center [238, 114] width 261 height 203
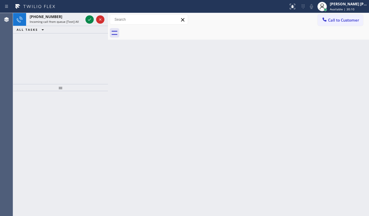
drag, startPoint x: 57, startPoint y: 49, endPoint x: 60, endPoint y: 31, distance: 17.7
click at [57, 47] on div "[PHONE_NUMBER] Incoming call from queue [Test] All ALL TASKS ALL TASKS ACTIVE T…" at bounding box center [60, 48] width 95 height 71
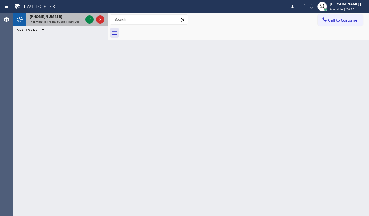
drag, startPoint x: 65, startPoint y: 22, endPoint x: 83, endPoint y: 19, distance: 18.3
click at [66, 21] on span "Incoming call from queue [Test] All" at bounding box center [54, 22] width 49 height 4
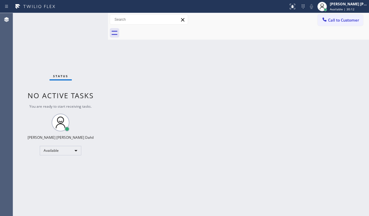
click at [321, 178] on div "Back to Dashboard Change Sender ID Customers Technicians Select a contact Outbo…" at bounding box center [238, 114] width 261 height 203
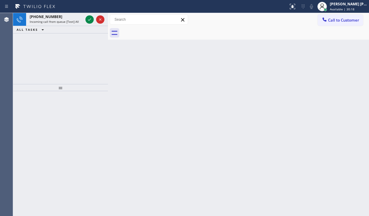
click at [64, 57] on div "[PHONE_NUMBER] Incoming call from queue [Test] All ALL TASKS ALL TASKS ACTIVE T…" at bounding box center [60, 48] width 95 height 71
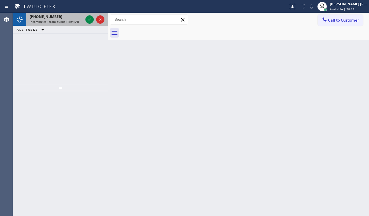
click at [63, 20] on span "Incoming call from queue [Test] All" at bounding box center [54, 22] width 49 height 4
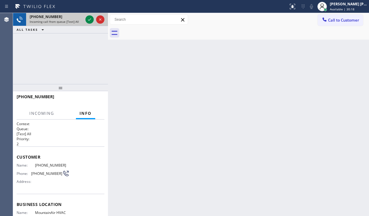
click at [63, 20] on span "Incoming call from queue [Test] All" at bounding box center [54, 22] width 49 height 4
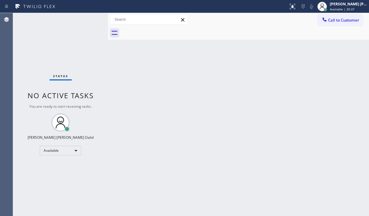
click at [51, 40] on div "Status No active tasks You are ready to start receiving tasks. [PERSON_NAME] [P…" at bounding box center [60, 114] width 95 height 203
click at [265, 118] on div "Back to Dashboard Change Sender ID Customers Technicians Select a contact Outbo…" at bounding box center [238, 114] width 261 height 203
drag, startPoint x: 295, startPoint y: 161, endPoint x: 294, endPoint y: 202, distance: 40.7
click at [295, 166] on div "Back to Dashboard Change Sender ID Customers Technicians Select a contact Outbo…" at bounding box center [238, 114] width 261 height 203
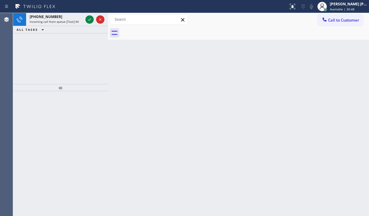
click at [51, 31] on div "[PHONE_NUMBER] Incoming call from queue [Test] All ALL TASKS ALL TASKS ACTIVE T…" at bounding box center [60, 48] width 95 height 71
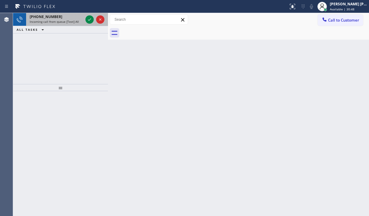
click at [67, 20] on span "Incoming call from queue [Test] All" at bounding box center [54, 22] width 49 height 4
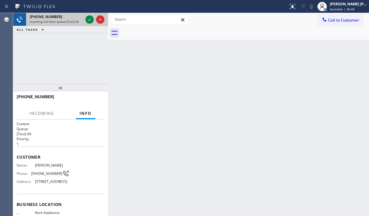
click at [67, 20] on span "Incoming call from queue [Test] All" at bounding box center [54, 22] width 49 height 4
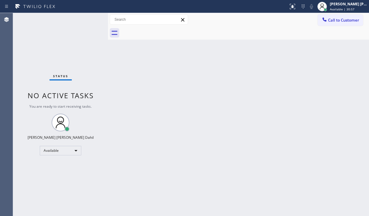
click at [122, 114] on div "Back to Dashboard Change Sender ID Customers Technicians Select a contact Outbo…" at bounding box center [238, 114] width 261 height 203
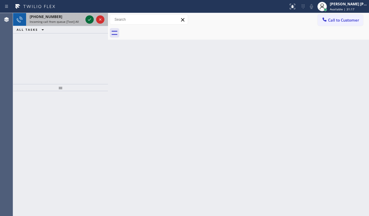
click at [88, 18] on icon at bounding box center [89, 19] width 7 height 7
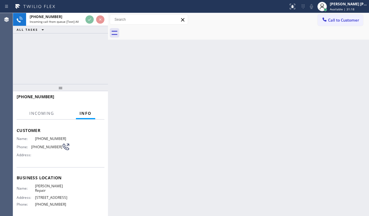
scroll to position [30, 0]
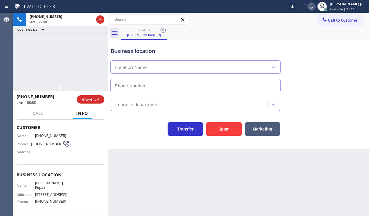
type input "[PHONE_NUMBER]"
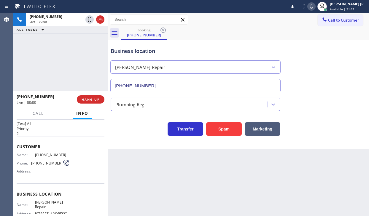
scroll to position [72, 0]
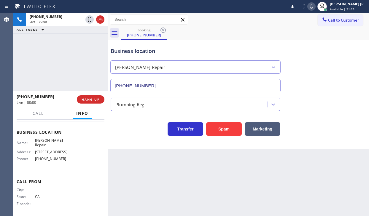
drag, startPoint x: 40, startPoint y: 45, endPoint x: 39, endPoint y: 87, distance: 41.8
click at [40, 45] on div "[PHONE_NUMBER] Live | 00:00 ALL TASKS ALL TASKS ACTIVE TASKS TASKS IN WRAP UP" at bounding box center [60, 48] width 95 height 71
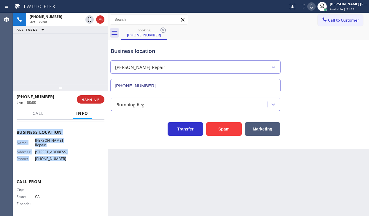
drag, startPoint x: 14, startPoint y: 155, endPoint x: 64, endPoint y: 157, distance: 49.6
click at [64, 157] on div "Context Queue: [Test] All Priority: 2 Customer Name: [PHONE_NUMBER] Phone: [PHO…" at bounding box center [60, 168] width 95 height 97
copy div "Customer Name: [PHONE_NUMBER] Phone: [PHONE_NUMBER] Address: Business location …"
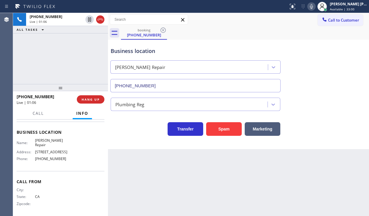
click at [313, 143] on div "Business location [PERSON_NAME] Repair [PHONE_NUMBER] Plumbing Reg Transfer Spa…" at bounding box center [238, 95] width 261 height 110
click at [246, 199] on div "Back to Dashboard Change Sender ID Customers Technicians Select a contact Outbo…" at bounding box center [238, 114] width 261 height 203
click at [245, 200] on div "Back to Dashboard Change Sender ID Customers Technicians Select a contact Outbo…" at bounding box center [238, 114] width 261 height 203
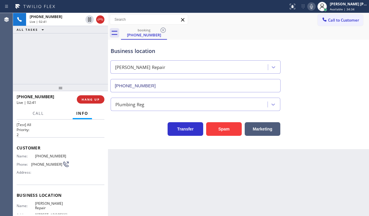
scroll to position [0, 0]
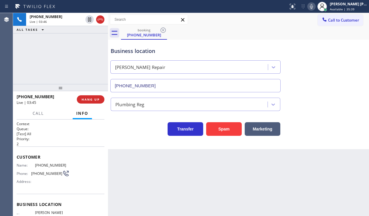
click at [331, 83] on div "Business location [PERSON_NAME] Repair [PHONE_NUMBER]" at bounding box center [238, 66] width 258 height 54
click at [326, 57] on div "Business location [PERSON_NAME] Repair [PHONE_NUMBER]" at bounding box center [238, 66] width 258 height 54
drag, startPoint x: 316, startPoint y: 9, endPoint x: 329, endPoint y: 52, distance: 45.6
click at [317, 12] on div "Status report No issues detected If you experience an issue, please download th…" at bounding box center [327, 6] width 83 height 13
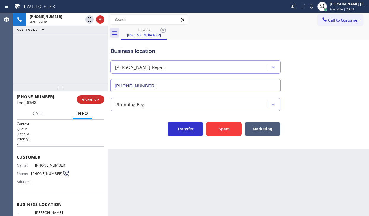
drag, startPoint x: 329, startPoint y: 52, endPoint x: 133, endPoint y: 39, distance: 196.2
click at [327, 52] on div "Business location [PERSON_NAME] Repair [PHONE_NUMBER]" at bounding box center [238, 66] width 258 height 54
drag, startPoint x: 317, startPoint y: 6, endPoint x: 322, endPoint y: 40, distance: 34.5
click at [315, 9] on icon at bounding box center [311, 6] width 7 height 7
drag, startPoint x: 324, startPoint y: 43, endPoint x: 285, endPoint y: 44, distance: 39.1
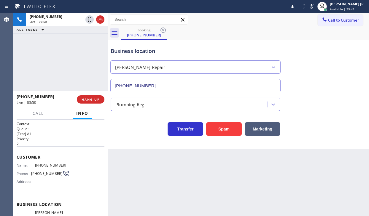
click at [324, 43] on div "Business location [PERSON_NAME] Repair [PHONE_NUMBER]" at bounding box center [238, 66] width 258 height 54
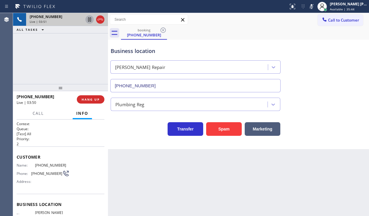
drag, startPoint x: 90, startPoint y: 20, endPoint x: 76, endPoint y: 29, distance: 16.8
click at [89, 20] on icon at bounding box center [89, 19] width 7 height 7
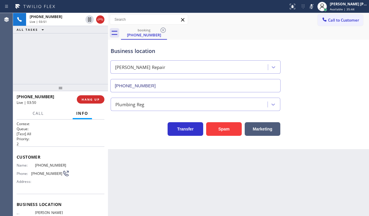
drag, startPoint x: 76, startPoint y: 29, endPoint x: 356, endPoint y: 71, distance: 283.5
click at [80, 31] on div "ALL TASKS ALL TASKS ACTIVE TASKS TASKS IN WRAP UP" at bounding box center [60, 29] width 95 height 7
drag, startPoint x: 336, startPoint y: 197, endPoint x: 368, endPoint y: 130, distance: 74.0
click at [336, 197] on div "Back to Dashboard Change Sender ID Customers Technicians Select a contact Outbo…" at bounding box center [238, 114] width 261 height 203
drag, startPoint x: 63, startPoint y: 47, endPoint x: 71, endPoint y: 31, distance: 17.5
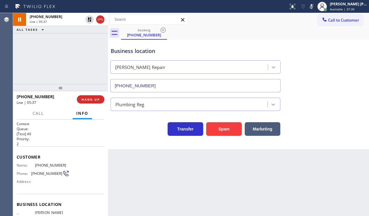
click at [63, 46] on div "[PHONE_NUMBER] Live | 05:37 ALL TASKS ALL TASKS ACTIVE TASKS TASKS IN WRAP UP" at bounding box center [60, 48] width 95 height 71
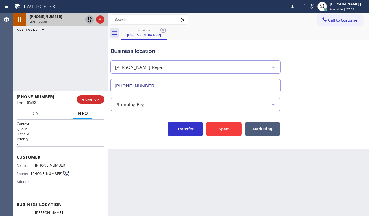
click at [88, 19] on icon at bounding box center [89, 19] width 7 height 7
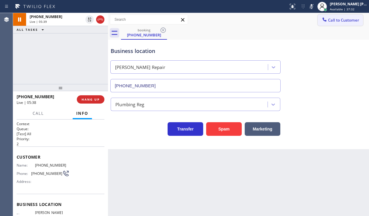
drag, startPoint x: 318, startPoint y: 7, endPoint x: 320, endPoint y: 17, distance: 10.0
click at [318, 12] on div "Status report No issues detected If you experience an issue, please download th…" at bounding box center [327, 6] width 83 height 13
drag, startPoint x: 359, startPoint y: 79, endPoint x: 368, endPoint y: 79, distance: 9.2
click at [359, 79] on div "Business location [PERSON_NAME] Repair [PHONE_NUMBER]" at bounding box center [238, 66] width 258 height 54
drag, startPoint x: 319, startPoint y: 9, endPoint x: 319, endPoint y: 50, distance: 41.8
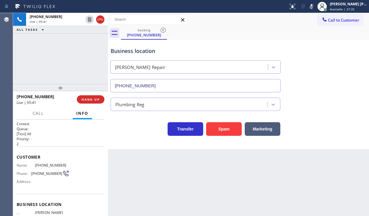
click at [315, 9] on icon at bounding box center [311, 6] width 7 height 7
click at [289, 197] on div "Back to Dashboard Change Sender ID Customers Technicians Select a contact Outbo…" at bounding box center [238, 114] width 261 height 203
click at [338, 161] on div "Back to Dashboard Change Sender ID Customers Technicians Select a contact Outbo…" at bounding box center [238, 114] width 261 height 203
drag, startPoint x: 64, startPoint y: 52, endPoint x: 93, endPoint y: 58, distance: 29.6
click at [65, 52] on div "[PHONE_NUMBER] Live | 06:58 ALL TASKS ALL TASKS ACTIVE TASKS TASKS IN WRAP UP" at bounding box center [60, 48] width 95 height 71
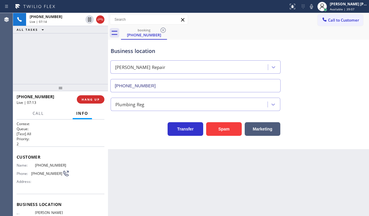
click at [339, 206] on div "Back to Dashboard Change Sender ID Customers Technicians Select a contact Outbo…" at bounding box center [238, 114] width 261 height 203
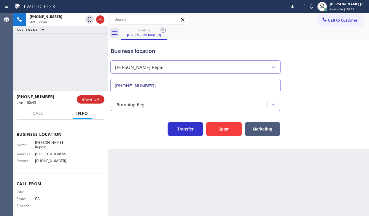
scroll to position [72, 0]
drag, startPoint x: 190, startPoint y: 182, endPoint x: 286, endPoint y: 205, distance: 99.5
click at [190, 182] on div "Back to Dashboard Change Sender ID Customers Technicians Select a contact Outbo…" at bounding box center [238, 114] width 261 height 203
drag, startPoint x: 55, startPoint y: 48, endPoint x: 358, endPoint y: 118, distance: 311.2
click at [58, 49] on div "[PHONE_NUMBER] Live | 10:11 ALL TASKS ALL TASKS ACTIVE TASKS TASKS IN WRAP UP" at bounding box center [60, 48] width 95 height 71
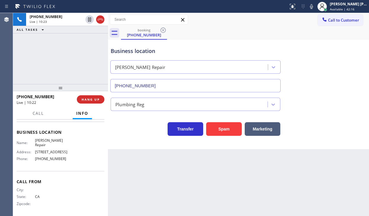
click at [101, 16] on icon at bounding box center [100, 19] width 7 height 7
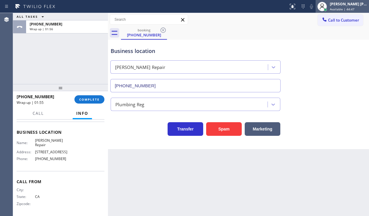
drag, startPoint x: 353, startPoint y: 1, endPoint x: 351, endPoint y: 9, distance: 7.7
click at [352, 3] on div "[PERSON_NAME] [PERSON_NAME] Dahil" at bounding box center [348, 3] width 37 height 5
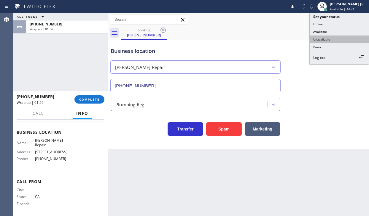
click at [328, 37] on button "Unavailable" at bounding box center [339, 40] width 59 height 8
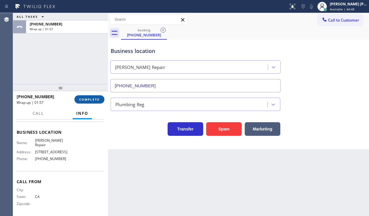
click at [84, 100] on span "COMPLETE" at bounding box center [89, 100] width 20 height 4
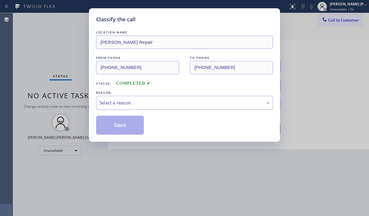
click at [133, 109] on div "LOCATION NAME [PERSON_NAME] Repair FROM PHONE [PHONE_NUMBER] TO PHONE [PHONE_NU…" at bounding box center [184, 82] width 177 height 106
click at [134, 106] on div "Select a reason" at bounding box center [184, 103] width 177 height 14
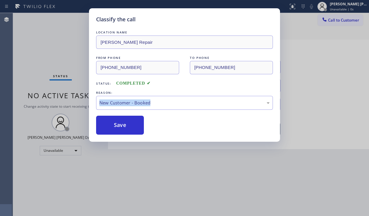
drag, startPoint x: 126, startPoint y: 123, endPoint x: 123, endPoint y: 92, distance: 31.2
click at [126, 123] on button "Save" at bounding box center [120, 125] width 48 height 19
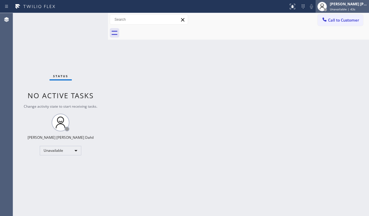
click at [336, 8] on span "Unavailable | 43s" at bounding box center [342, 9] width 25 height 4
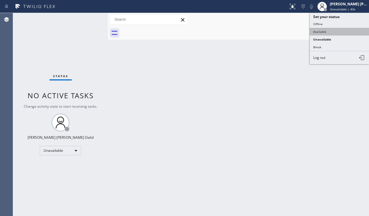
click at [330, 32] on button "Available" at bounding box center [339, 32] width 59 height 8
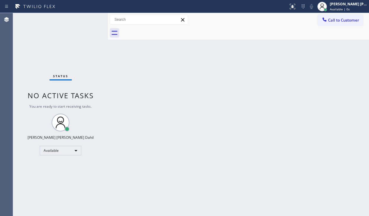
drag, startPoint x: 178, startPoint y: 70, endPoint x: 200, endPoint y: 88, distance: 27.8
click at [181, 73] on div "Back to Dashboard Change Sender ID Customers Technicians Select a contact Outbo…" at bounding box center [238, 114] width 261 height 203
click at [55, 40] on div "Status No active tasks You are ready to start receiving tasks. [PERSON_NAME] [P…" at bounding box center [60, 114] width 95 height 203
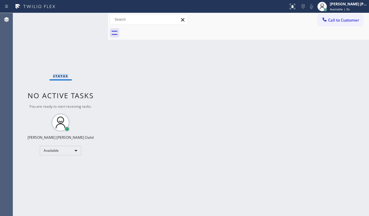
click at [55, 40] on div "Status No active tasks You are ready to start receiving tasks. [PERSON_NAME] [P…" at bounding box center [60, 114] width 95 height 203
click at [212, 92] on div "Back to Dashboard Change Sender ID Customers Technicians Select a contact Outbo…" at bounding box center [238, 114] width 261 height 203
click at [267, 184] on div "Back to Dashboard Change Sender ID Customers Technicians Select a contact Outbo…" at bounding box center [238, 114] width 261 height 203
drag, startPoint x: 337, startPoint y: 113, endPoint x: 364, endPoint y: 155, distance: 50.2
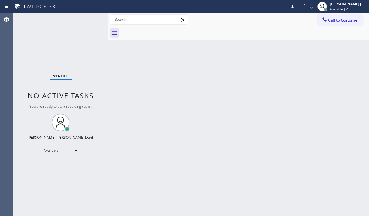
click at [337, 113] on div "Back to Dashboard Change Sender ID Customers Technicians Select a contact Outbo…" at bounding box center [238, 114] width 261 height 203
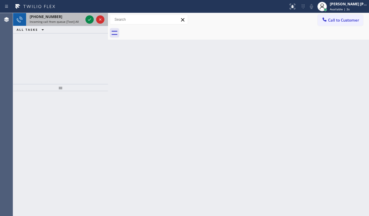
click at [60, 20] on span "Incoming call from queue [Test] All" at bounding box center [54, 22] width 49 height 4
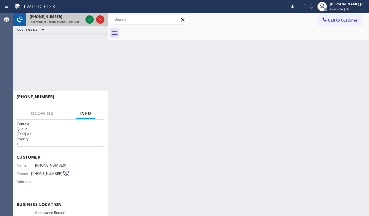
click at [60, 20] on span "Incoming call from queue [Test] All" at bounding box center [54, 22] width 49 height 4
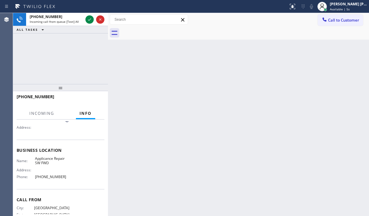
scroll to position [59, 0]
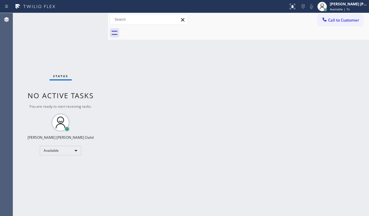
click at [90, 20] on div "Status No active tasks You are ready to start receiving tasks. [PERSON_NAME] [P…" at bounding box center [60, 114] width 95 height 203
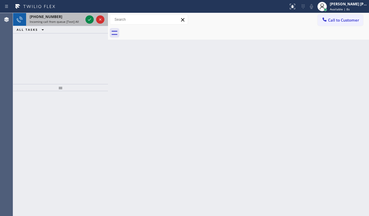
click at [69, 18] on div "[PHONE_NUMBER]" at bounding box center [56, 16] width 53 height 5
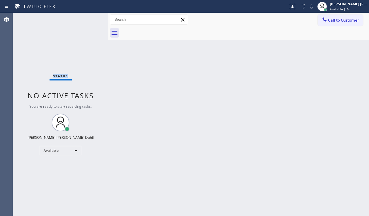
click at [69, 18] on div "Status No active tasks You are ready to start receiving tasks. [PERSON_NAME] [P…" at bounding box center [60, 114] width 95 height 203
click at [309, 87] on div "Back to Dashboard Change Sender ID Customers Technicians Select a contact Outbo…" at bounding box center [238, 114] width 261 height 203
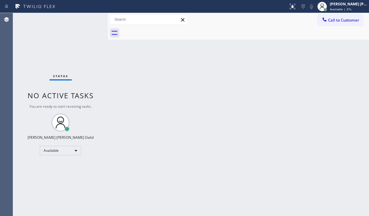
drag, startPoint x: 309, startPoint y: 87, endPoint x: 162, endPoint y: 122, distance: 151.2
click at [162, 122] on div "Back to Dashboard Change Sender ID Customers Technicians Select a contact Outbo…" at bounding box center [238, 114] width 261 height 203
drag, startPoint x: 184, startPoint y: 199, endPoint x: 203, endPoint y: 190, distance: 21.8
click at [184, 199] on div "Back to Dashboard Change Sender ID Customers Technicians Select a contact Outbo…" at bounding box center [238, 114] width 261 height 203
drag, startPoint x: 350, startPoint y: 10, endPoint x: 337, endPoint y: 25, distance: 20.6
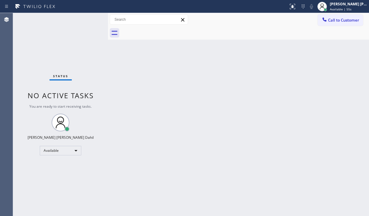
click at [350, 10] on span "Available | 55s" at bounding box center [341, 9] width 22 height 4
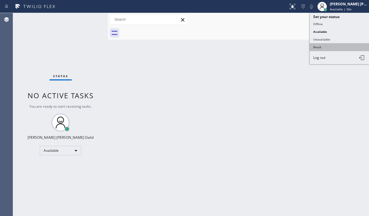
click at [323, 44] on button "Break" at bounding box center [339, 47] width 59 height 8
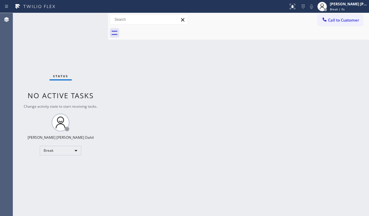
click at [240, 150] on div "Back to Dashboard Change Sender ID Customers Technicians Select a contact Outbo…" at bounding box center [238, 114] width 261 height 203
drag, startPoint x: 341, startPoint y: 7, endPoint x: 334, endPoint y: 25, distance: 19.9
click at [341, 7] on div "[PERSON_NAME] [PERSON_NAME] Dahil Break | 14:36" at bounding box center [349, 6] width 40 height 10
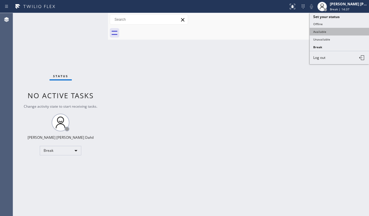
click at [323, 30] on button "Available" at bounding box center [339, 32] width 59 height 8
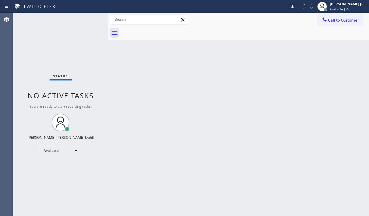
click at [55, 52] on div "Status No active tasks You are ready to start receiving tasks. [PERSON_NAME] [P…" at bounding box center [60, 114] width 95 height 203
click at [220, 130] on div "Back to Dashboard Change Sender ID Customers Technicians Select a contact Outbo…" at bounding box center [238, 114] width 261 height 203
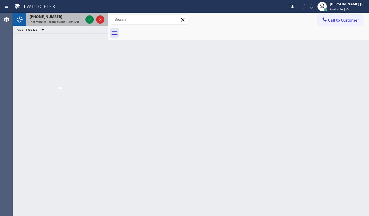
drag, startPoint x: 42, startPoint y: 16, endPoint x: 43, endPoint y: 19, distance: 3.1
click at [42, 16] on span "[PHONE_NUMBER]" at bounding box center [46, 16] width 33 height 5
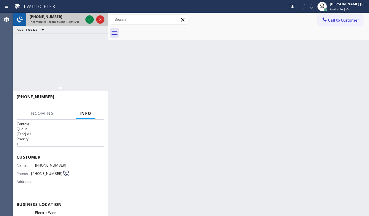
click at [43, 19] on span "[PHONE_NUMBER]" at bounding box center [46, 16] width 33 height 5
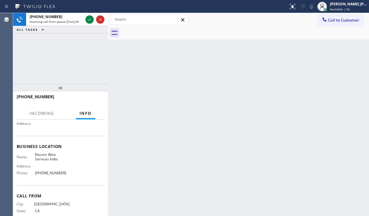
scroll to position [59, 0]
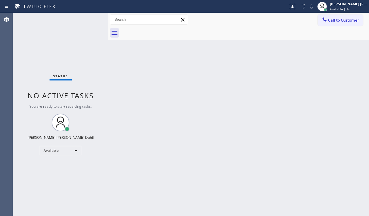
click at [88, 18] on div "Status No active tasks You are ready to start receiving tasks. [PERSON_NAME] [P…" at bounding box center [60, 114] width 95 height 203
click at [244, 144] on div "Back to Dashboard Change Sender ID Customers Technicians Select a contact Outbo…" at bounding box center [238, 114] width 261 height 203
click at [59, 34] on div "Status No active tasks You are ready to start receiving tasks. [PERSON_NAME] [P…" at bounding box center [60, 114] width 95 height 203
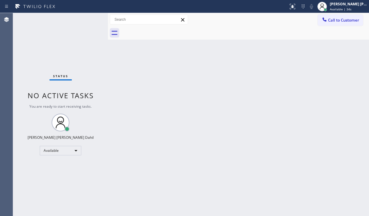
click at [68, 31] on div "Status No active tasks You are ready to start receiving tasks. [PERSON_NAME] [P…" at bounding box center [60, 114] width 95 height 203
drag, startPoint x: 68, startPoint y: 31, endPoint x: 188, endPoint y: 82, distance: 130.5
click at [72, 35] on div "Status No active tasks You are ready to start receiving tasks. [PERSON_NAME] [P…" at bounding box center [60, 114] width 95 height 203
drag, startPoint x: 188, startPoint y: 82, endPoint x: 200, endPoint y: 87, distance: 13.3
click at [199, 87] on div "Back to Dashboard Change Sender ID Customers Technicians Select a contact Outbo…" at bounding box center [238, 114] width 261 height 203
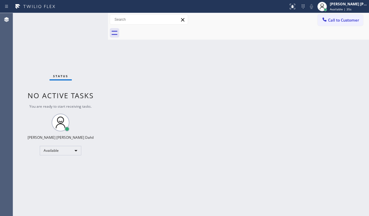
click at [200, 87] on div "Back to Dashboard Change Sender ID Customers Technicians Select a contact Outbo…" at bounding box center [238, 114] width 261 height 203
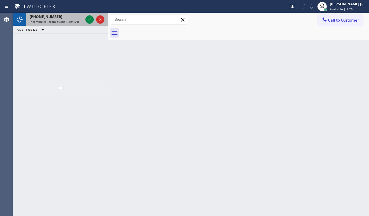
click at [77, 17] on div "[PHONE_NUMBER]" at bounding box center [56, 16] width 53 height 5
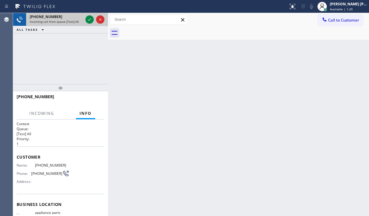
click at [77, 17] on div "[PHONE_NUMBER]" at bounding box center [56, 16] width 53 height 5
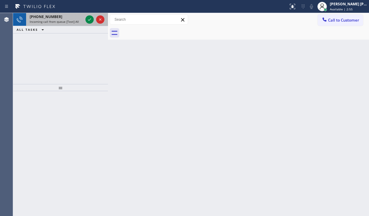
click at [75, 13] on div "[PHONE_NUMBER] Incoming call from queue [Test] All" at bounding box center [55, 19] width 58 height 13
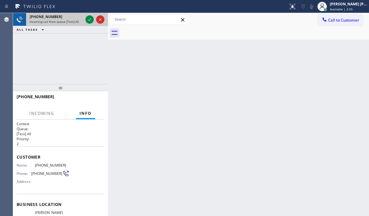
click at [75, 13] on div "[PHONE_NUMBER] Incoming call from queue [Test] All" at bounding box center [55, 19] width 58 height 13
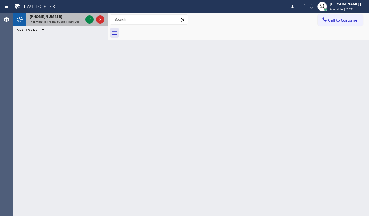
click at [69, 20] on span "Incoming call from queue [Test] All" at bounding box center [54, 22] width 49 height 4
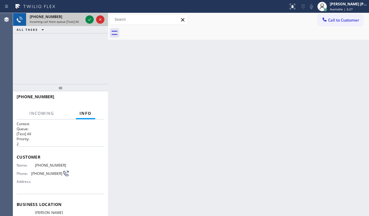
click at [69, 20] on span "Incoming call from queue [Test] All" at bounding box center [54, 22] width 49 height 4
click at [89, 18] on icon at bounding box center [89, 19] width 7 height 7
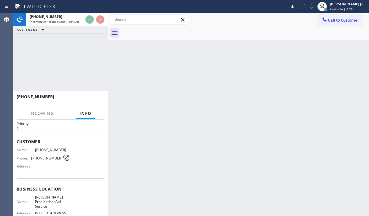
scroll to position [59, 0]
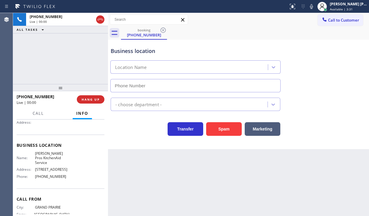
type input "[PHONE_NUMBER]"
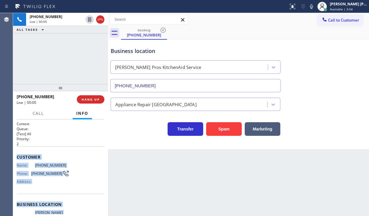
scroll to position [77, 0]
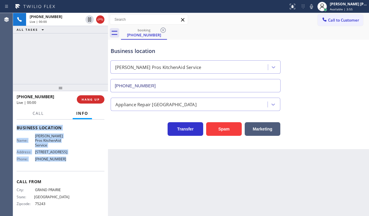
drag, startPoint x: 17, startPoint y: 155, endPoint x: 345, endPoint y: 141, distance: 328.8
click at [74, 164] on div "Context Queue: [Test] All Priority: 2 Customer Name: [PHONE_NUMBER] Phone: [PHO…" at bounding box center [61, 131] width 88 height 172
copy div "Customer Name: [PHONE_NUMBER] Phone: [PHONE_NUMBER] Address: Business location …"
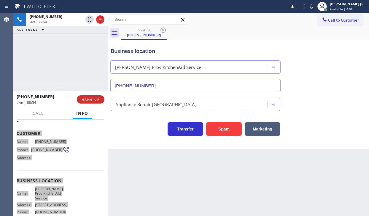
scroll to position [0, 0]
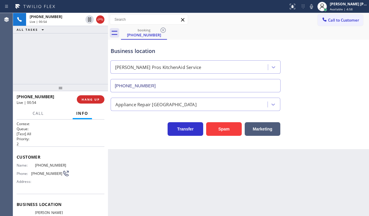
click at [56, 69] on div "[PHONE_NUMBER] Live | 00:54 ALL TASKS ALL TASKS ACTIVE TASKS TASKS IN WRAP UP" at bounding box center [60, 48] width 95 height 71
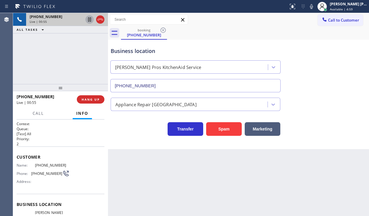
drag, startPoint x: 89, startPoint y: 19, endPoint x: 75, endPoint y: 43, distance: 27.6
click at [89, 20] on icon at bounding box center [89, 19] width 7 height 7
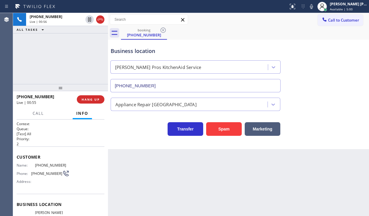
drag, startPoint x: 75, startPoint y: 43, endPoint x: 138, endPoint y: 40, distance: 63.5
click at [76, 42] on div "[PHONE_NUMBER] Live | 00:56 ALL TASKS ALL TASKS ACTIVE TASKS TASKS IN WRAP UP" at bounding box center [60, 48] width 95 height 71
click at [315, 10] on icon at bounding box center [311, 6] width 7 height 7
drag, startPoint x: 319, startPoint y: 61, endPoint x: 364, endPoint y: 71, distance: 46.2
click at [320, 61] on div "Business location [PERSON_NAME] Pros KitchenAid Service [PHONE_NUMBER]" at bounding box center [238, 66] width 258 height 54
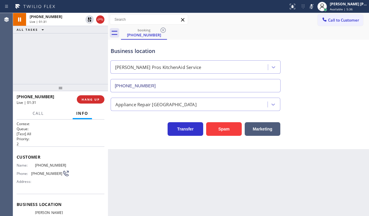
drag, startPoint x: 89, startPoint y: 18, endPoint x: 203, endPoint y: 25, distance: 114.1
click at [90, 19] on icon at bounding box center [89, 19] width 7 height 7
drag, startPoint x: 317, startPoint y: 9, endPoint x: 315, endPoint y: 16, distance: 7.6
click at [315, 9] on icon at bounding box center [311, 6] width 7 height 7
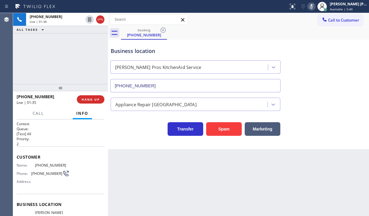
click at [315, 9] on icon at bounding box center [311, 6] width 7 height 7
click at [29, 63] on div "[PHONE_NUMBER] Live | 08:11 ALL TASKS ALL TASKS ACTIVE TASKS TASKS IN WRAP UP" at bounding box center [60, 48] width 95 height 71
drag, startPoint x: 275, startPoint y: 179, endPoint x: 282, endPoint y: 184, distance: 8.0
click at [275, 179] on div "Back to Dashboard Change Sender ID Customers Technicians Select a contact Outbo…" at bounding box center [238, 114] width 261 height 203
click at [295, 155] on div "Back to Dashboard Change Sender ID Customers Technicians Select a contact Outbo…" at bounding box center [238, 114] width 261 height 203
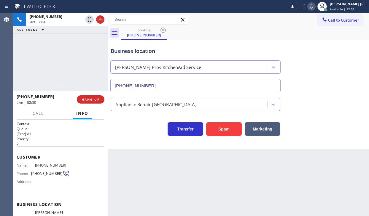
click at [136, 161] on div "Back to Dashboard Change Sender ID Customers Technicians Select a contact Outbo…" at bounding box center [238, 114] width 261 height 203
click at [152, 160] on div "Back to Dashboard Change Sender ID Customers Technicians Select a contact Outbo…" at bounding box center [238, 114] width 261 height 203
click at [260, 192] on div "Back to Dashboard Change Sender ID Customers Technicians Select a contact Outbo…" at bounding box center [238, 114] width 261 height 203
click at [315, 6] on icon at bounding box center [311, 6] width 7 height 7
click at [323, 106] on div "Appliance Repair [GEOGRAPHIC_DATA]" at bounding box center [238, 103] width 258 height 16
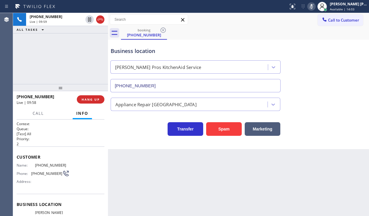
click at [338, 81] on div "Business location [PERSON_NAME] Pros KitchenAid Service [PHONE_NUMBER]" at bounding box center [238, 66] width 258 height 54
click at [313, 7] on rect at bounding box center [311, 6] width 4 height 4
click at [309, 103] on div "Appliance Repair [GEOGRAPHIC_DATA]" at bounding box center [238, 103] width 258 height 16
click at [147, 170] on div "Back to Dashboard Change Sender ID Customers Technicians Select a contact Outbo…" at bounding box center [238, 114] width 261 height 203
click at [314, 7] on icon at bounding box center [311, 6] width 7 height 7
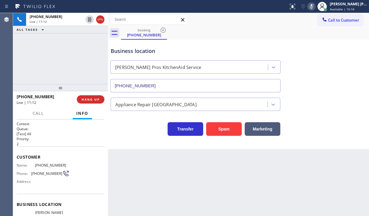
click at [315, 7] on icon at bounding box center [311, 6] width 7 height 7
click at [326, 82] on div "Business location [PERSON_NAME] Pros KitchenAid Service [PHONE_NUMBER]" at bounding box center [238, 66] width 258 height 54
drag, startPoint x: 52, startPoint y: 41, endPoint x: 90, endPoint y: 30, distance: 39.3
click at [54, 41] on div "[PHONE_NUMBER] Live | 11:27 ALL TASKS ALL TASKS ACTIVE TASKS TASKS IN WRAP UP" at bounding box center [60, 48] width 95 height 71
click at [98, 19] on icon at bounding box center [100, 19] width 7 height 7
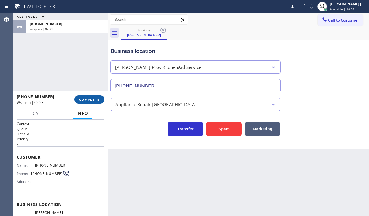
click at [95, 101] on span "COMPLETE" at bounding box center [89, 100] width 20 height 4
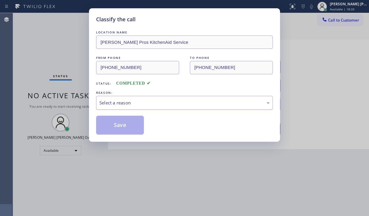
drag, startPoint x: 130, startPoint y: 100, endPoint x: 130, endPoint y: 104, distance: 3.6
click at [130, 101] on div "Select a reason" at bounding box center [184, 103] width 170 height 7
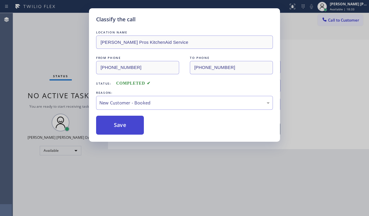
drag, startPoint x: 128, startPoint y: 113, endPoint x: 129, endPoint y: 122, distance: 9.5
click at [129, 122] on button "Save" at bounding box center [120, 125] width 48 height 19
drag, startPoint x: 129, startPoint y: 122, endPoint x: 150, endPoint y: 138, distance: 26.3
click at [129, 124] on button "Save" at bounding box center [120, 125] width 48 height 19
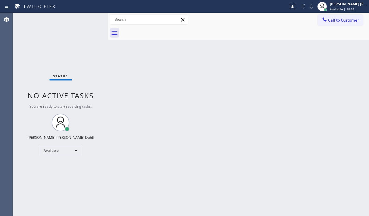
click at [124, 63] on div "Back to Dashboard Change Sender ID Customers Technicians Select a contact Outbo…" at bounding box center [238, 114] width 261 height 203
click at [166, 68] on div "Back to Dashboard Change Sender ID Customers Technicians Select a contact Outbo…" at bounding box center [238, 114] width 261 height 203
click at [55, 15] on div "Status No active tasks You are ready to start receiving tasks. [PERSON_NAME] [P…" at bounding box center [60, 114] width 95 height 203
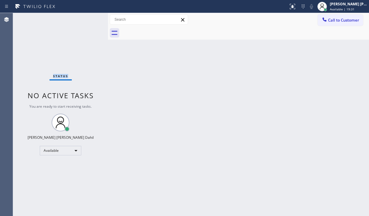
click at [55, 15] on div "Status No active tasks You are ready to start receiving tasks. [PERSON_NAME] [P…" at bounding box center [60, 114] width 95 height 203
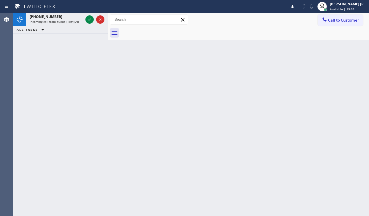
click at [45, 38] on div "[PHONE_NUMBER] Incoming call from queue [Test] All ALL TASKS ALL TASKS ACTIVE T…" at bounding box center [60, 48] width 95 height 71
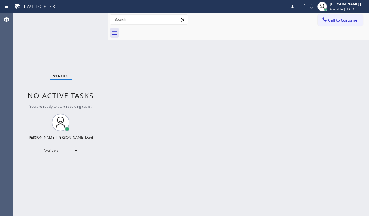
click at [59, 21] on div "Status No active tasks You are ready to start receiving tasks. [PERSON_NAME] [P…" at bounding box center [60, 114] width 95 height 203
drag, startPoint x: 59, startPoint y: 21, endPoint x: 114, endPoint y: 81, distance: 81.0
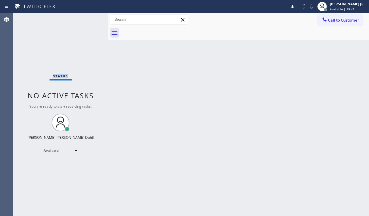
click at [59, 21] on div "Status No active tasks You are ready to start receiving tasks. [PERSON_NAME] [P…" at bounding box center [60, 114] width 95 height 203
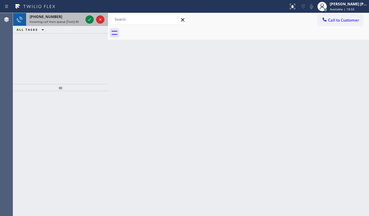
drag, startPoint x: 38, startPoint y: 39, endPoint x: 51, endPoint y: 23, distance: 21.3
click at [40, 38] on div "[PHONE_NUMBER] Incoming call from queue [Test] All ALL TASKS ALL TASKS ACTIVE T…" at bounding box center [60, 48] width 95 height 71
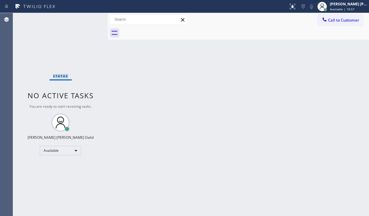
click at [52, 20] on div "Status No active tasks You are ready to start receiving tasks. [PERSON_NAME] [P…" at bounding box center [60, 114] width 95 height 203
drag, startPoint x: 253, startPoint y: 130, endPoint x: 254, endPoint y: 136, distance: 6.3
click at [253, 132] on div "Back to Dashboard Change Sender ID Customers Technicians Select a contact Outbo…" at bounding box center [238, 114] width 261 height 203
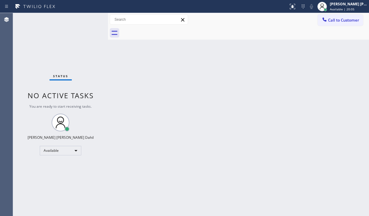
drag, startPoint x: 128, startPoint y: 86, endPoint x: 132, endPoint y: 86, distance: 3.6
click at [128, 86] on div "Back to Dashboard Change Sender ID Customers Technicians Select a contact Outbo…" at bounding box center [238, 114] width 261 height 203
click at [80, 16] on div "Status No active tasks You are ready to start receiving tasks. [PERSON_NAME] [P…" at bounding box center [60, 114] width 95 height 203
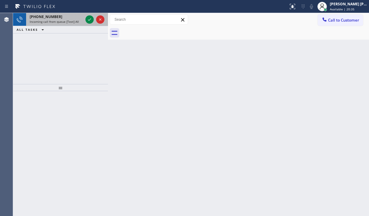
drag, startPoint x: 86, startPoint y: 18, endPoint x: 79, endPoint y: 16, distance: 7.3
click at [79, 16] on div "[PHONE_NUMBER]" at bounding box center [56, 16] width 53 height 5
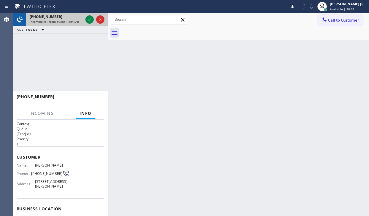
click at [79, 16] on div "[PHONE_NUMBER]" at bounding box center [56, 16] width 53 height 5
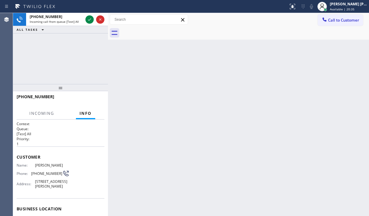
drag, startPoint x: 79, startPoint y: 16, endPoint x: 63, endPoint y: 100, distance: 85.1
click at [75, 25] on div "[PHONE_NUMBER] Incoming call from queue [Test] All" at bounding box center [55, 19] width 58 height 13
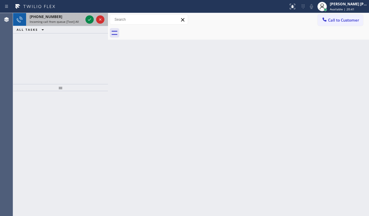
click at [67, 16] on div "[PHONE_NUMBER]" at bounding box center [56, 16] width 53 height 5
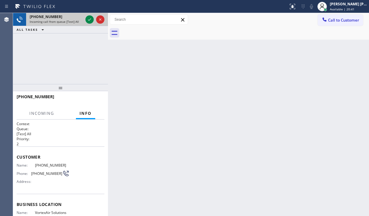
click at [67, 16] on div "[PHONE_NUMBER]" at bounding box center [56, 16] width 53 height 5
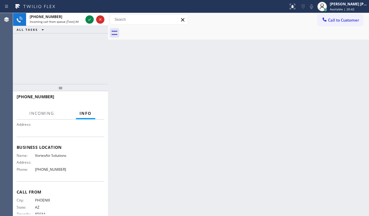
scroll to position [59, 0]
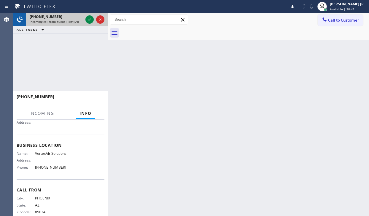
click at [69, 17] on div "[PHONE_NUMBER]" at bounding box center [56, 16] width 53 height 5
click at [90, 19] on icon at bounding box center [89, 19] width 3 height 2
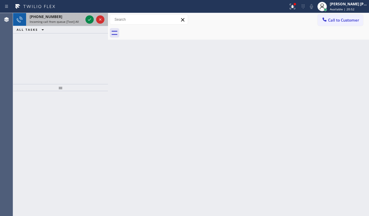
click at [80, 21] on div "Incoming call from queue [Test] All" at bounding box center [56, 22] width 53 height 4
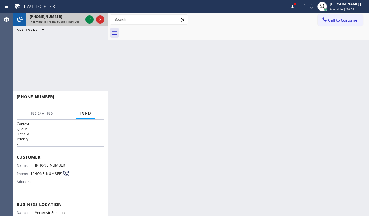
click at [80, 21] on div "Incoming call from queue [Test] All" at bounding box center [56, 22] width 53 height 4
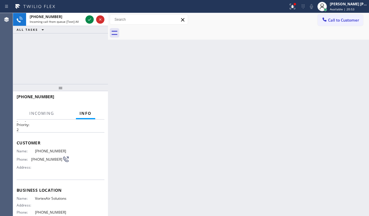
scroll to position [59, 0]
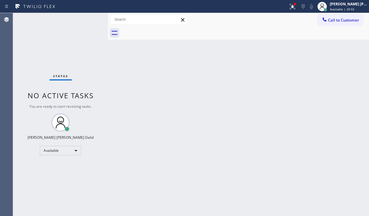
click at [90, 22] on div "Status No active tasks You are ready to start receiving tasks. [PERSON_NAME] [P…" at bounding box center [60, 114] width 95 height 203
click at [140, 95] on div "Back to Dashboard Change Sender ID Customers Technicians Select a contact Outbo…" at bounding box center [238, 114] width 261 height 203
click at [66, 14] on div "Status No active tasks You are ready to start receiving tasks. [PERSON_NAME] [P…" at bounding box center [60, 114] width 95 height 203
click at [70, 23] on div "Status No active tasks You are ready to start receiving tasks. [PERSON_NAME] [P…" at bounding box center [60, 114] width 95 height 203
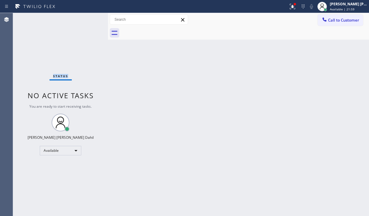
click at [70, 23] on div "Status No active tasks You are ready to start receiving tasks. [PERSON_NAME] [P…" at bounding box center [60, 114] width 95 height 203
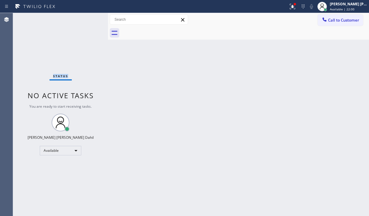
click at [70, 23] on div "Status No active tasks You are ready to start receiving tasks. [PERSON_NAME] [P…" at bounding box center [60, 114] width 95 height 203
click at [57, 25] on div "Status No active tasks You are ready to start receiving tasks. [PERSON_NAME] [P…" at bounding box center [60, 114] width 95 height 203
click at [66, 20] on div "Status No active tasks You are ready to start receiving tasks. [PERSON_NAME] [P…" at bounding box center [60, 114] width 95 height 203
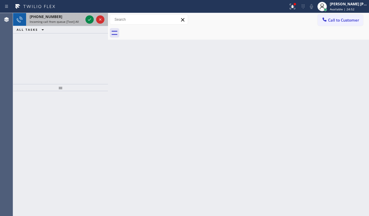
click at [68, 20] on span "Incoming call from queue [Test] All" at bounding box center [54, 22] width 49 height 4
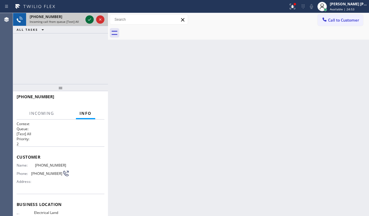
click at [85, 21] on div at bounding box center [89, 19] width 8 height 7
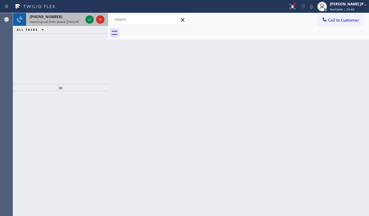
click at [67, 23] on div "[PHONE_NUMBER] Incoming call from queue [Test] All" at bounding box center [55, 19] width 58 height 13
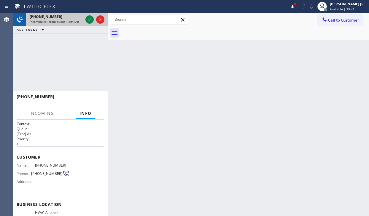
click at [67, 23] on div "[PHONE_NUMBER] Incoming call from queue [Test] All" at bounding box center [55, 19] width 58 height 13
click at [84, 20] on div "[PHONE_NUMBER] Incoming call from queue [Test] All" at bounding box center [55, 19] width 58 height 13
click at [90, 20] on icon at bounding box center [89, 19] width 7 height 7
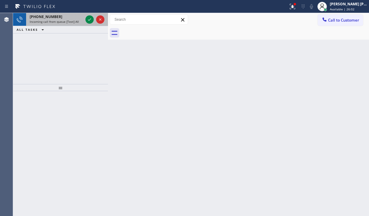
click at [76, 24] on div "[PHONE_NUMBER] Incoming call from queue [Test] All" at bounding box center [55, 19] width 58 height 13
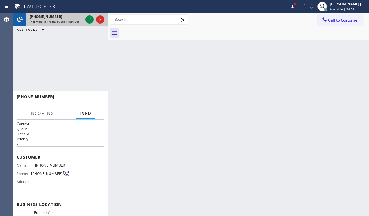
click at [76, 24] on div "[PHONE_NUMBER] Incoming call from queue [Test] All" at bounding box center [55, 19] width 58 height 13
click at [88, 21] on icon at bounding box center [89, 19] width 7 height 7
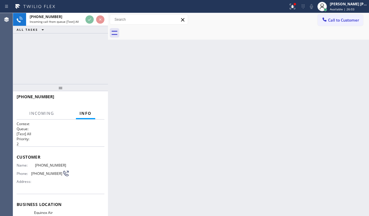
click at [86, 25] on div at bounding box center [94, 19] width 21 height 13
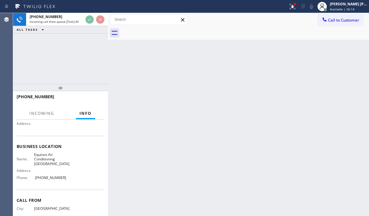
scroll to position [59, 0]
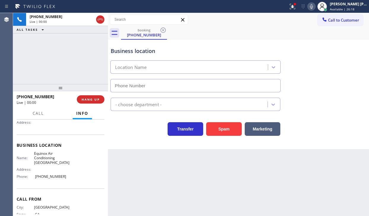
type input "[PHONE_NUMBER]"
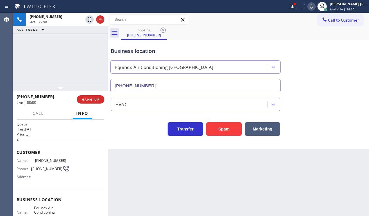
scroll to position [0, 0]
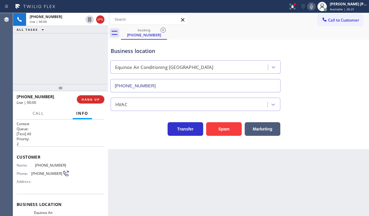
click at [114, 161] on div "Back to Dashboard Change Sender ID Customers Technicians Select a contact Outbo…" at bounding box center [238, 114] width 261 height 203
drag, startPoint x: 294, startPoint y: 1, endPoint x: 294, endPoint y: 24, distance: 22.5
click at [294, 3] on button at bounding box center [292, 6] width 13 height 13
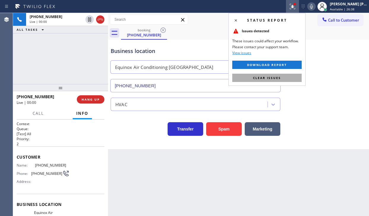
click at [283, 81] on button "Clear issues" at bounding box center [266, 78] width 69 height 8
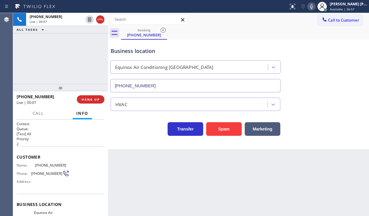
click at [72, 47] on div "[PHONE_NUMBER] Live | 00:07 ALL TASKS ALL TASKS ACTIVE TASKS TASKS IN WRAP UP" at bounding box center [60, 48] width 95 height 71
click at [74, 71] on div "[PHONE_NUMBER] Live | 00:08 ALL TASKS ALL TASKS ACTIVE TASKS TASKS IN WRAP UP" at bounding box center [60, 48] width 95 height 71
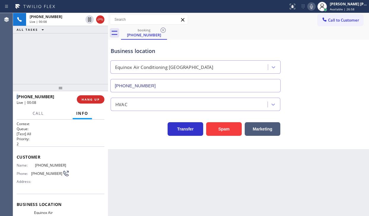
click at [74, 71] on div "[PHONE_NUMBER] Live | 00:08 ALL TASKS ALL TASKS ACTIVE TASKS TASKS IN WRAP UP" at bounding box center [60, 48] width 95 height 71
click at [82, 99] on span "HANG UP" at bounding box center [91, 100] width 18 height 4
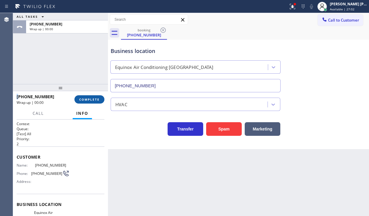
click at [82, 99] on span "COMPLETE" at bounding box center [89, 100] width 20 height 4
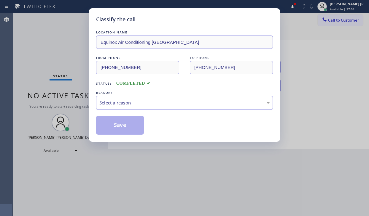
click at [144, 101] on div "Select a reason" at bounding box center [184, 103] width 170 height 7
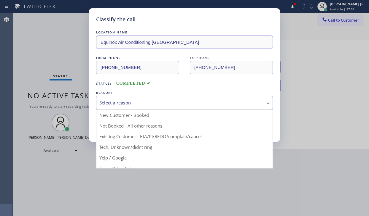
drag, startPoint x: 133, startPoint y: 146, endPoint x: 126, endPoint y: 132, distance: 15.9
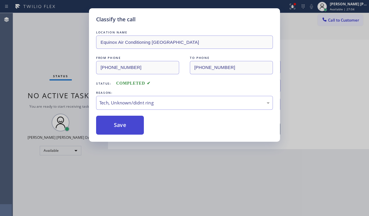
click at [126, 132] on button "Save" at bounding box center [120, 125] width 48 height 19
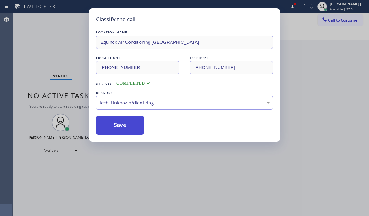
click at [126, 132] on button "Save" at bounding box center [120, 125] width 48 height 19
click at [127, 130] on button "Save" at bounding box center [120, 125] width 48 height 19
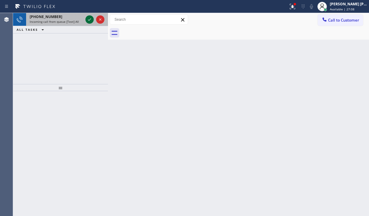
click at [86, 19] on icon at bounding box center [89, 19] width 7 height 7
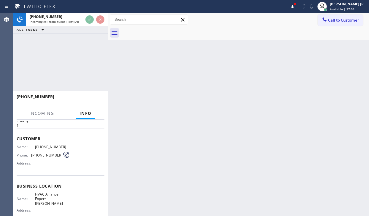
scroll to position [72, 0]
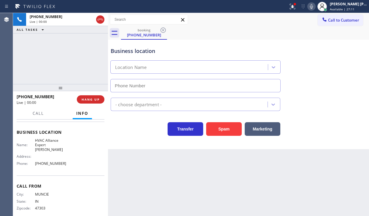
type input "[PHONE_NUMBER]"
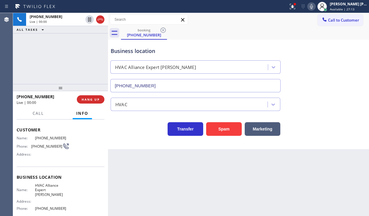
scroll to position [0, 0]
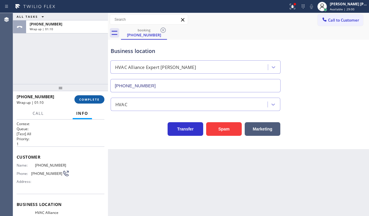
click at [93, 98] on span "COMPLETE" at bounding box center [89, 100] width 20 height 4
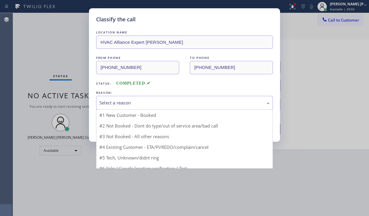
click at [134, 102] on div "Select a reason" at bounding box center [184, 103] width 170 height 7
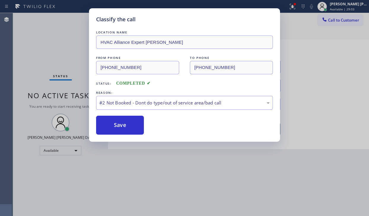
click at [121, 122] on button "Save" at bounding box center [120, 125] width 48 height 19
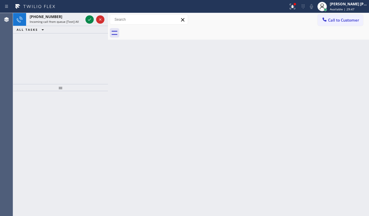
click at [72, 11] on div "Status report Issues detected These issues could affect your workflow. Please c…" at bounding box center [184, 6] width 369 height 13
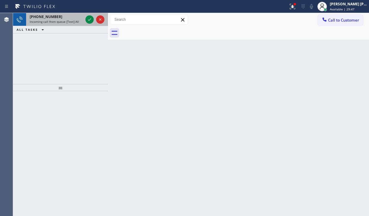
click at [74, 24] on div "[PHONE_NUMBER] Incoming call from queue [Test] All" at bounding box center [55, 19] width 58 height 13
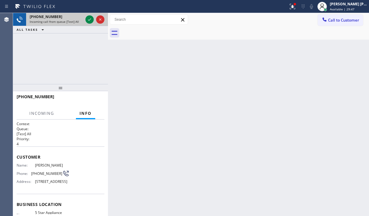
click at [74, 23] on div "[PHONE_NUMBER] Incoming call from queue [Test] All" at bounding box center [55, 19] width 58 height 13
click at [75, 23] on div "[PHONE_NUMBER] Incoming call from queue [Test] All" at bounding box center [55, 19] width 58 height 13
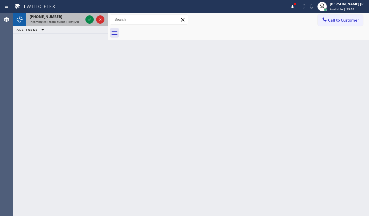
click at [63, 18] on div "[PHONE_NUMBER]" at bounding box center [56, 16] width 53 height 5
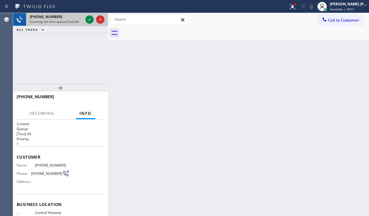
click at [63, 18] on div "[PHONE_NUMBER]" at bounding box center [56, 16] width 53 height 5
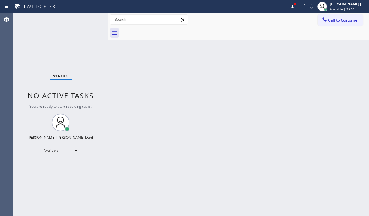
click at [89, 19] on div "Status No active tasks You are ready to start receiving tasks. [PERSON_NAME] [P…" at bounding box center [60, 114] width 95 height 203
click at [299, 10] on button at bounding box center [292, 6] width 13 height 13
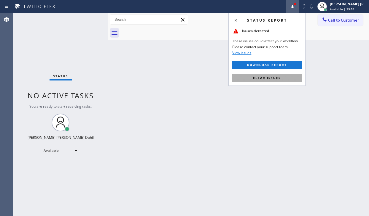
click at [274, 81] on button "Clear issues" at bounding box center [266, 78] width 69 height 8
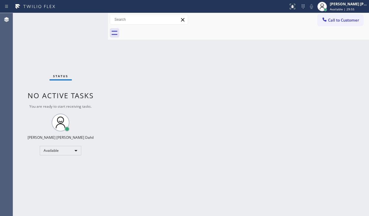
drag, startPoint x: 272, startPoint y: 78, endPoint x: 271, endPoint y: 85, distance: 6.4
click at [272, 78] on div "Back to Dashboard Change Sender ID Customers Technicians Select a contact Outbo…" at bounding box center [238, 114] width 261 height 203
click at [37, 176] on div "Status No active tasks You are ready to start receiving tasks. [PERSON_NAME] [P…" at bounding box center [60, 114] width 95 height 203
click at [168, 107] on div "Back to Dashboard Change Sender ID Customers Technicians Select a contact Outbo…" at bounding box center [238, 114] width 261 height 203
click at [87, 19] on div "Status No active tasks You are ready to start receiving tasks. [PERSON_NAME] [P…" at bounding box center [60, 114] width 95 height 203
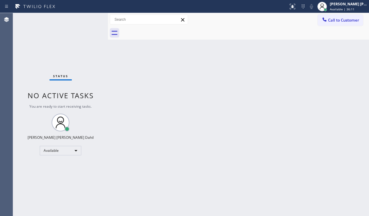
click at [87, 19] on div "Status No active tasks You are ready to start receiving tasks. [PERSON_NAME] [P…" at bounding box center [60, 114] width 95 height 203
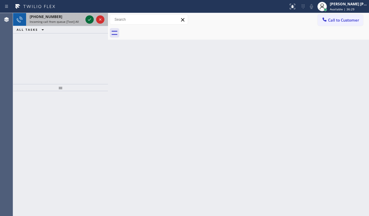
click at [88, 18] on icon at bounding box center [89, 19] width 7 height 7
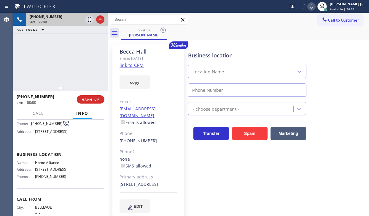
type input "[PHONE_NUMBER]"
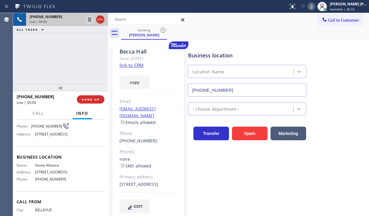
scroll to position [47, 0]
click at [132, 67] on link "link to CRM" at bounding box center [131, 65] width 24 height 6
click at [60, 47] on div "[PHONE_NUMBER] Live | 00:37 ALL TASKS ALL TASKS ACTIVE TASKS TASKS IN WRAP UP" at bounding box center [60, 48] width 95 height 71
click at [60, 47] on div "[PHONE_NUMBER] Live | 00:38 ALL TASKS ALL TASKS ACTIVE TASKS TASKS IN WRAP UP" at bounding box center [60, 48] width 95 height 71
click at [315, 6] on icon at bounding box center [311, 6] width 7 height 7
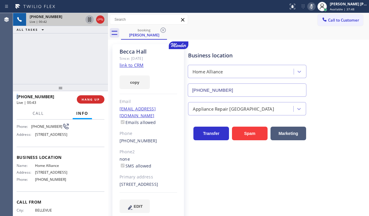
click at [88, 19] on icon at bounding box center [89, 19] width 7 height 7
drag, startPoint x: 49, startPoint y: 55, endPoint x: 127, endPoint y: 58, distance: 78.0
click at [53, 58] on div "[PHONE_NUMBER] Live | 01:59 ALL TASKS ALL TASKS ACTIVE TASKS TASKS IN WRAP UP" at bounding box center [60, 48] width 95 height 71
drag, startPoint x: 55, startPoint y: 60, endPoint x: 77, endPoint y: 6, distance: 57.9
click at [56, 56] on div "[PHONE_NUMBER] Live | 02:20 ALL TASKS ALL TASKS ACTIVE TASKS TASKS IN WRAP UP" at bounding box center [60, 48] width 95 height 71
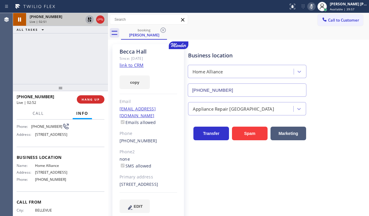
drag, startPoint x: 47, startPoint y: 43, endPoint x: 52, endPoint y: 36, distance: 8.6
click at [50, 38] on div "[PHONE_NUMBER] Live | 02:51 ALL TASKS ALL TASKS ACTIVE TASKS TASKS IN WRAP UP" at bounding box center [60, 48] width 95 height 71
drag, startPoint x: 63, startPoint y: 51, endPoint x: 76, endPoint y: 30, distance: 25.1
click at [63, 51] on div "[PHONE_NUMBER] Live | 03:38 ALL TASKS ALL TASKS ACTIVE TASKS TASKS IN WRAP UP" at bounding box center [60, 48] width 95 height 71
click at [89, 18] on icon at bounding box center [89, 19] width 4 height 4
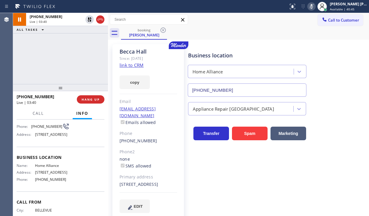
click at [315, 7] on icon at bounding box center [311, 6] width 7 height 7
drag, startPoint x: 60, startPoint y: 47, endPoint x: 298, endPoint y: 96, distance: 243.2
click at [61, 46] on div "[PHONE_NUMBER] Live | 03:46 ALL TASKS ALL TASKS ACTIVE TASKS TASKS IN WRAP UP" at bounding box center [60, 48] width 95 height 71
click at [285, 189] on div "Business location Home Alliance [PHONE_NUMBER] Appliance Repair High End Transf…" at bounding box center [277, 129] width 181 height 166
drag, startPoint x: 68, startPoint y: 47, endPoint x: 109, endPoint y: 45, distance: 41.5
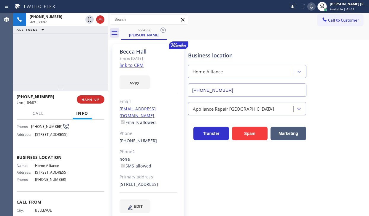
click at [68, 47] on div "[PHONE_NUMBER] Live | 04:07 ALL TASKS ALL TASKS ACTIVE TASKS TASKS IN WRAP UP" at bounding box center [60, 48] width 95 height 71
drag, startPoint x: 78, startPoint y: 47, endPoint x: 88, endPoint y: 31, distance: 18.8
click at [79, 47] on div "[PHONE_NUMBER] Live | 04:08 ALL TASKS ALL TASKS ACTIVE TASKS TASKS IN WRAP UP" at bounding box center [60, 48] width 95 height 71
click at [89, 23] on icon at bounding box center [89, 19] width 7 height 7
click at [79, 36] on div "[PHONE_NUMBER] Live | 04:09 ALL TASKS ALL TASKS ACTIVE TASKS TASKS IN WRAP UP" at bounding box center [60, 48] width 95 height 71
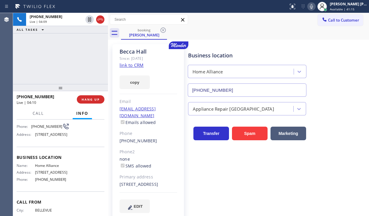
click at [315, 7] on icon at bounding box center [311, 6] width 7 height 7
click at [330, 57] on div "Business location Home Alliance [PHONE_NUMBER]" at bounding box center [277, 70] width 181 height 54
drag, startPoint x: 46, startPoint y: 59, endPoint x: 75, endPoint y: 33, distance: 38.4
click at [50, 55] on div "[PHONE_NUMBER] Live | 05:27 ALL TASKS ALL TASKS ACTIVE TASKS TASKS IN WRAP UP" at bounding box center [60, 48] width 95 height 71
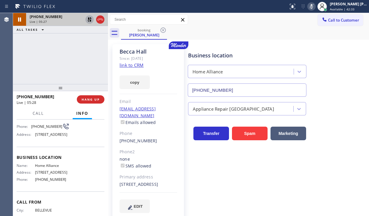
click at [89, 21] on icon at bounding box center [89, 19] width 7 height 7
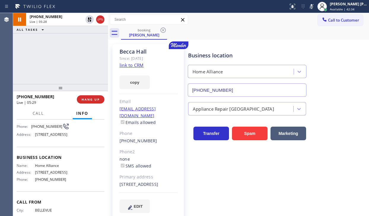
drag, startPoint x: 318, startPoint y: 4, endPoint x: 340, endPoint y: 52, distance: 53.3
click at [315, 10] on icon at bounding box center [311, 6] width 7 height 7
click at [340, 52] on div "Business location Home Alliance [PHONE_NUMBER]" at bounding box center [277, 70] width 181 height 54
drag, startPoint x: 43, startPoint y: 47, endPoint x: 64, endPoint y: 60, distance: 25.1
click at [43, 47] on div "[PHONE_NUMBER] Live | 05:32 ALL TASKS ALL TASKS ACTIVE TASKS TASKS IN WRAP UP" at bounding box center [60, 48] width 95 height 71
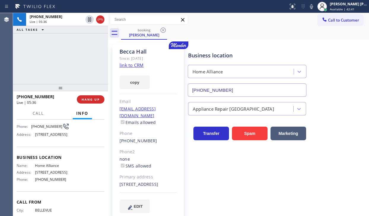
drag, startPoint x: 304, startPoint y: 206, endPoint x: 348, endPoint y: 196, distance: 45.3
click at [304, 206] on div "Business location Home Alliance [PHONE_NUMBER] Appliance Repair High End Transf…" at bounding box center [277, 129] width 181 height 166
drag, startPoint x: 246, startPoint y: 192, endPoint x: 230, endPoint y: 146, distance: 48.4
click at [246, 191] on div "Business location Home Alliance [PHONE_NUMBER] Appliance Repair High End Transf…" at bounding box center [277, 129] width 181 height 166
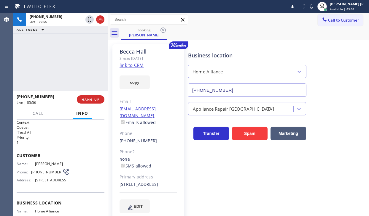
scroll to position [0, 0]
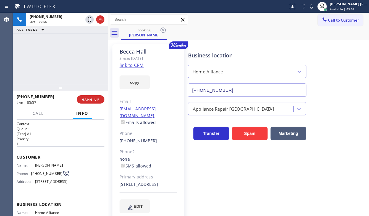
click at [55, 58] on div "[PHONE_NUMBER] Live | 05:56 ALL TASKS ALL TASKS ACTIVE TASKS TASKS IN WRAP UP" at bounding box center [60, 48] width 95 height 71
click at [283, 186] on div "Business location Home Alliance [PHONE_NUMBER] Appliance Repair High End Transf…" at bounding box center [277, 129] width 181 height 166
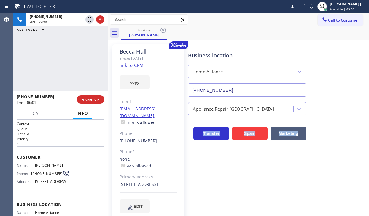
click at [283, 186] on div "Business location Home Alliance [PHONE_NUMBER] Appliance Repair High End Transf…" at bounding box center [277, 129] width 181 height 166
click at [284, 186] on div "Business location Home Alliance [PHONE_NUMBER] Appliance Repair High End Transf…" at bounding box center [277, 129] width 181 height 166
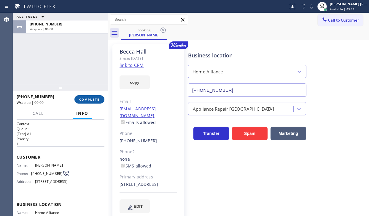
drag, startPoint x: 53, startPoint y: 55, endPoint x: 85, endPoint y: 100, distance: 54.3
click at [53, 55] on div "ALL TASKS ALL TASKS ACTIVE TASKS TASKS IN WRAP UP [PHONE_NUMBER] Wrap up | 00:00" at bounding box center [60, 48] width 95 height 71
click at [87, 100] on span "COMPLETE" at bounding box center [89, 100] width 20 height 4
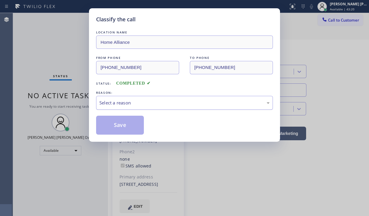
click at [131, 102] on div "Select a reason" at bounding box center [184, 103] width 170 height 7
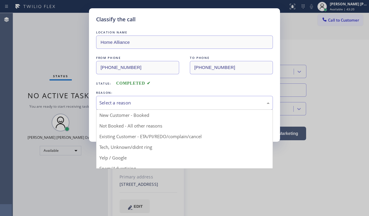
drag, startPoint x: 129, startPoint y: 134, endPoint x: 119, endPoint y: 122, distance: 15.7
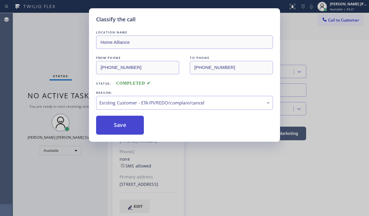
click at [118, 122] on button "Save" at bounding box center [120, 125] width 48 height 19
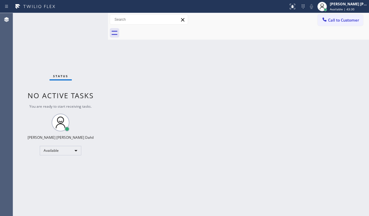
click at [67, 46] on div "Status No active tasks You are ready to start receiving tasks. [PERSON_NAME] [P…" at bounding box center [60, 114] width 95 height 203
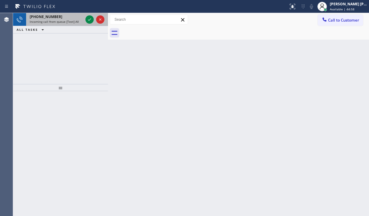
click at [70, 17] on div "[PHONE_NUMBER]" at bounding box center [56, 16] width 53 height 5
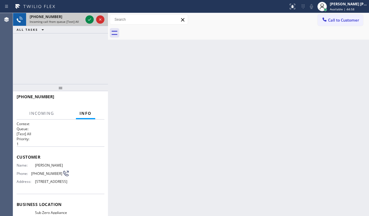
click at [70, 17] on div "[PHONE_NUMBER]" at bounding box center [56, 16] width 53 height 5
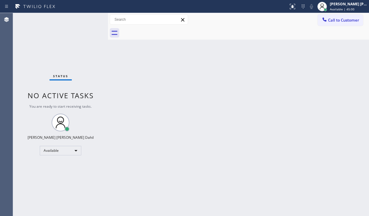
drag, startPoint x: 194, startPoint y: 106, endPoint x: 203, endPoint y: 115, distance: 13.4
click at [196, 109] on div "Back to Dashboard Change Sender ID Customers Technicians Select a contact Outbo…" at bounding box center [238, 114] width 261 height 203
click at [205, 113] on div "Back to Dashboard Change Sender ID Customers Technicians Select a contact Outbo…" at bounding box center [238, 114] width 261 height 203
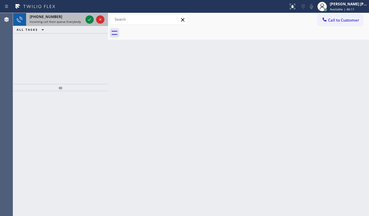
click at [74, 20] on span "Incoming call from queue Everybody" at bounding box center [55, 22] width 51 height 4
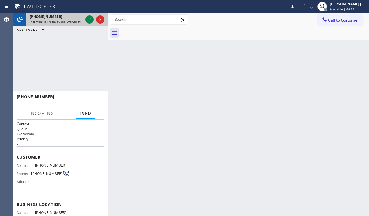
click at [74, 20] on span "Incoming call from queue Everybody" at bounding box center [55, 22] width 51 height 4
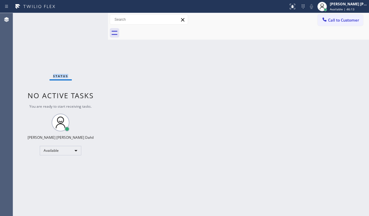
click at [74, 20] on div "Status No active tasks You are ready to start receiving tasks. [PERSON_NAME] [P…" at bounding box center [60, 114] width 95 height 203
click at [89, 21] on div "Status No active tasks You are ready to start receiving tasks. [PERSON_NAME] [P…" at bounding box center [60, 114] width 95 height 203
click at [82, 23] on div "Status No active tasks You are ready to start receiving tasks. [PERSON_NAME] [P…" at bounding box center [60, 114] width 95 height 203
drag, startPoint x: 337, startPoint y: 5, endPoint x: 335, endPoint y: 12, distance: 6.4
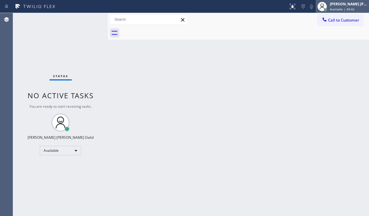
click at [337, 6] on div "[PERSON_NAME] [PERSON_NAME] Dahil" at bounding box center [348, 3] width 37 height 5
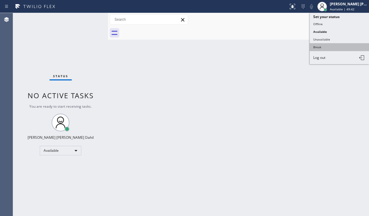
click at [323, 47] on button "Break" at bounding box center [339, 47] width 59 height 8
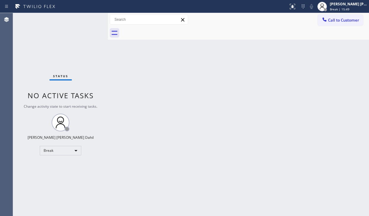
click at [39, 45] on div "Status No active tasks Change activity state to start receiving tasks. [PERSON_…" at bounding box center [60, 114] width 95 height 203
